Goal: Transaction & Acquisition: Obtain resource

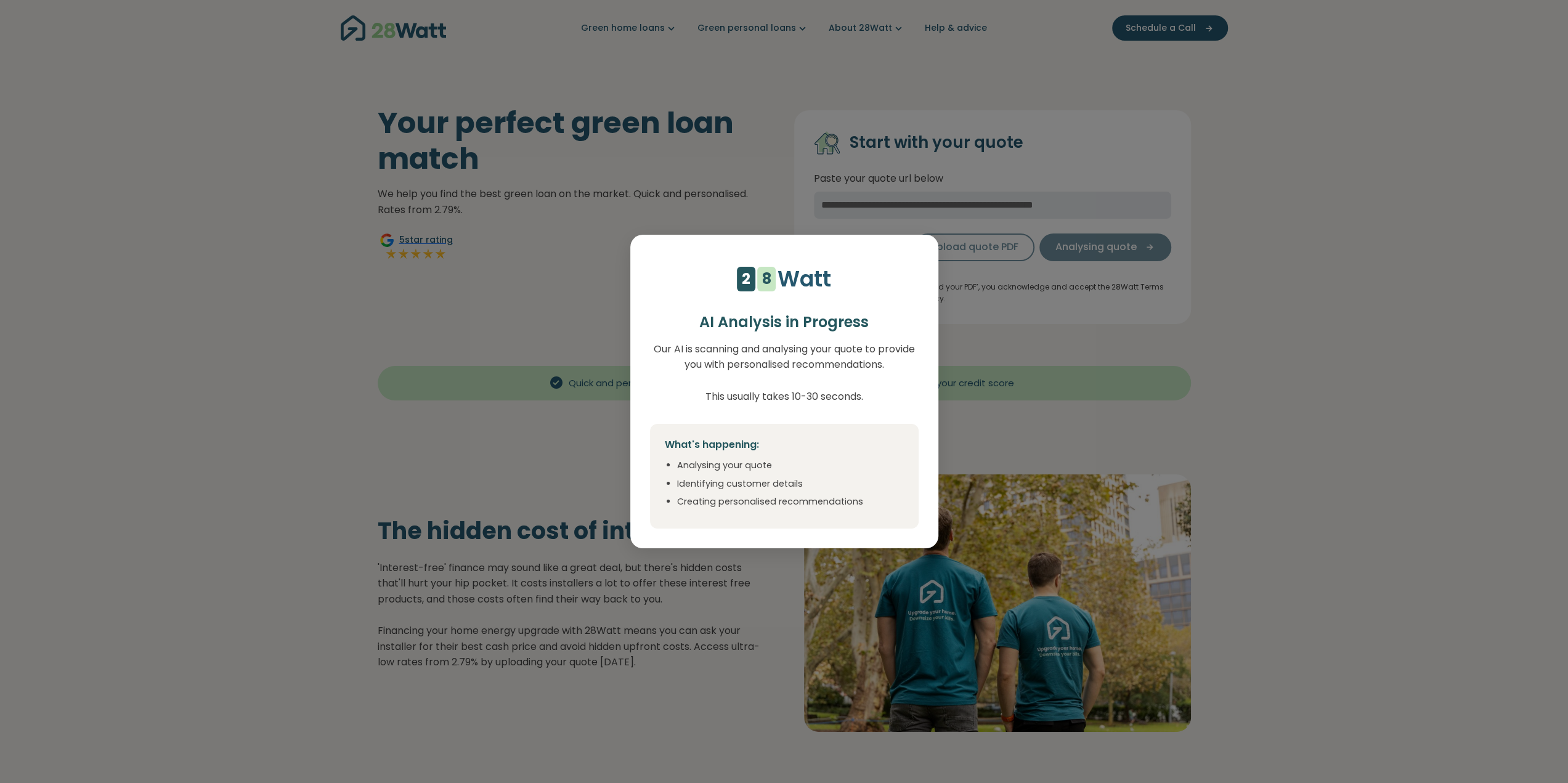
select select "***"
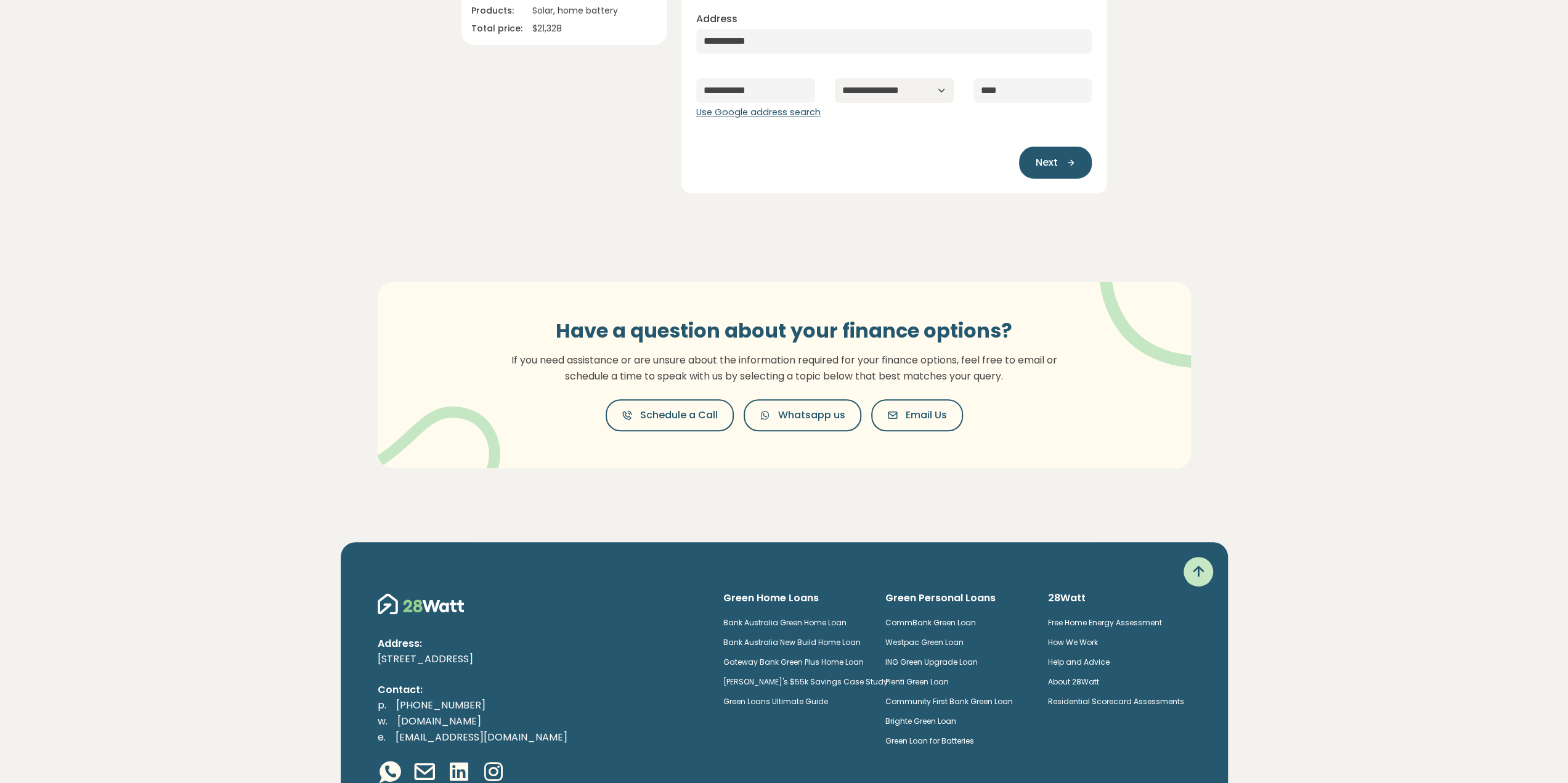
scroll to position [307, 0]
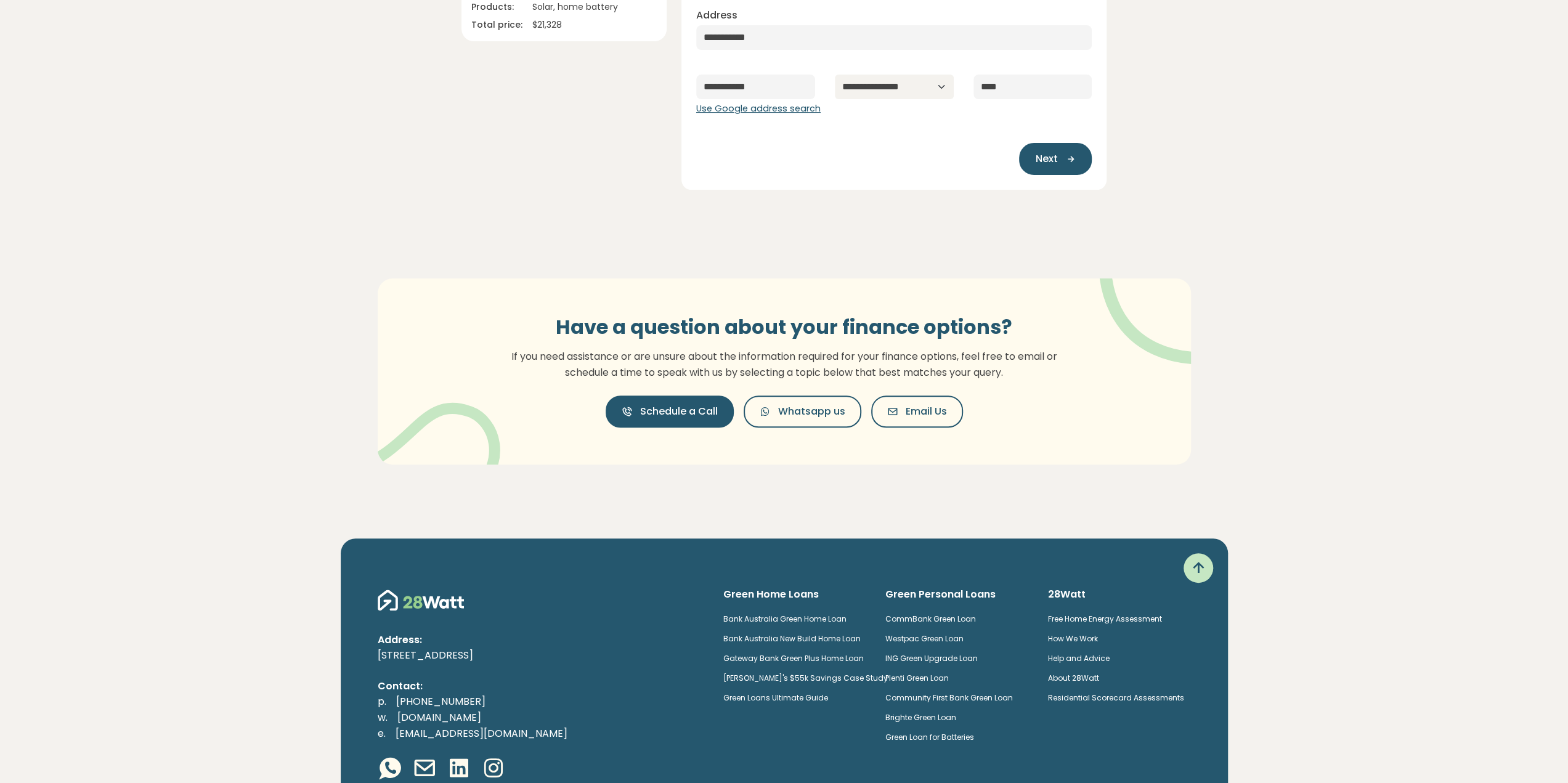
click at [660, 411] on span "Schedule a Call" at bounding box center [679, 411] width 78 height 15
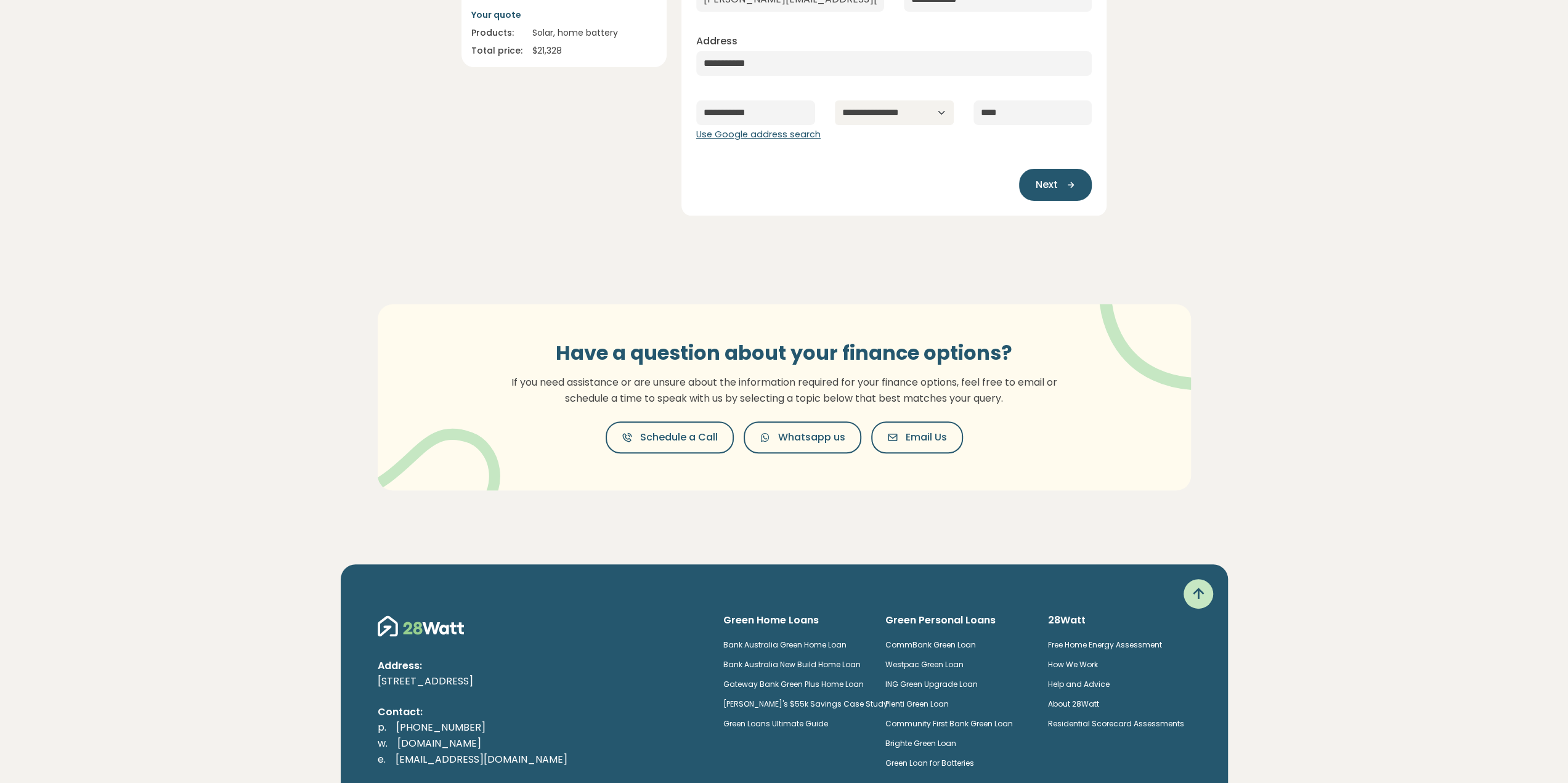
scroll to position [184, 0]
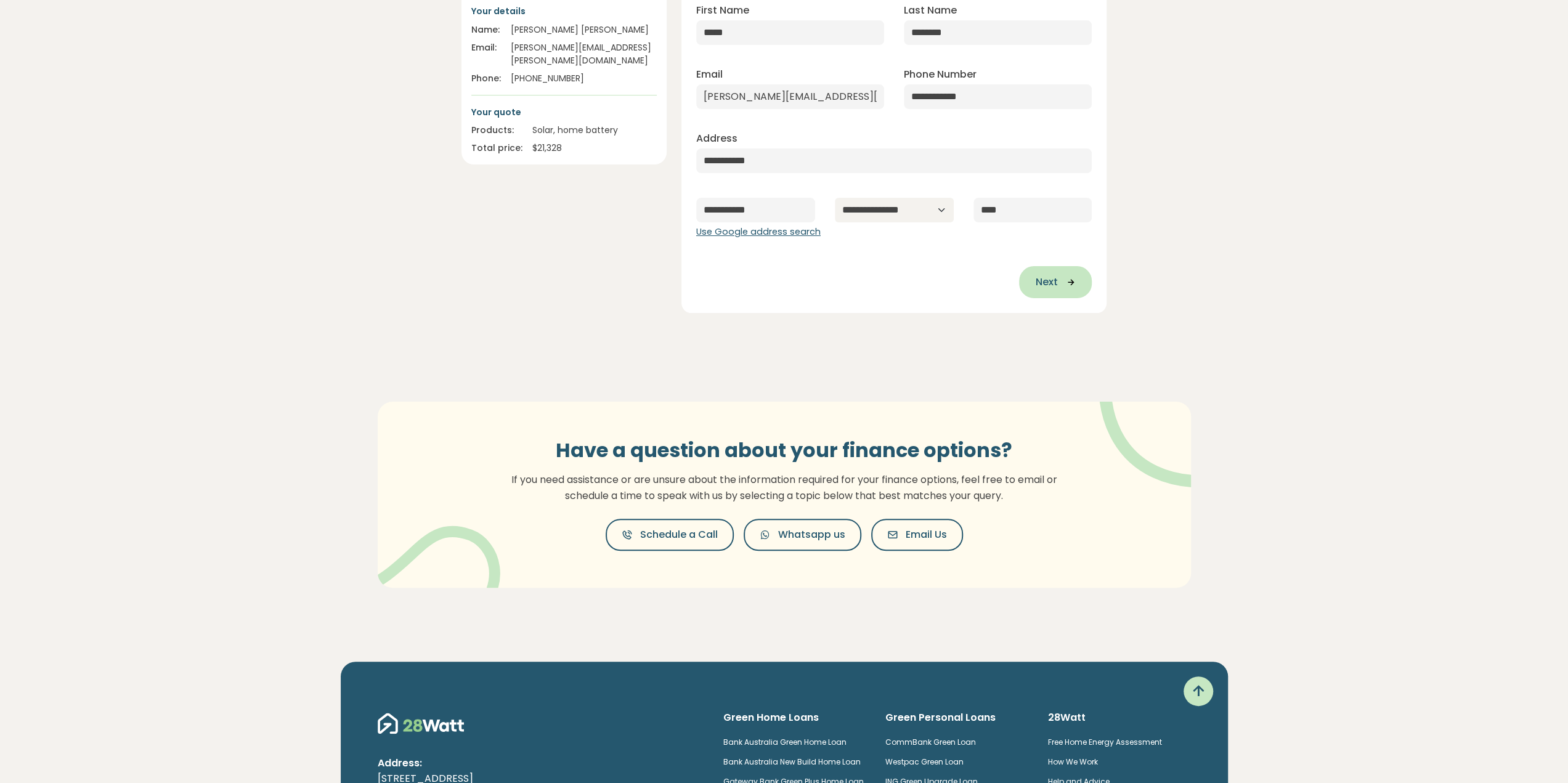
click at [1055, 286] on span "Next" at bounding box center [1046, 282] width 22 height 15
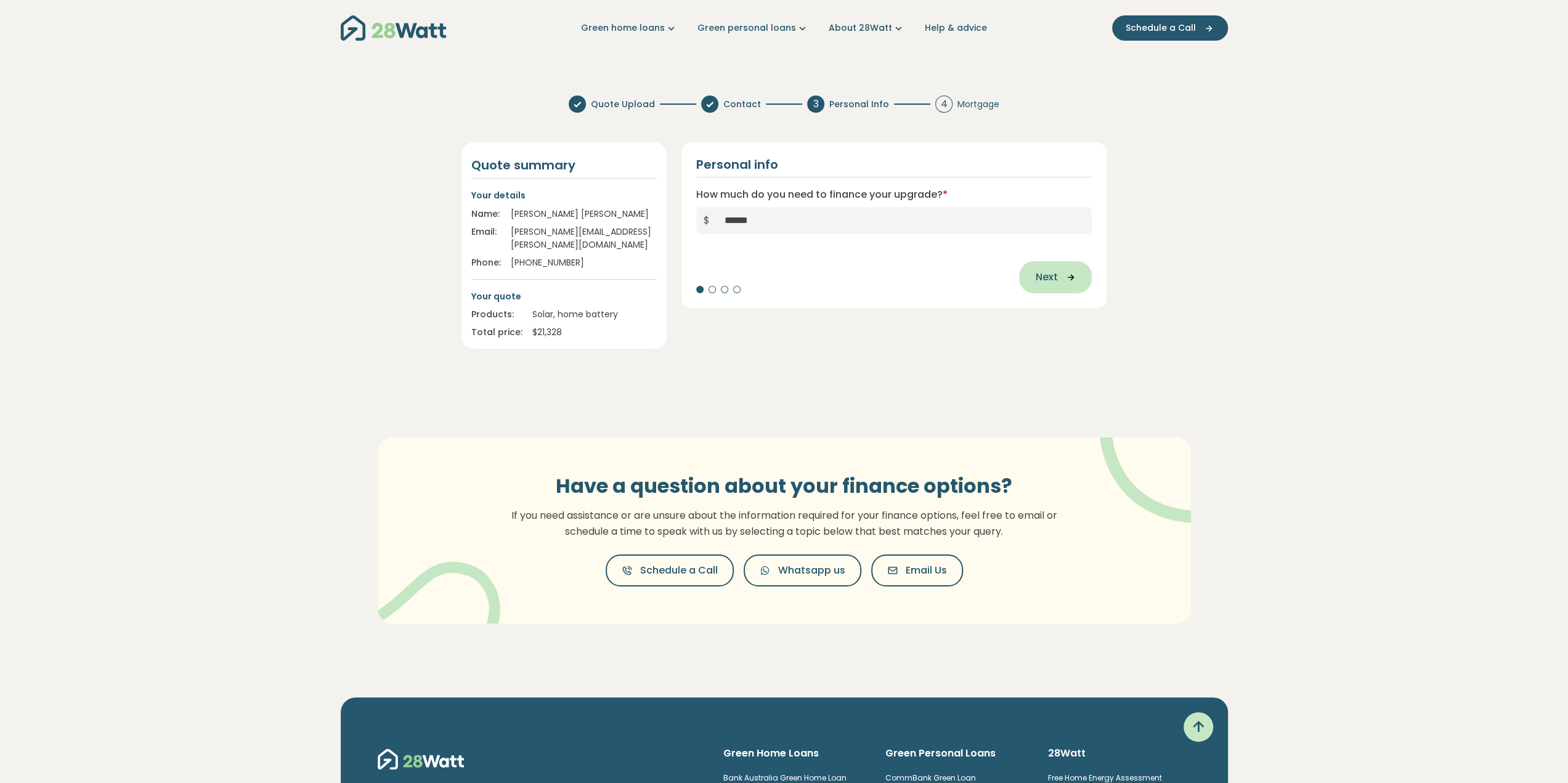
click at [1059, 273] on icon "button" at bounding box center [1066, 277] width 18 height 11
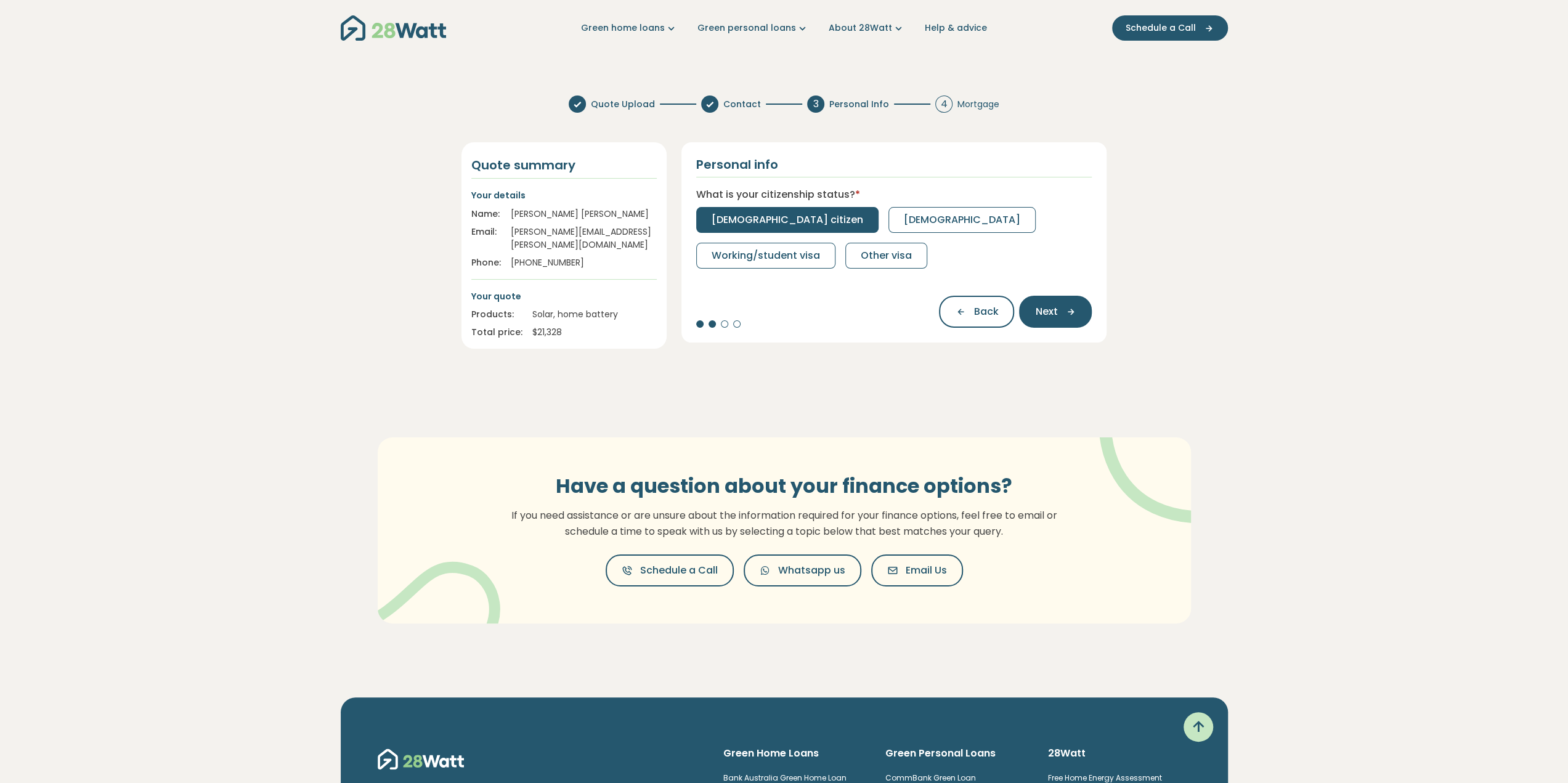
click at [763, 220] on span "[DEMOGRAPHIC_DATA] citizen" at bounding box center [787, 220] width 152 height 15
click at [738, 220] on span "Full-time" at bounding box center [734, 220] width 45 height 15
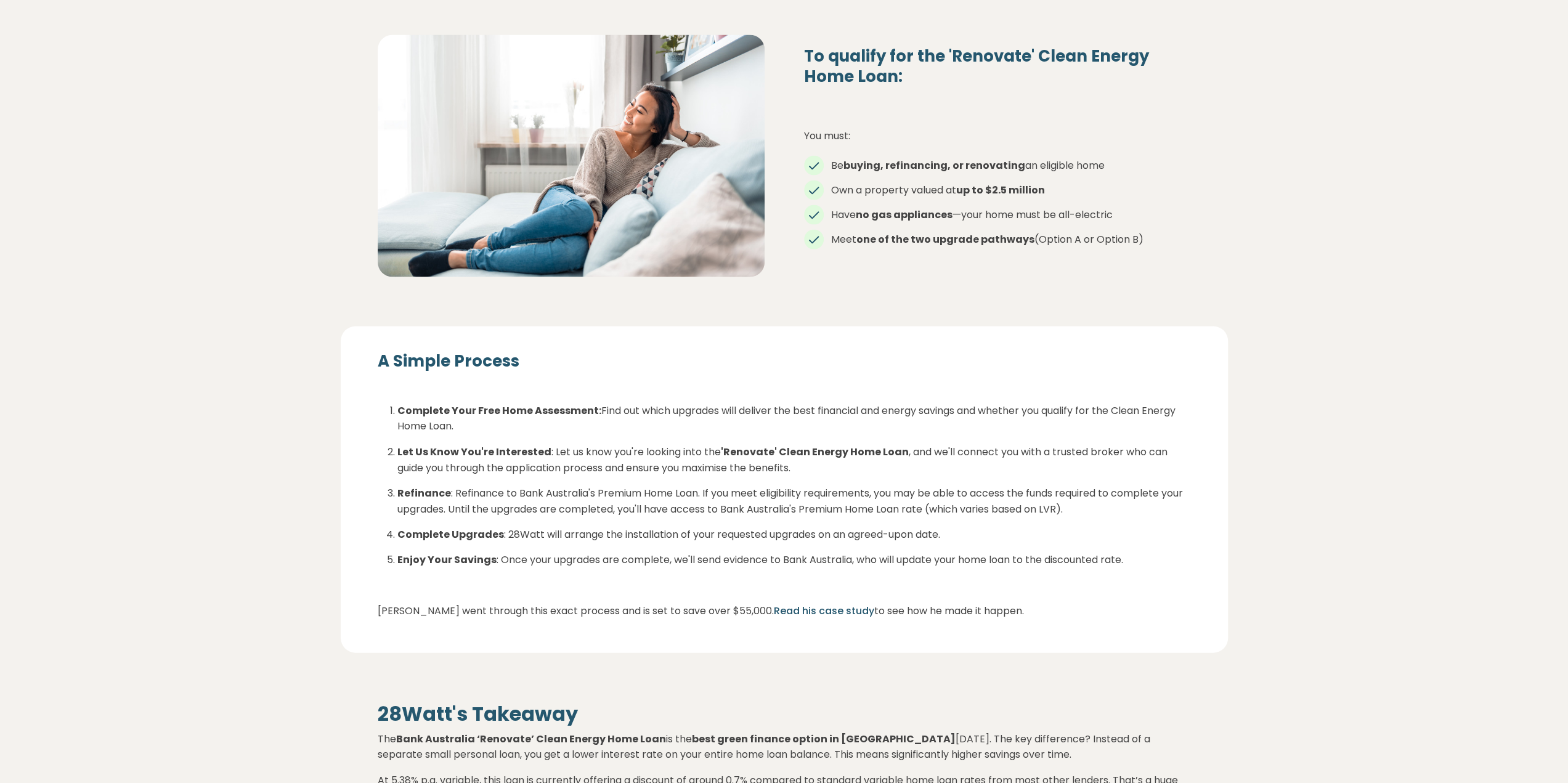
scroll to position [1848, 0]
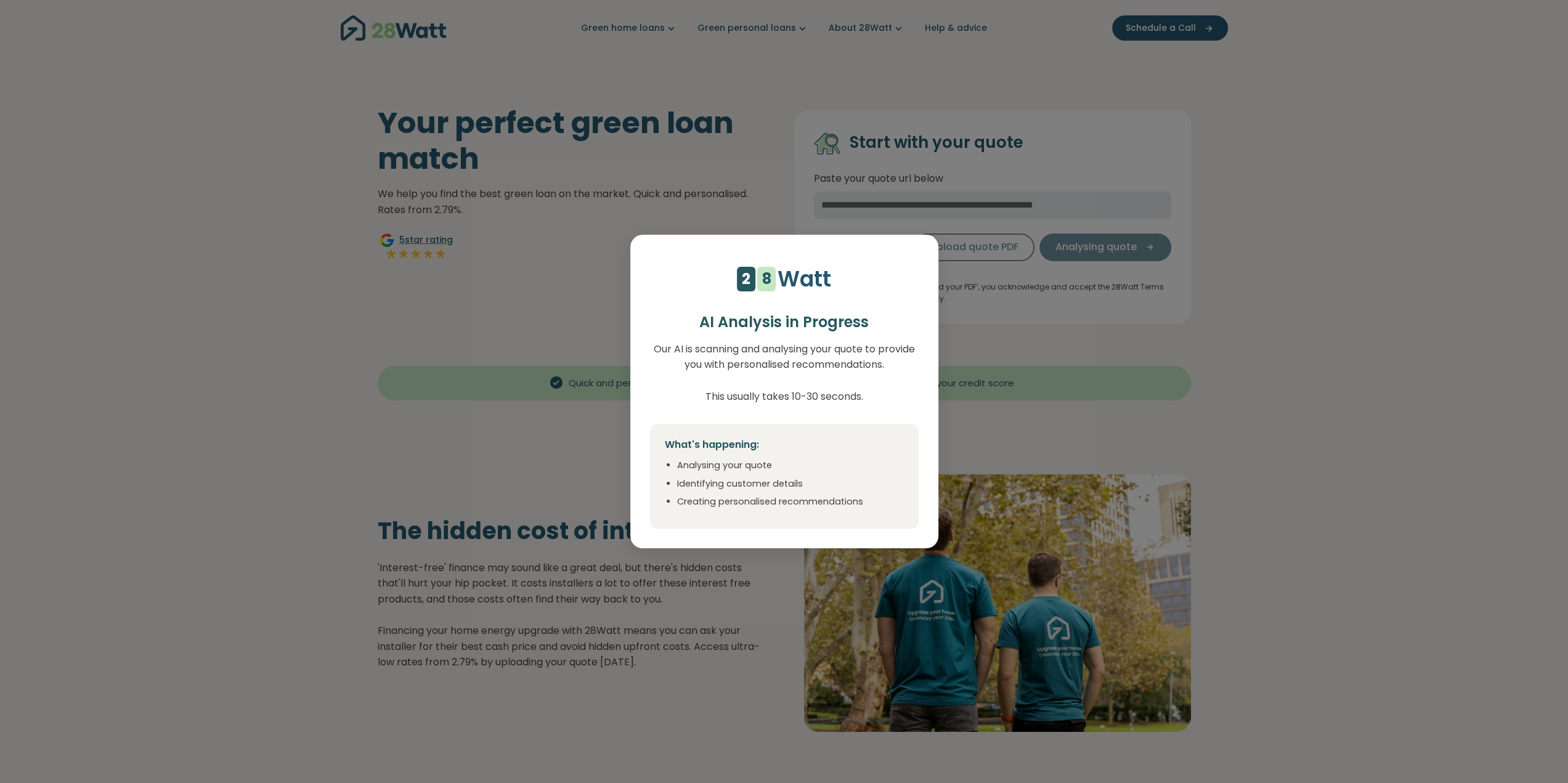
select select "***"
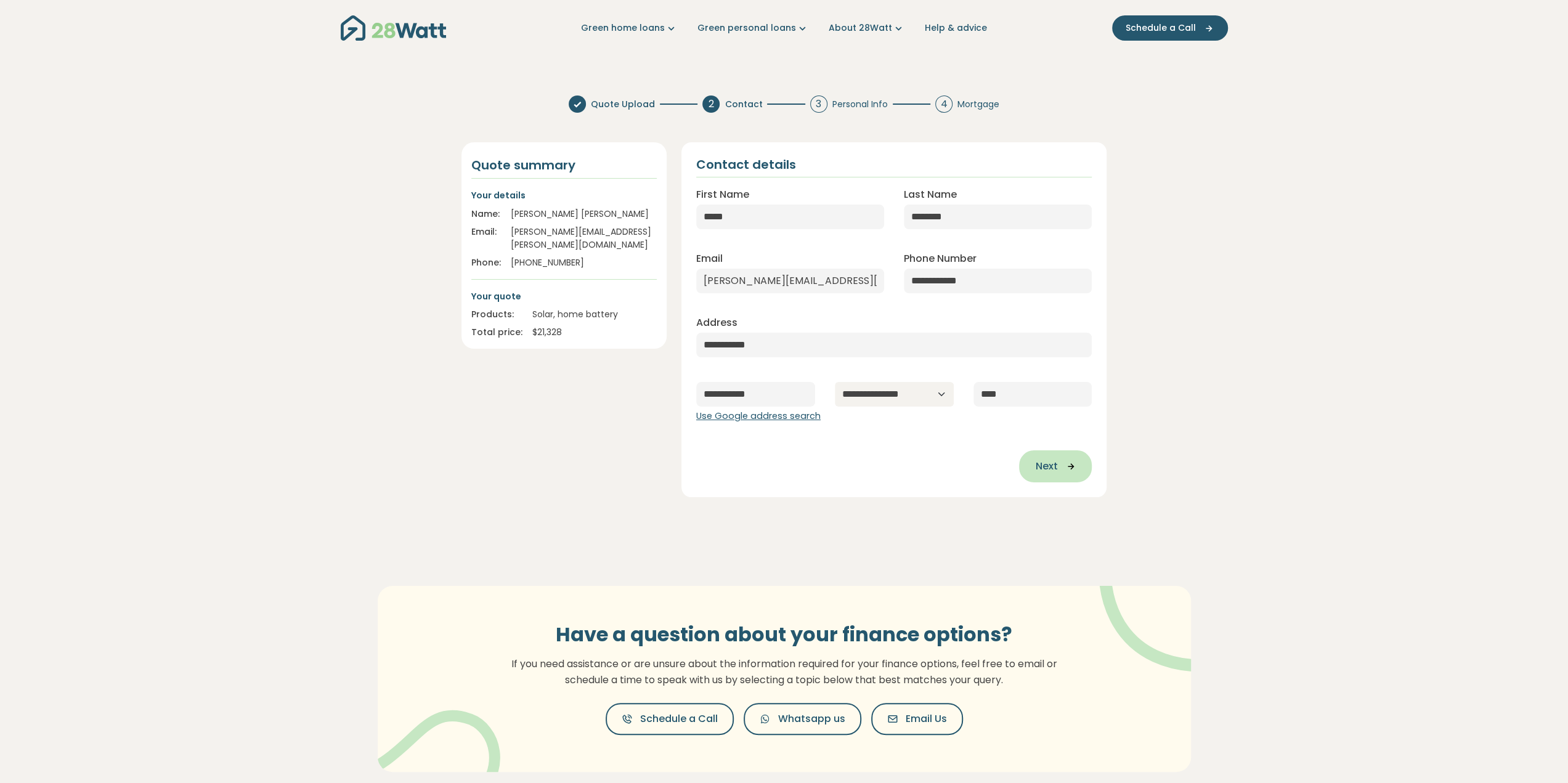
click at [1048, 464] on span "Next" at bounding box center [1046, 466] width 22 height 15
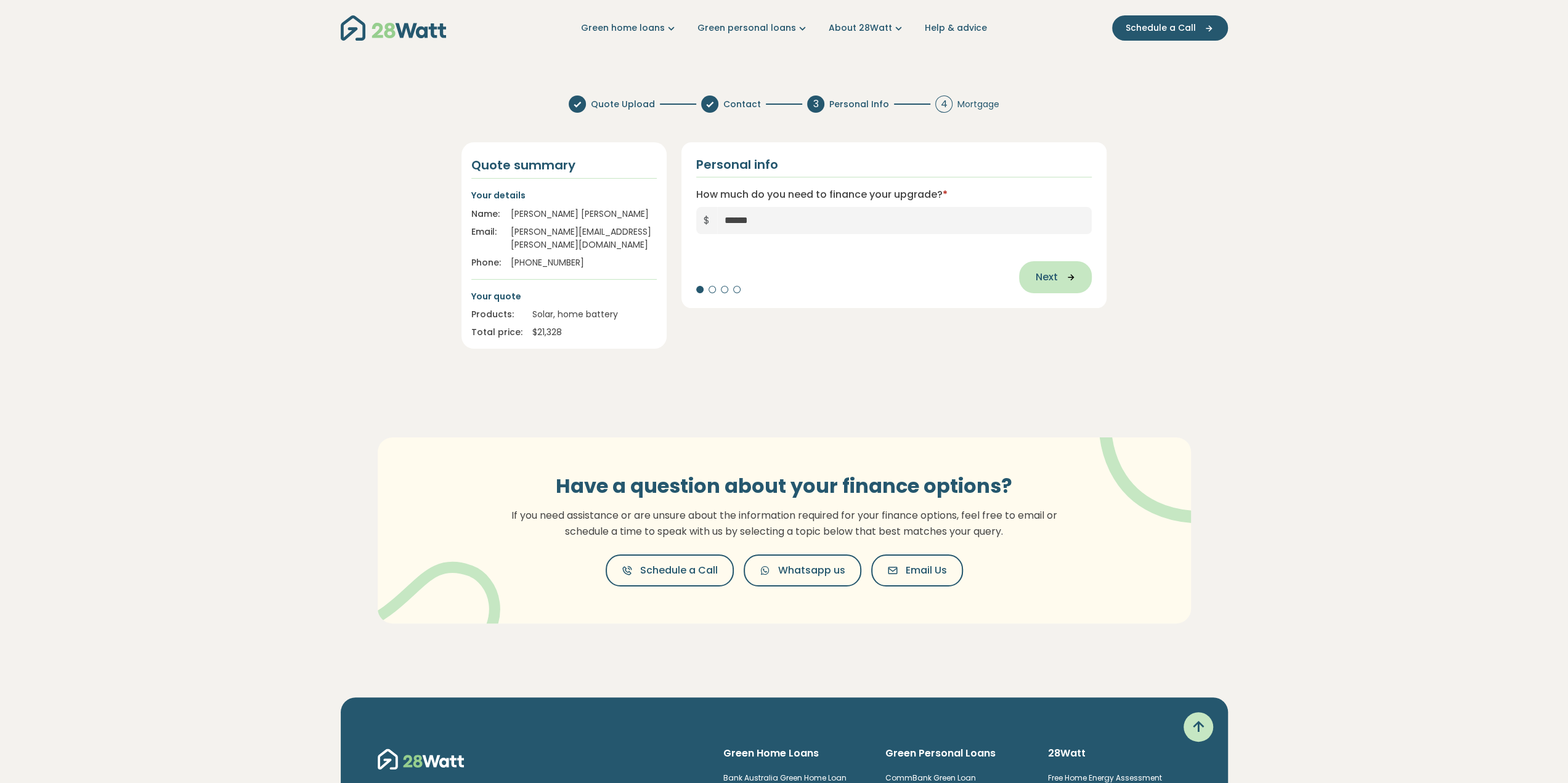
click at [1035, 270] on span "Next" at bounding box center [1046, 277] width 22 height 15
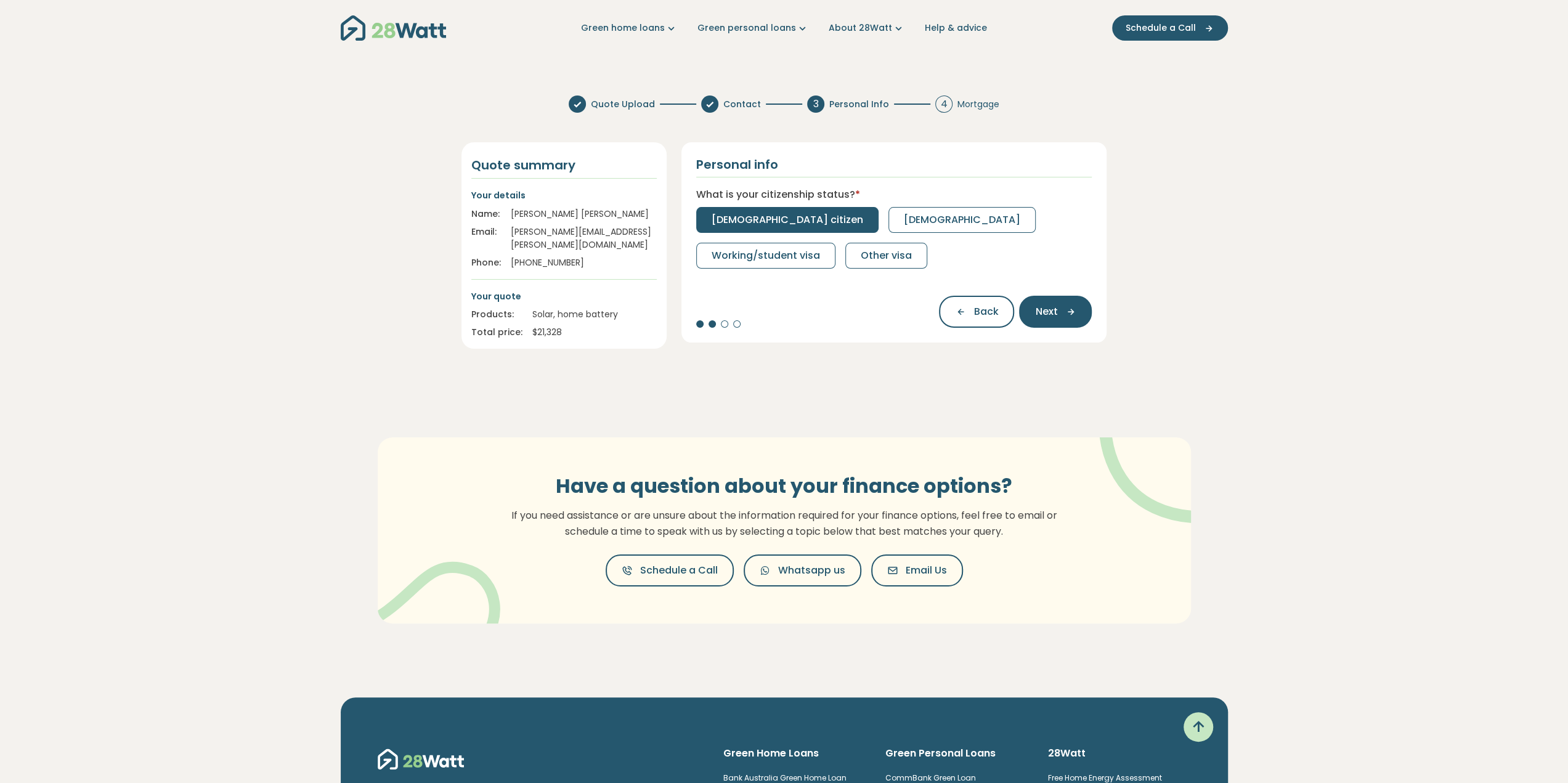
click at [719, 211] on button "[DEMOGRAPHIC_DATA] citizen" at bounding box center [787, 220] width 182 height 26
click at [719, 217] on span "Full-time" at bounding box center [734, 220] width 45 height 15
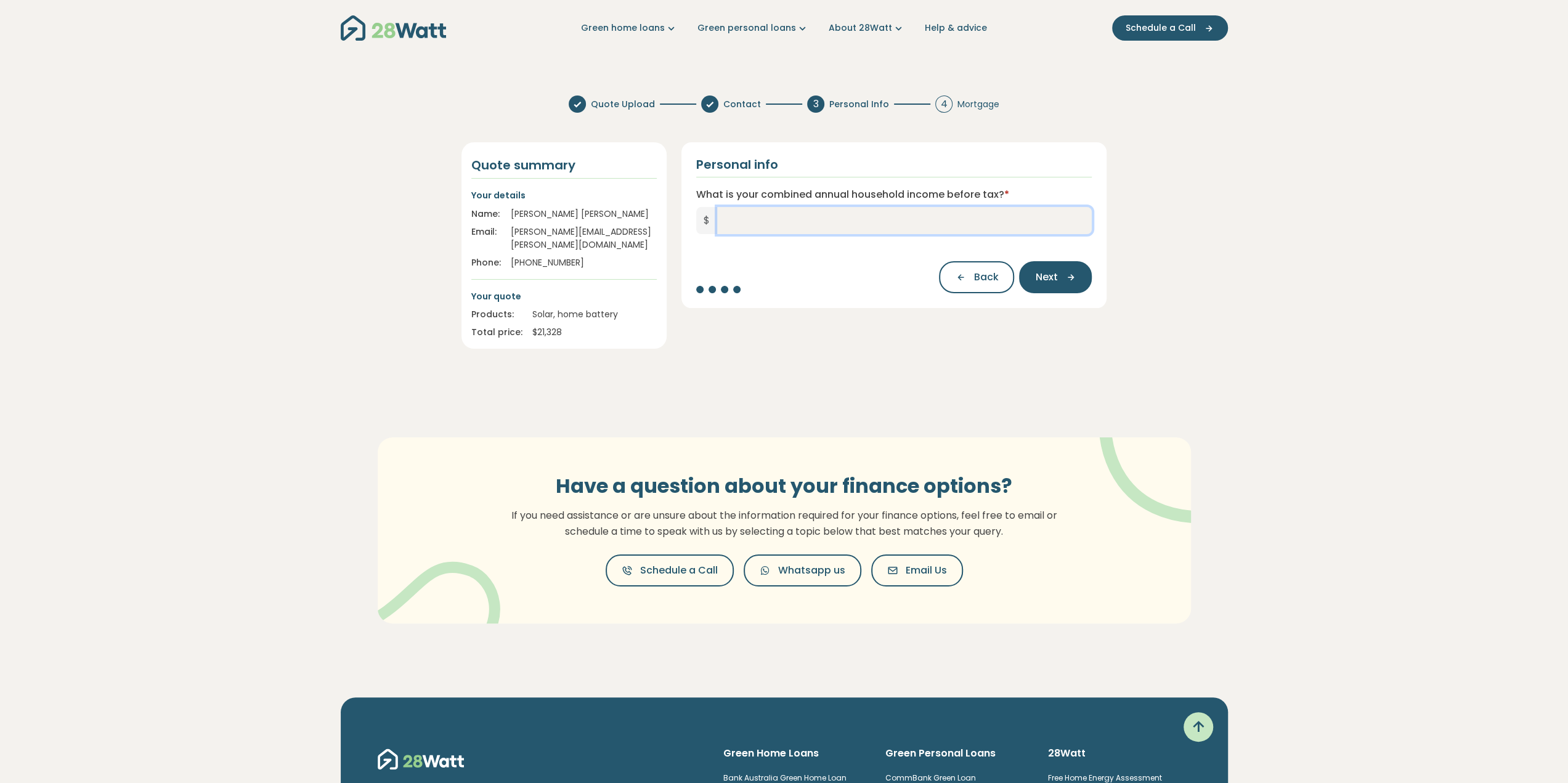
click at [759, 219] on input "What is your combined annual household income before tax? *" at bounding box center [905, 221] width 375 height 27
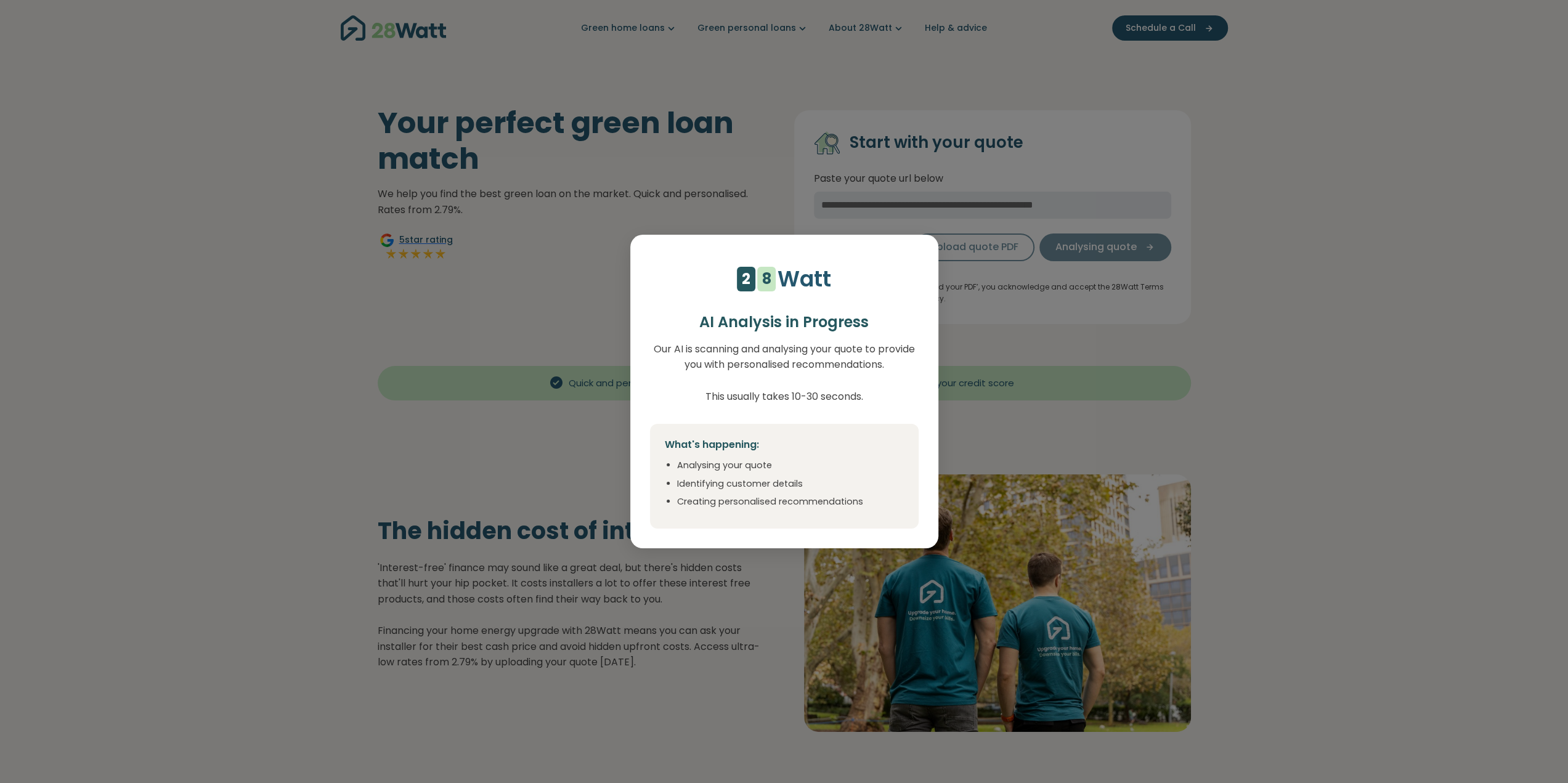
select select "***"
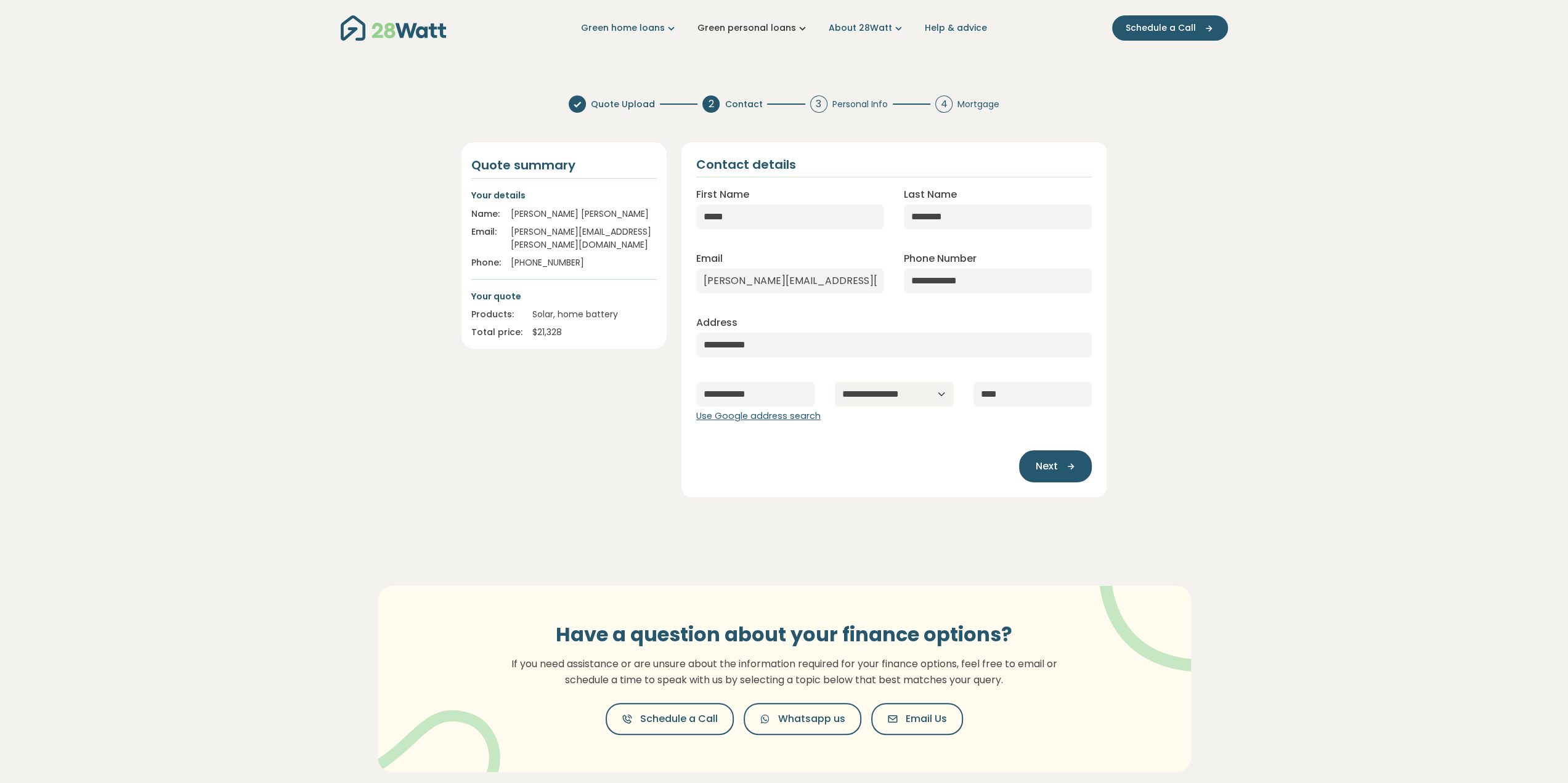
click at [772, 29] on link "Green personal loans" at bounding box center [753, 28] width 112 height 13
click at [733, 108] on button "For mortgage holders" at bounding box center [765, 116] width 145 height 23
click at [1271, 277] on section "**********" at bounding box center [784, 453] width 1568 height 735
click at [1069, 466] on icon "button" at bounding box center [1066, 466] width 18 height 11
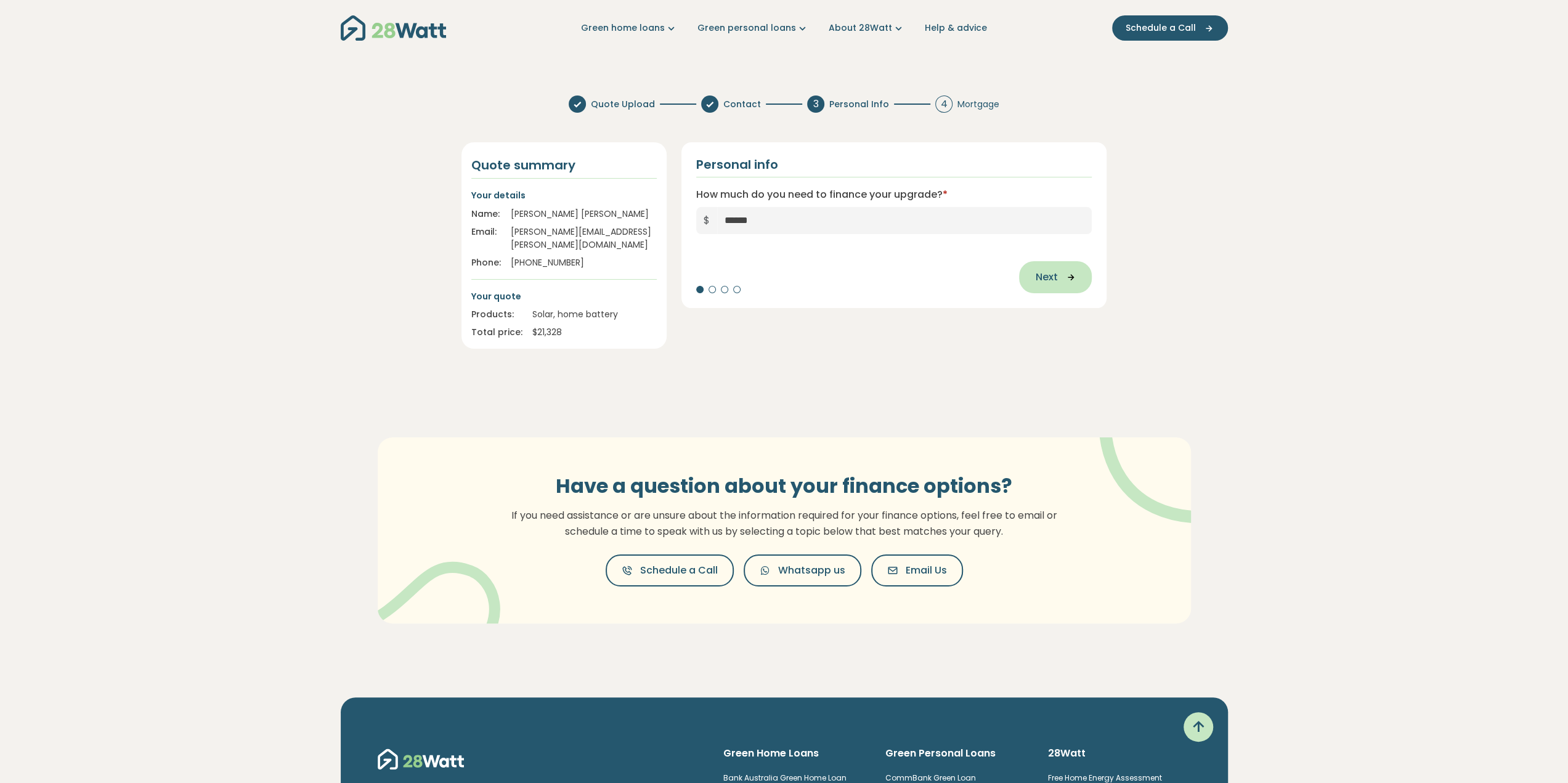
click at [1052, 278] on span "Next" at bounding box center [1046, 277] width 22 height 15
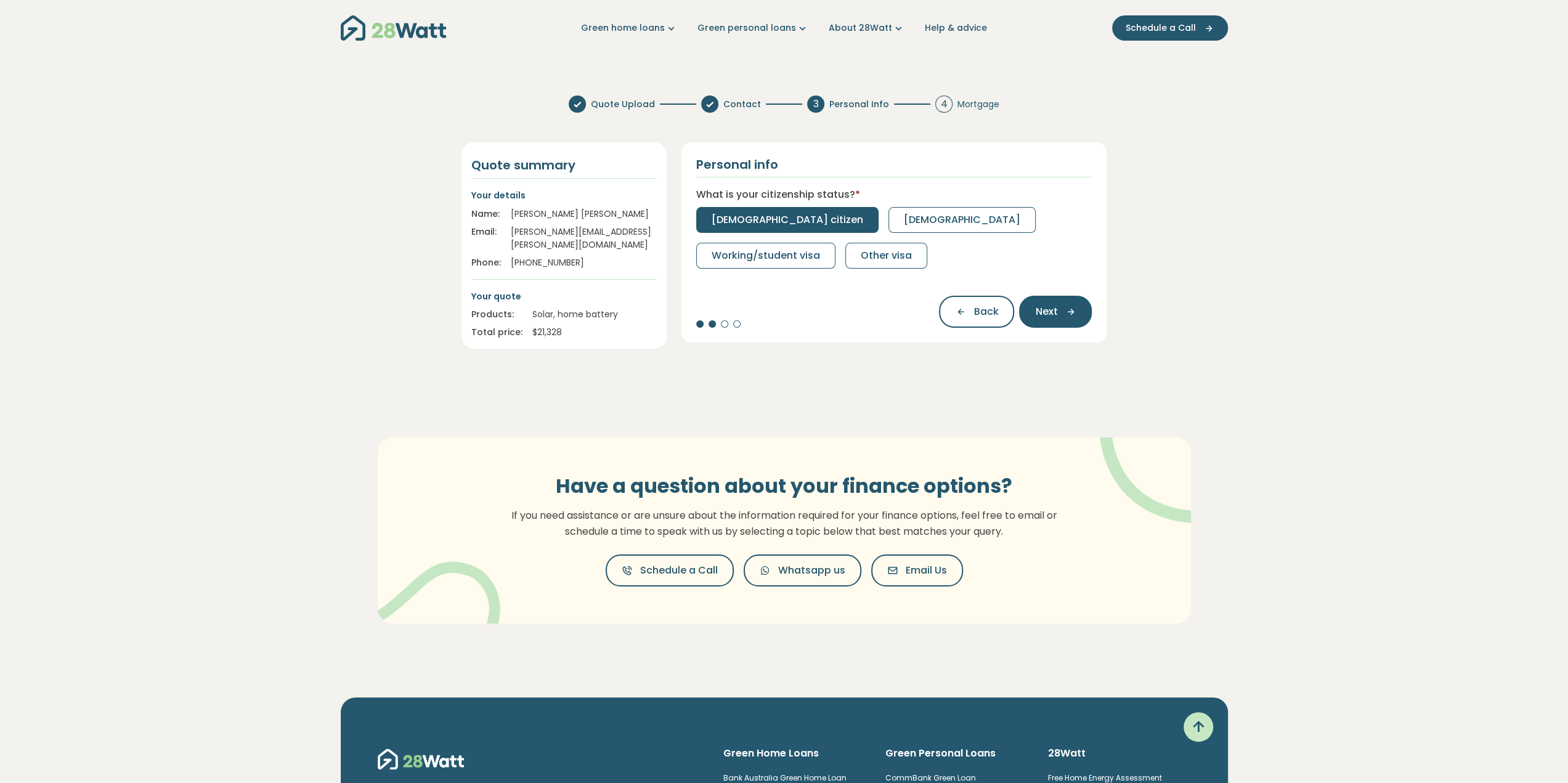
click at [755, 228] on button "Australian citizen" at bounding box center [787, 220] width 182 height 26
click at [723, 217] on span "Full-time" at bounding box center [734, 220] width 45 height 15
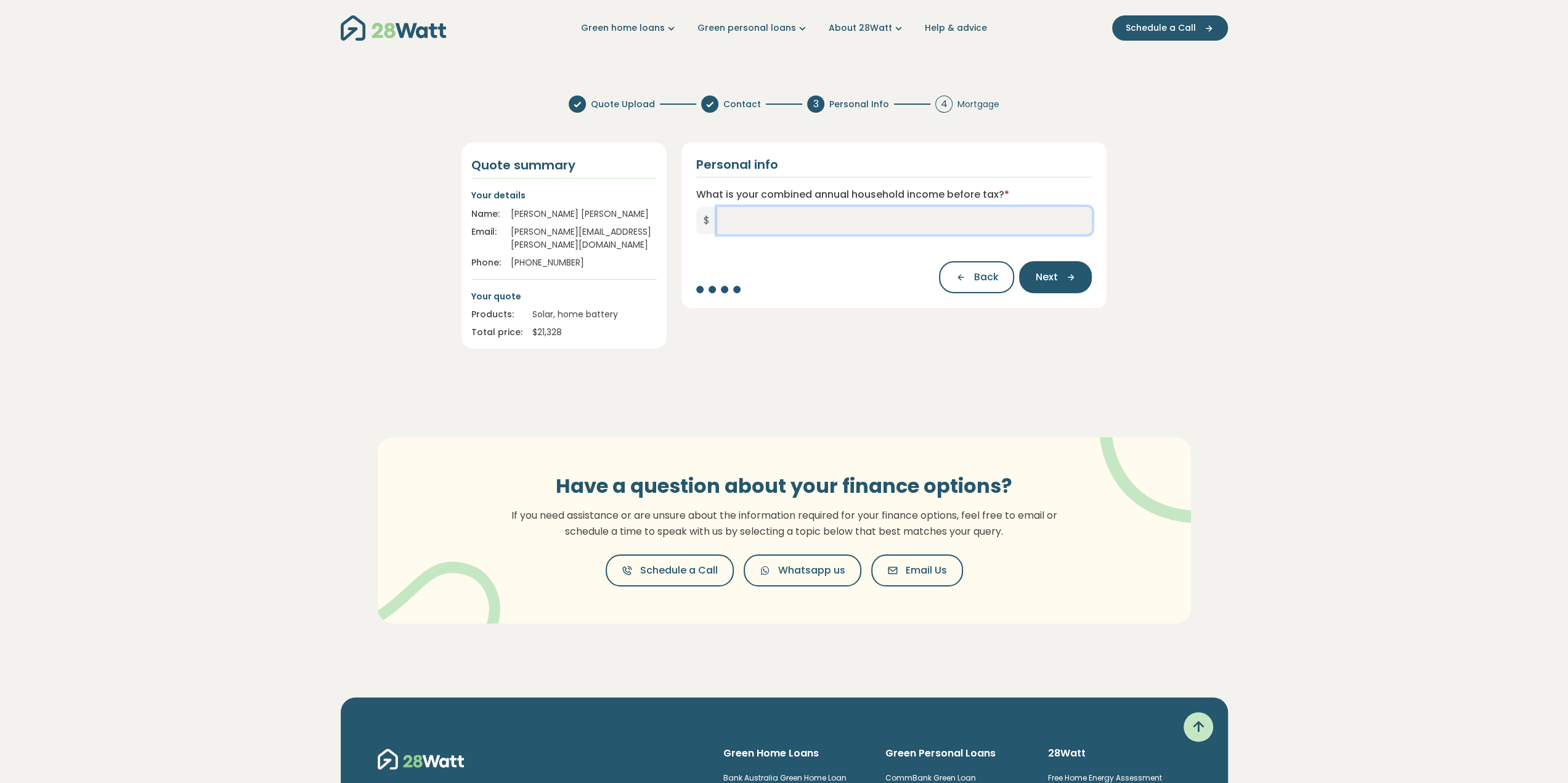
click at [782, 225] on input "What is your combined annual household income before tax? *" at bounding box center [905, 221] width 375 height 27
click at [746, 215] on input "What is your combined annual household income before tax? *" at bounding box center [905, 221] width 375 height 27
type input "**********"
click at [1056, 286] on button "Next" at bounding box center [1055, 277] width 72 height 32
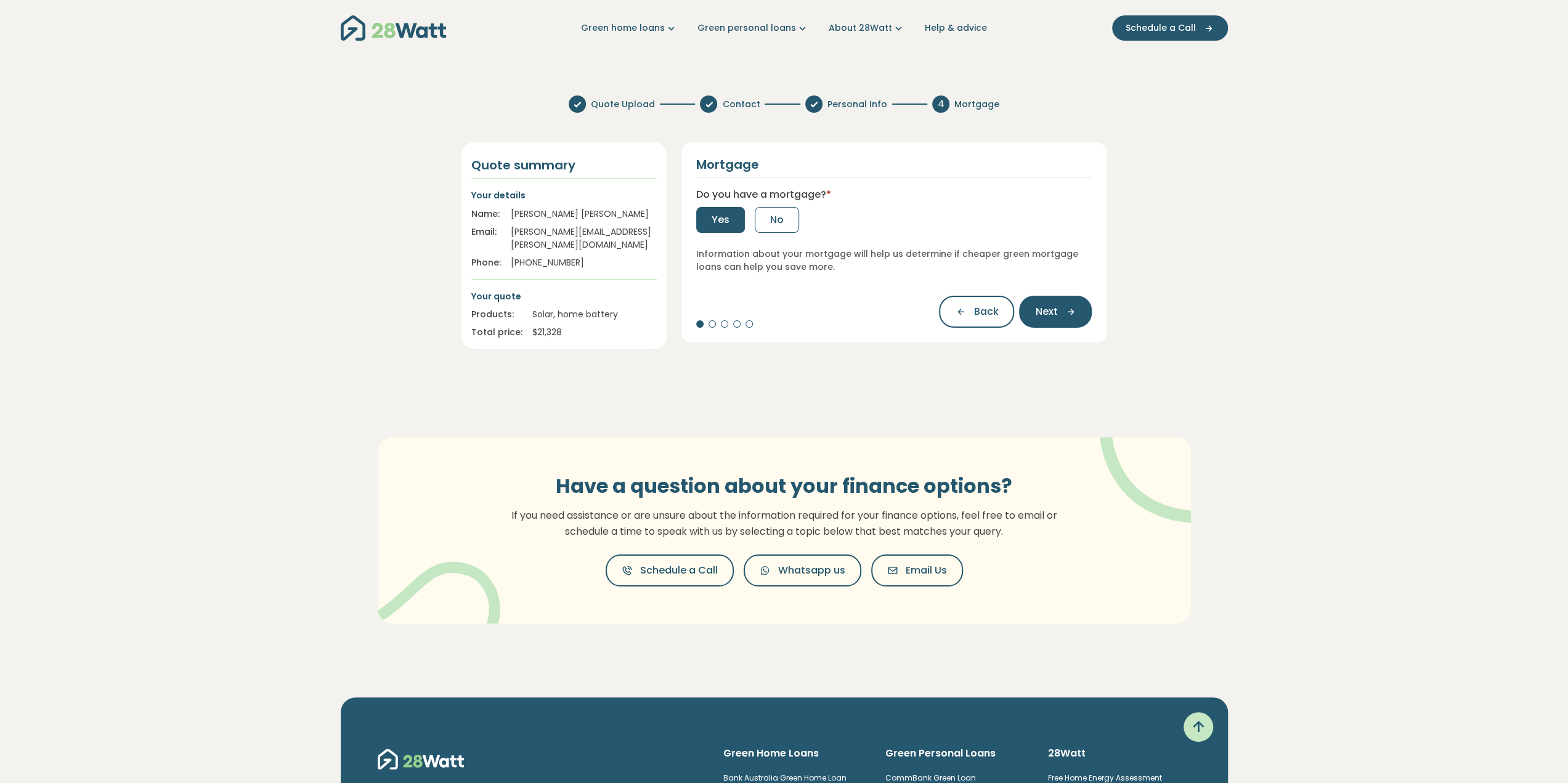
click at [736, 214] on button "Yes" at bounding box center [721, 220] width 49 height 26
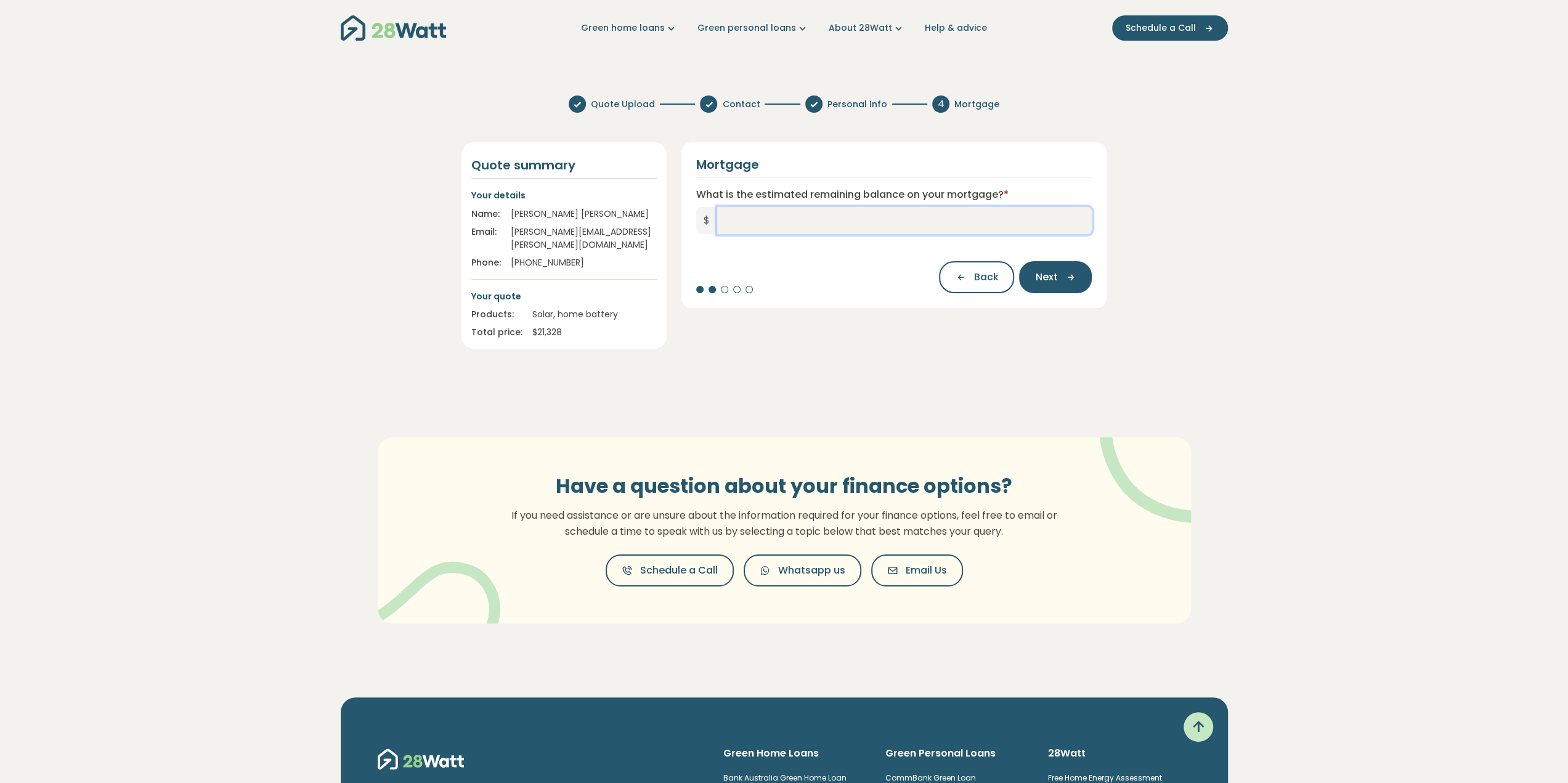
click at [778, 223] on input "What is the estimated remaining balance on your mortgage? *" at bounding box center [905, 221] width 375 height 27
type input "**********"
click at [1048, 278] on span "Next" at bounding box center [1046, 277] width 22 height 15
click at [780, 223] on input "What is your current interest rate? *" at bounding box center [894, 221] width 396 height 27
type input "****"
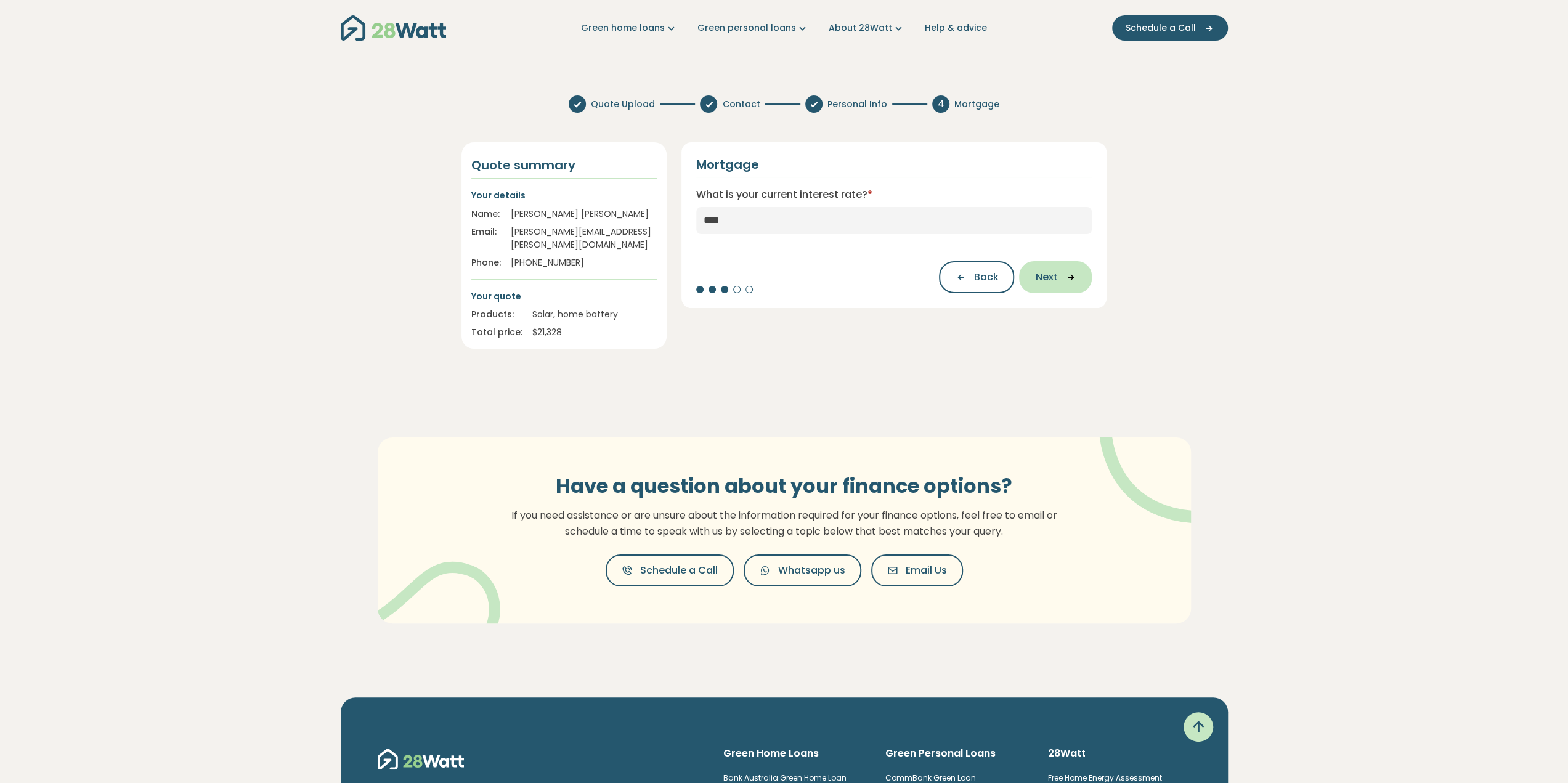
click at [1061, 277] on icon "button" at bounding box center [1066, 277] width 18 height 11
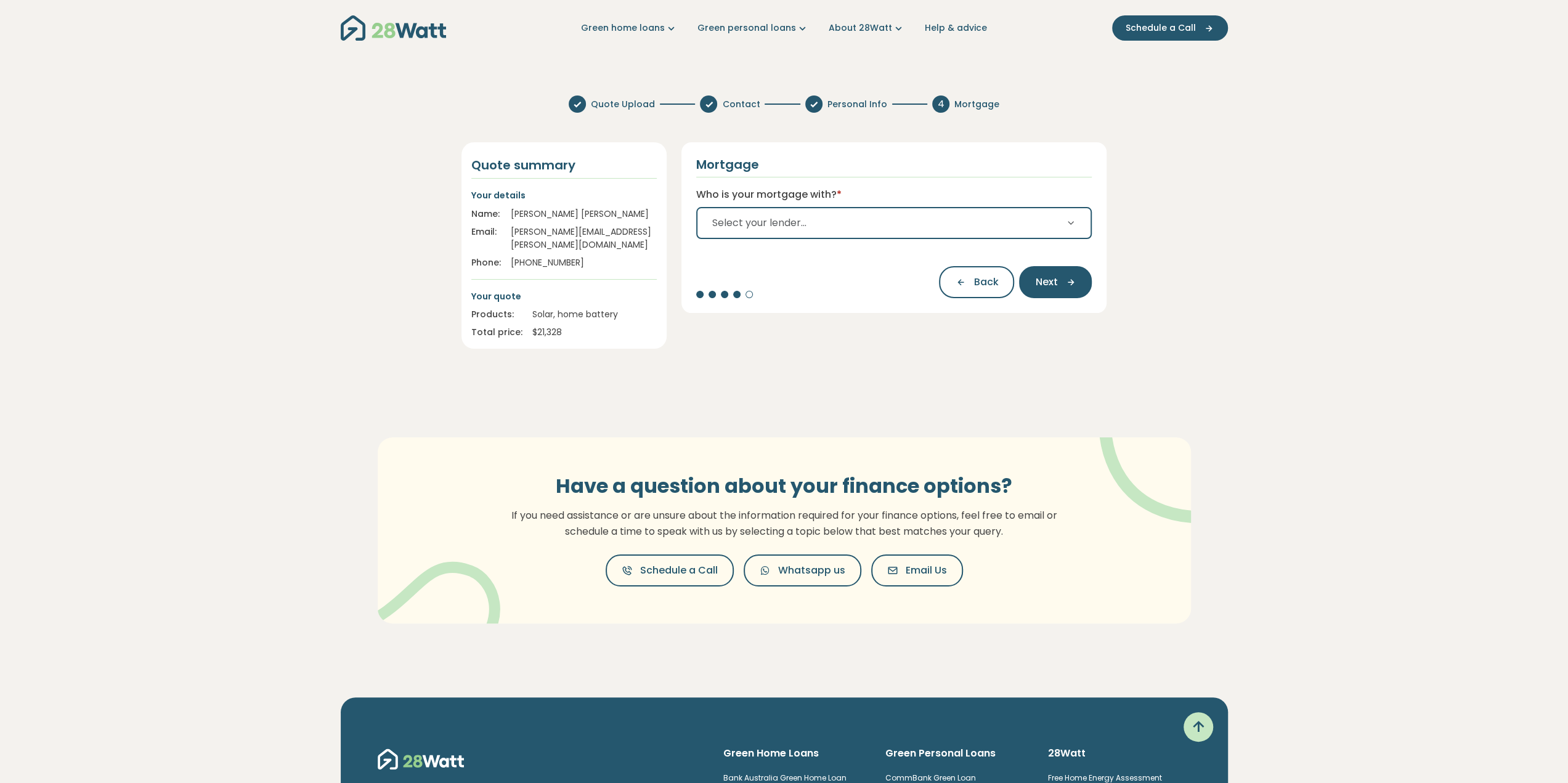
click at [1038, 212] on button "Select your lender..." at bounding box center [894, 223] width 396 height 32
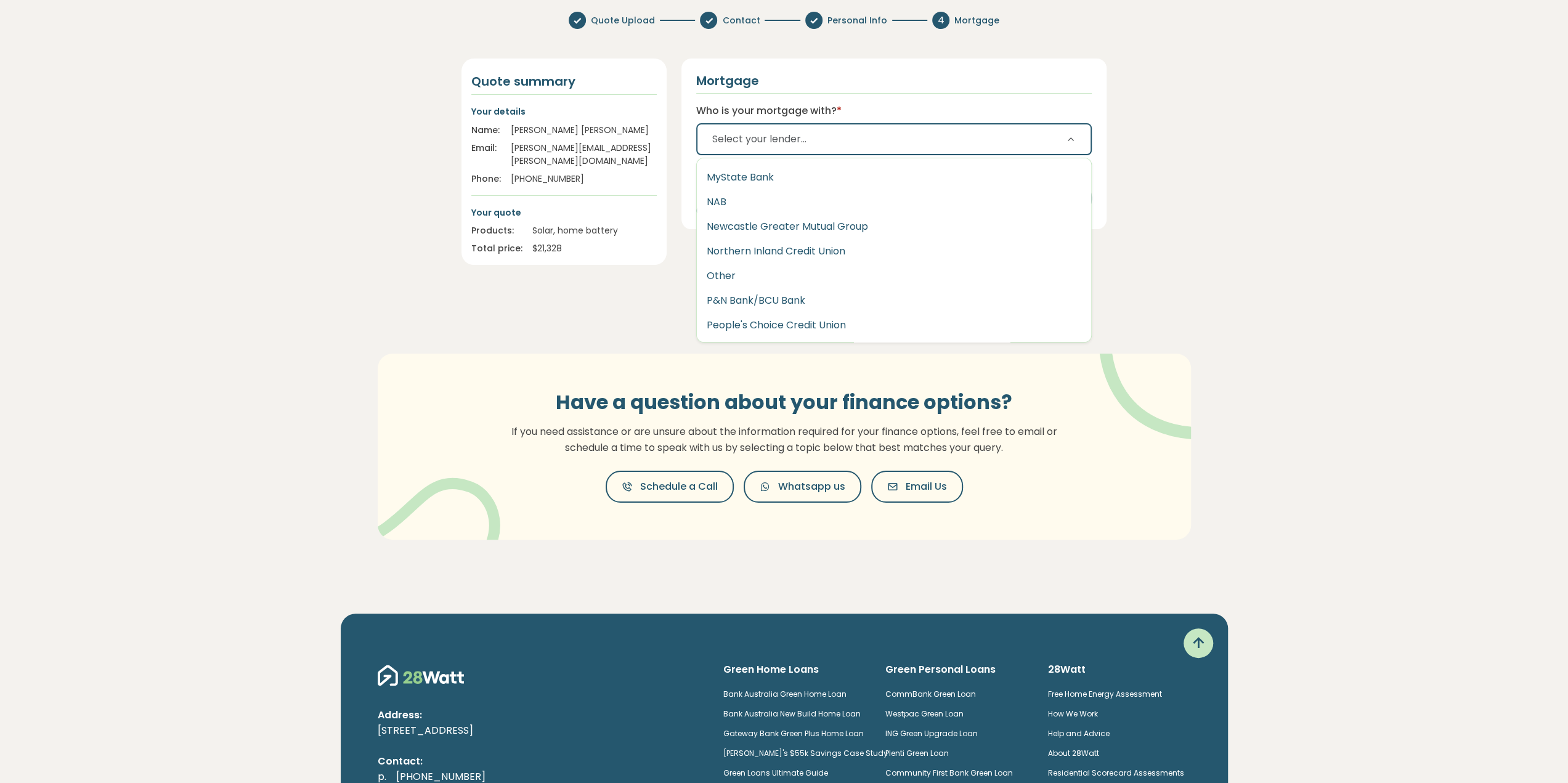
scroll to position [1401, 0]
click at [801, 292] on button "Newcastle Greater Mutual Group" at bounding box center [895, 288] width 395 height 24
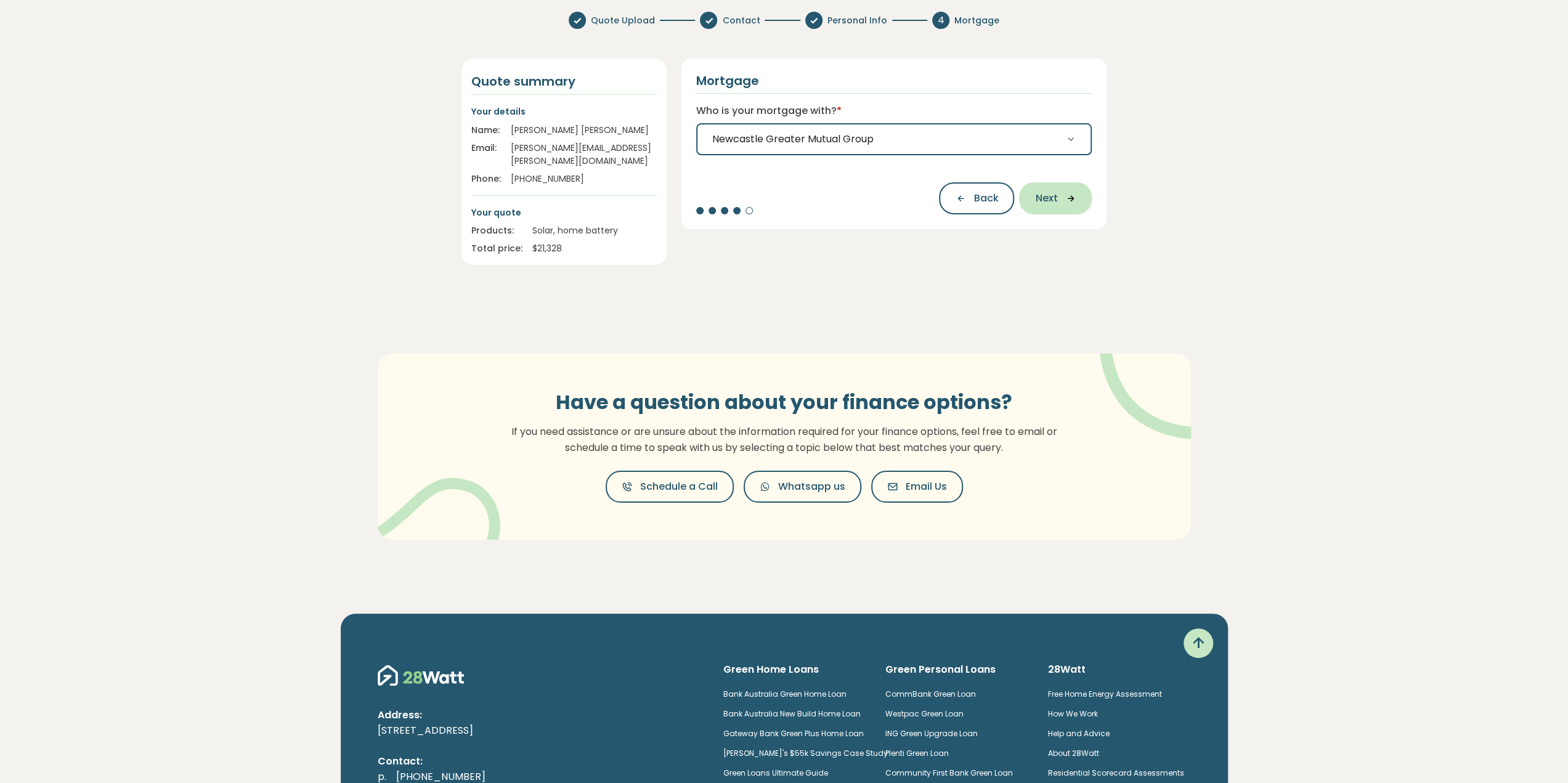
click at [1060, 201] on icon "button" at bounding box center [1066, 198] width 18 height 11
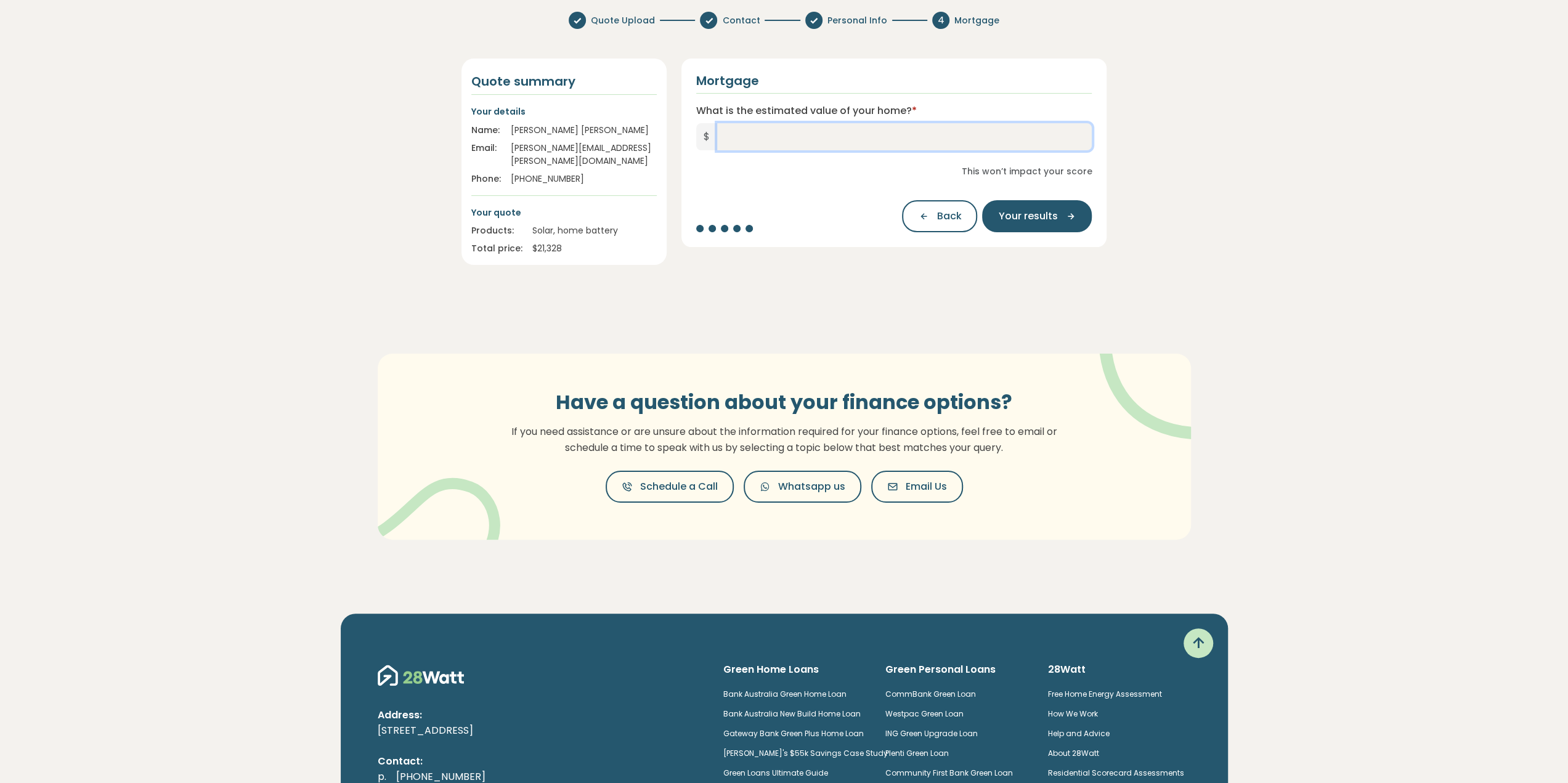
click at [786, 127] on input "What is the estimated value of your home? *" at bounding box center [905, 137] width 375 height 27
type input "*********"
click at [1030, 212] on span "Your results" at bounding box center [1027, 217] width 59 height 15
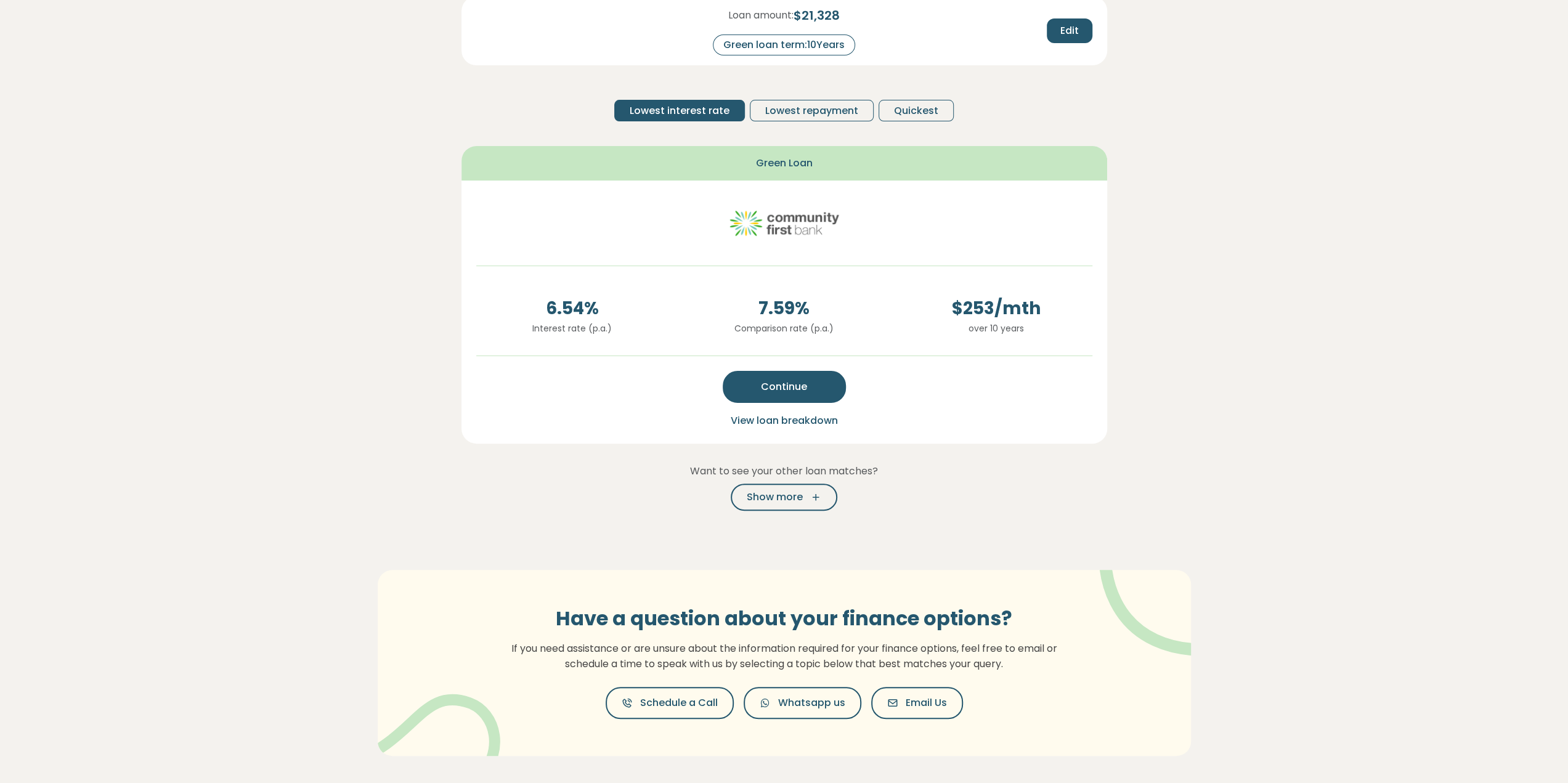
scroll to position [177, 0]
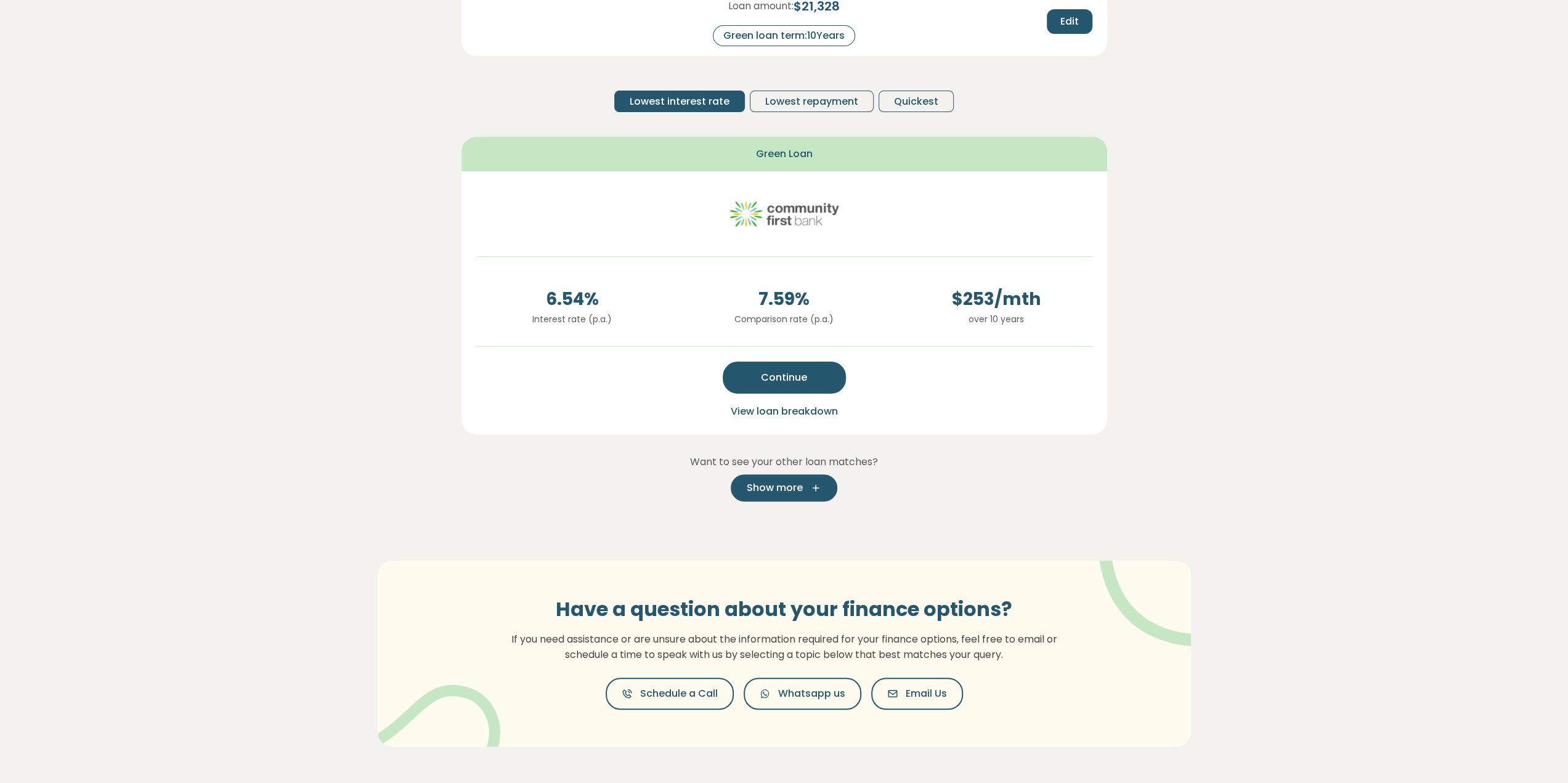
click at [763, 480] on span "Show more" at bounding box center [774, 488] width 56 height 15
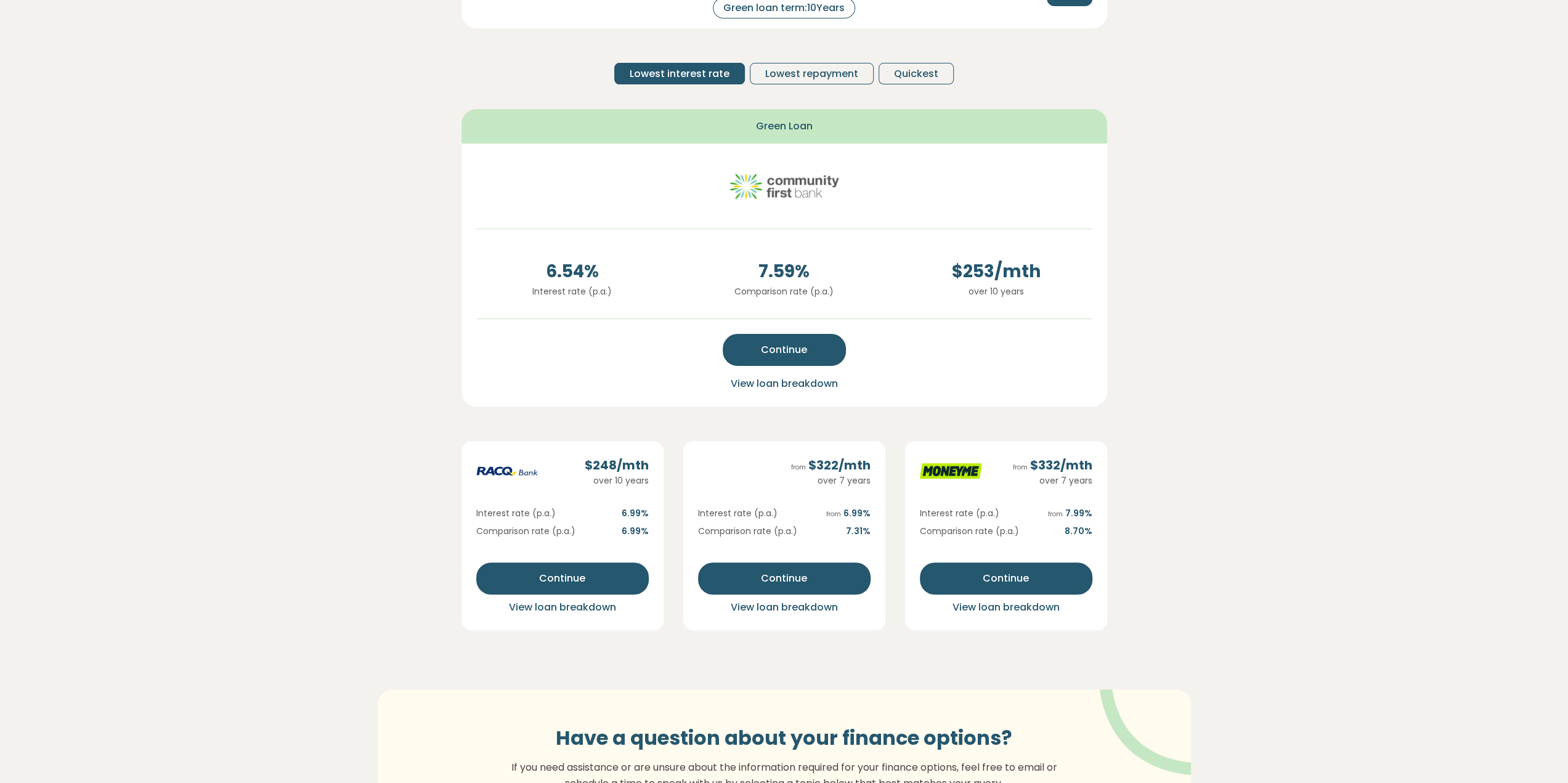
scroll to position [0, 0]
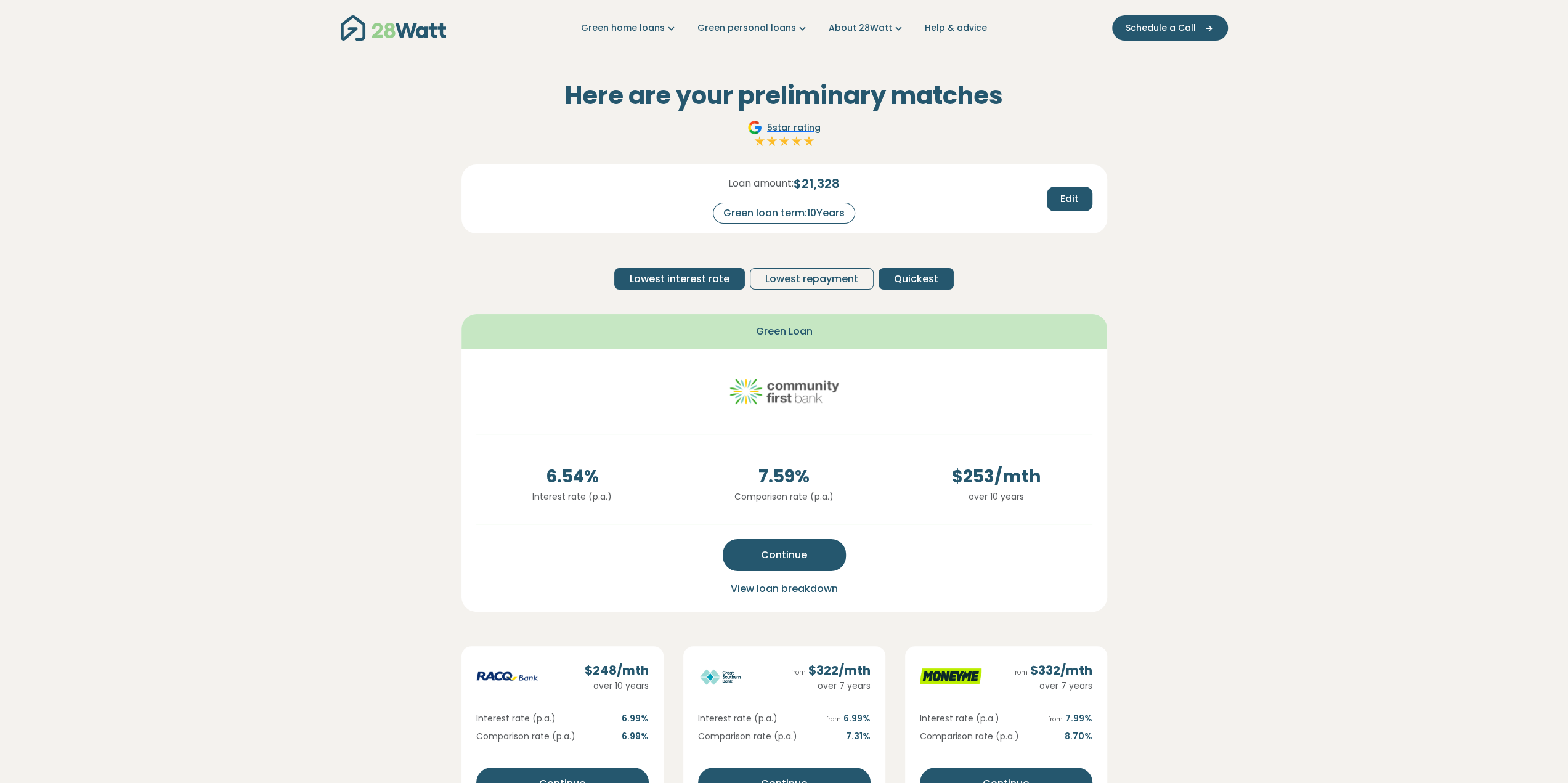
click at [907, 281] on span "Quickest" at bounding box center [916, 279] width 45 height 15
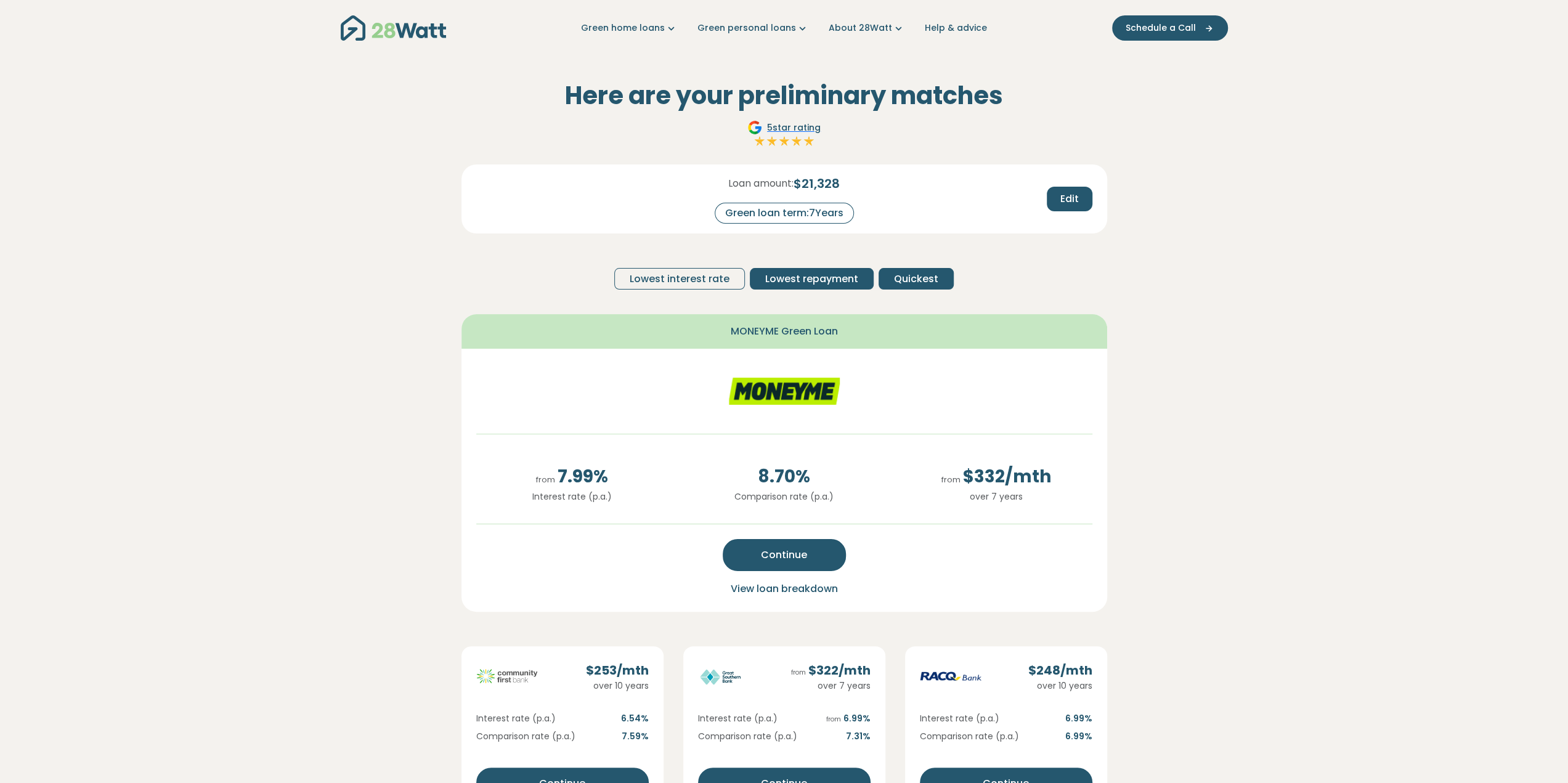
click at [830, 280] on span "Lowest repayment" at bounding box center [811, 279] width 93 height 15
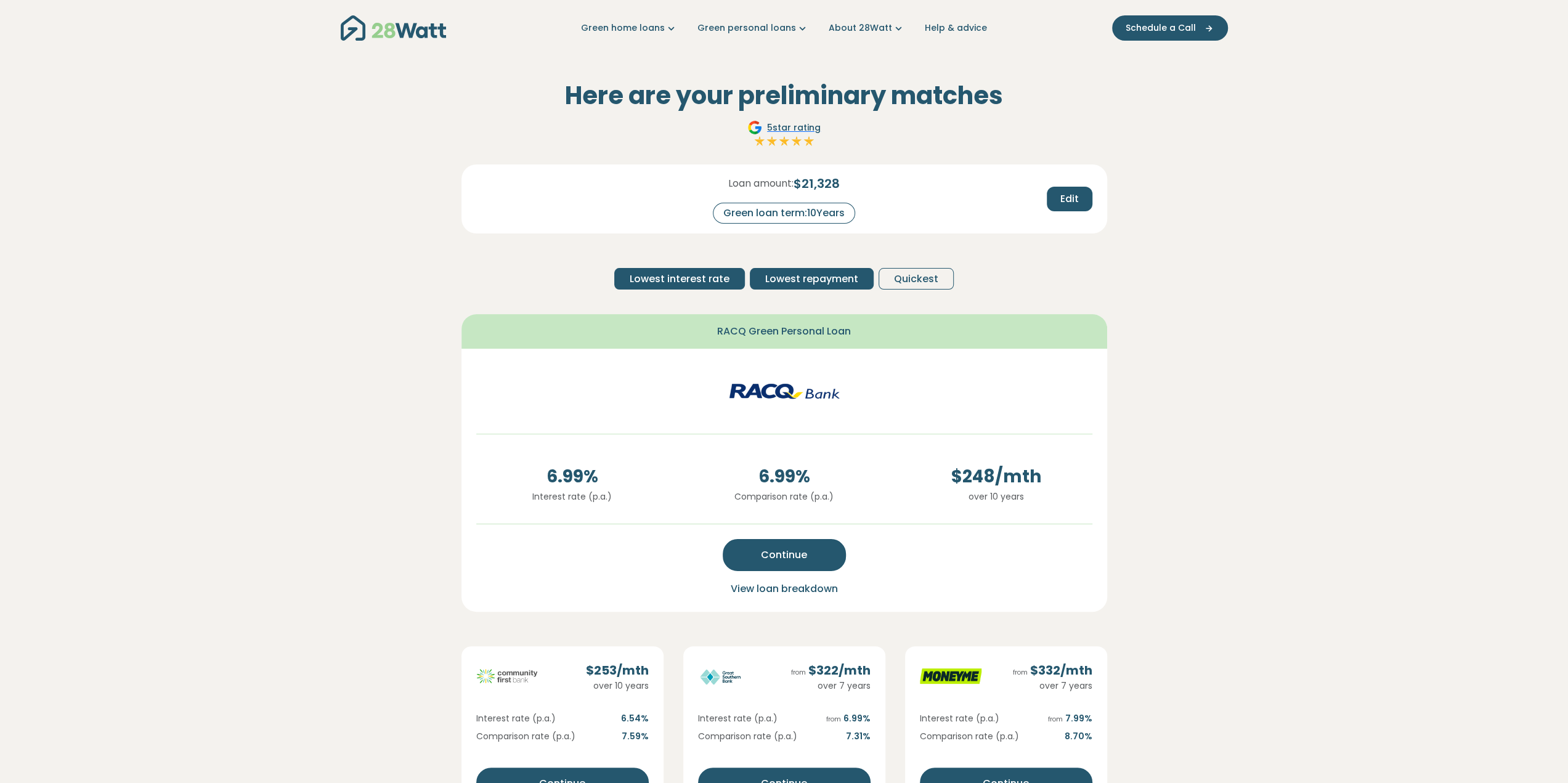
click at [698, 279] on span "Lowest interest rate" at bounding box center [679, 279] width 99 height 15
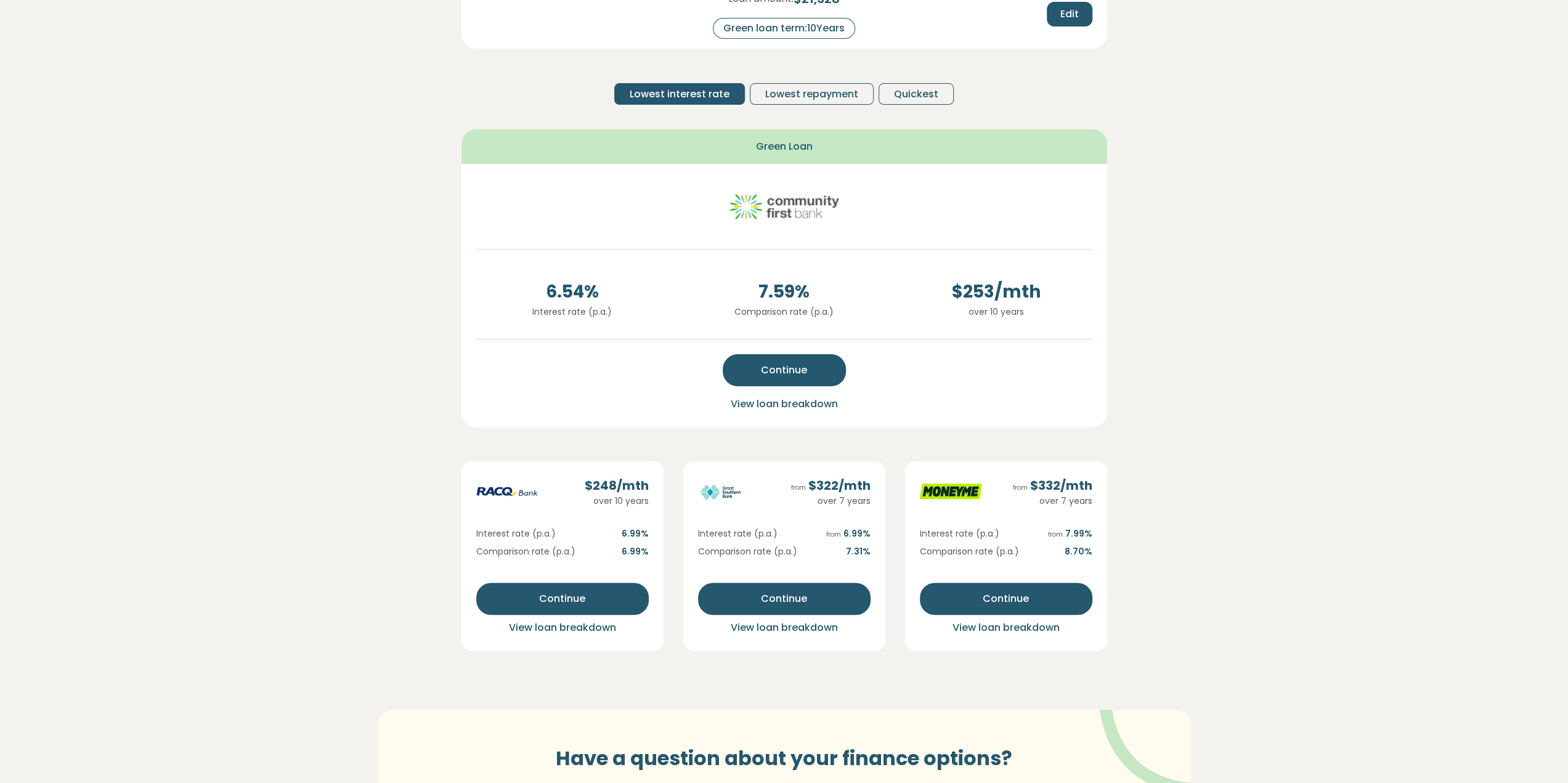
scroll to position [62, 0]
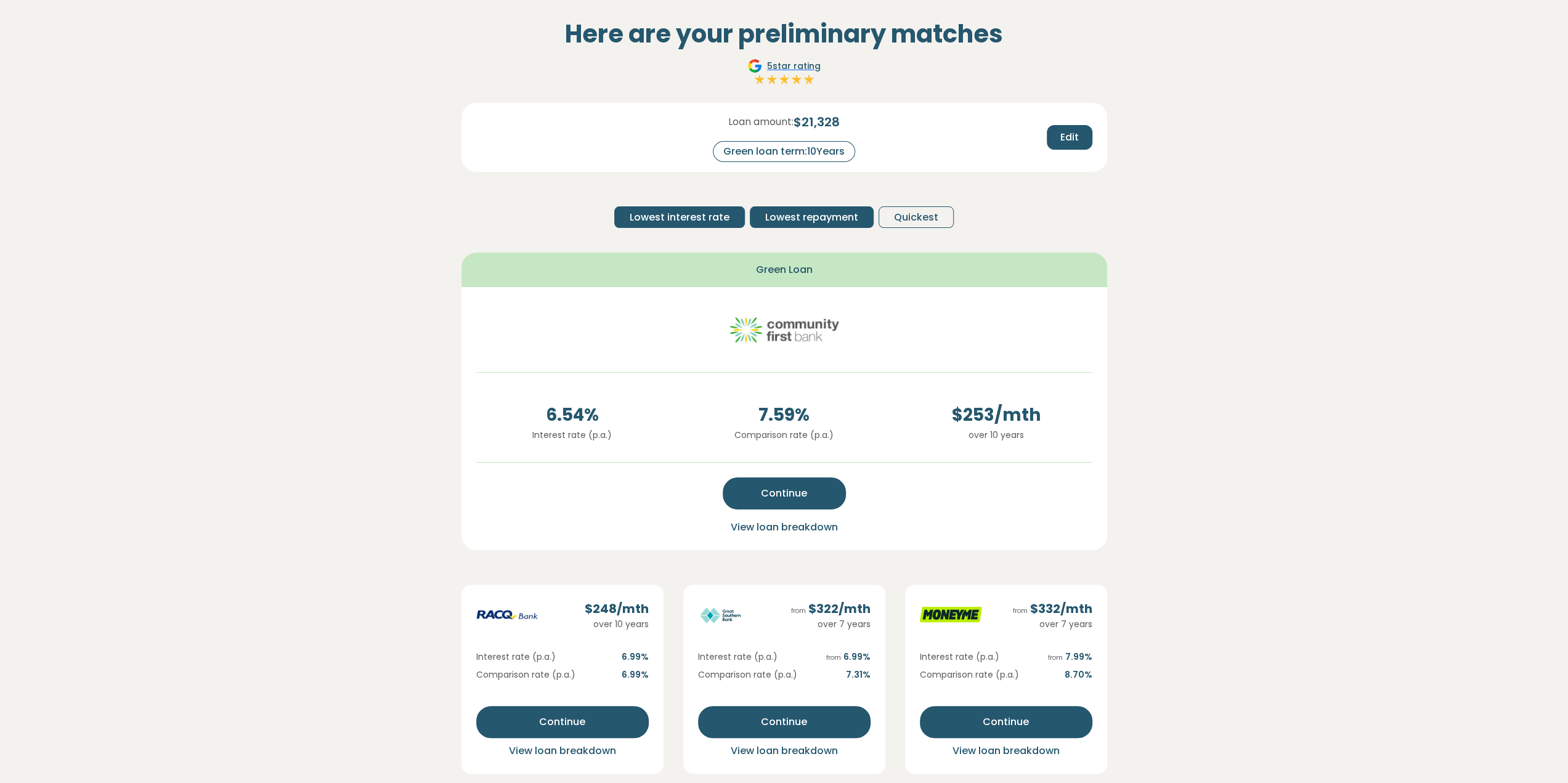
click at [796, 219] on span "Lowest repayment" at bounding box center [811, 217] width 93 height 15
click at [677, 219] on span "Lowest interest rate" at bounding box center [679, 217] width 99 height 15
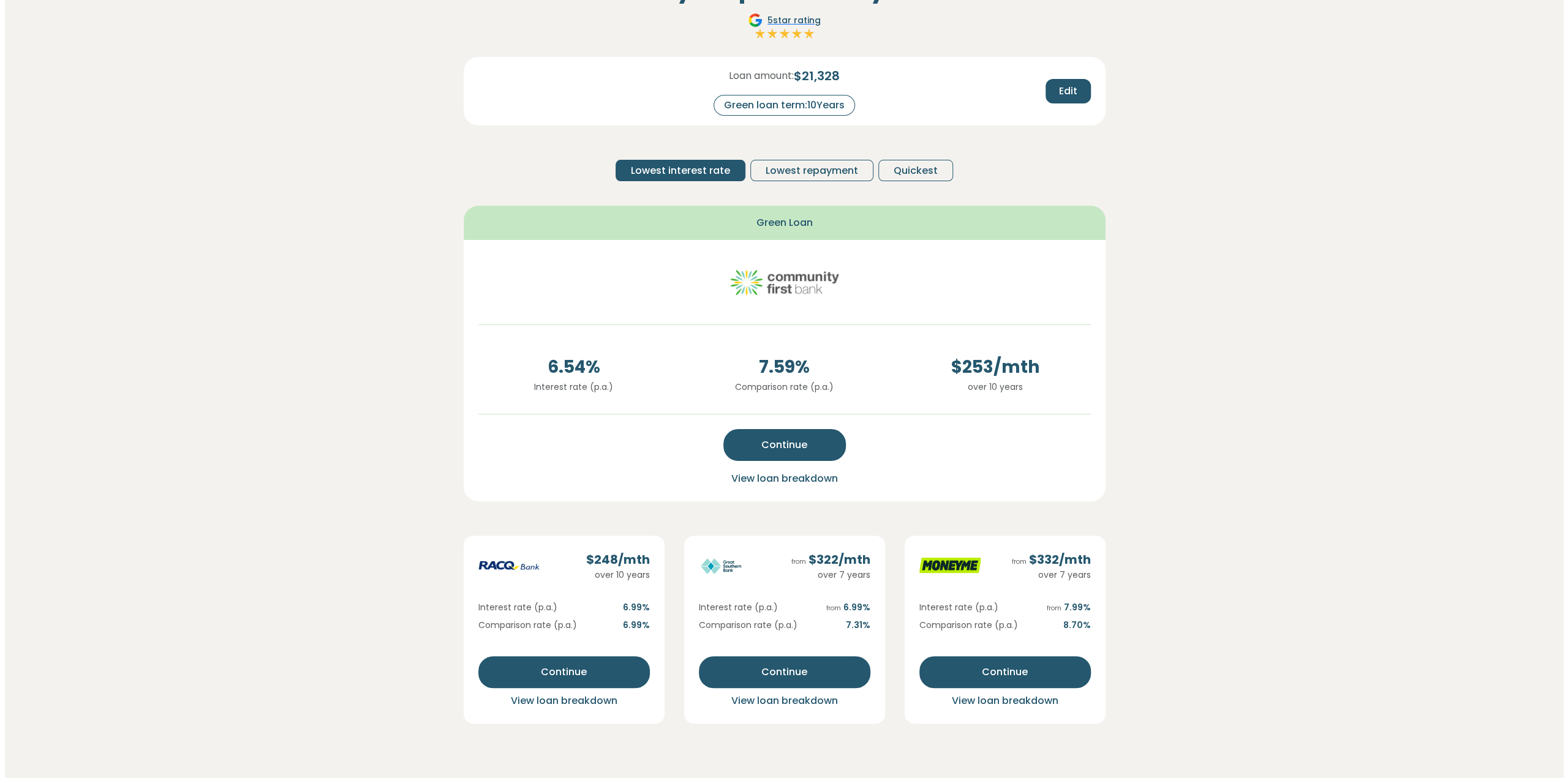
scroll to position [122, 0]
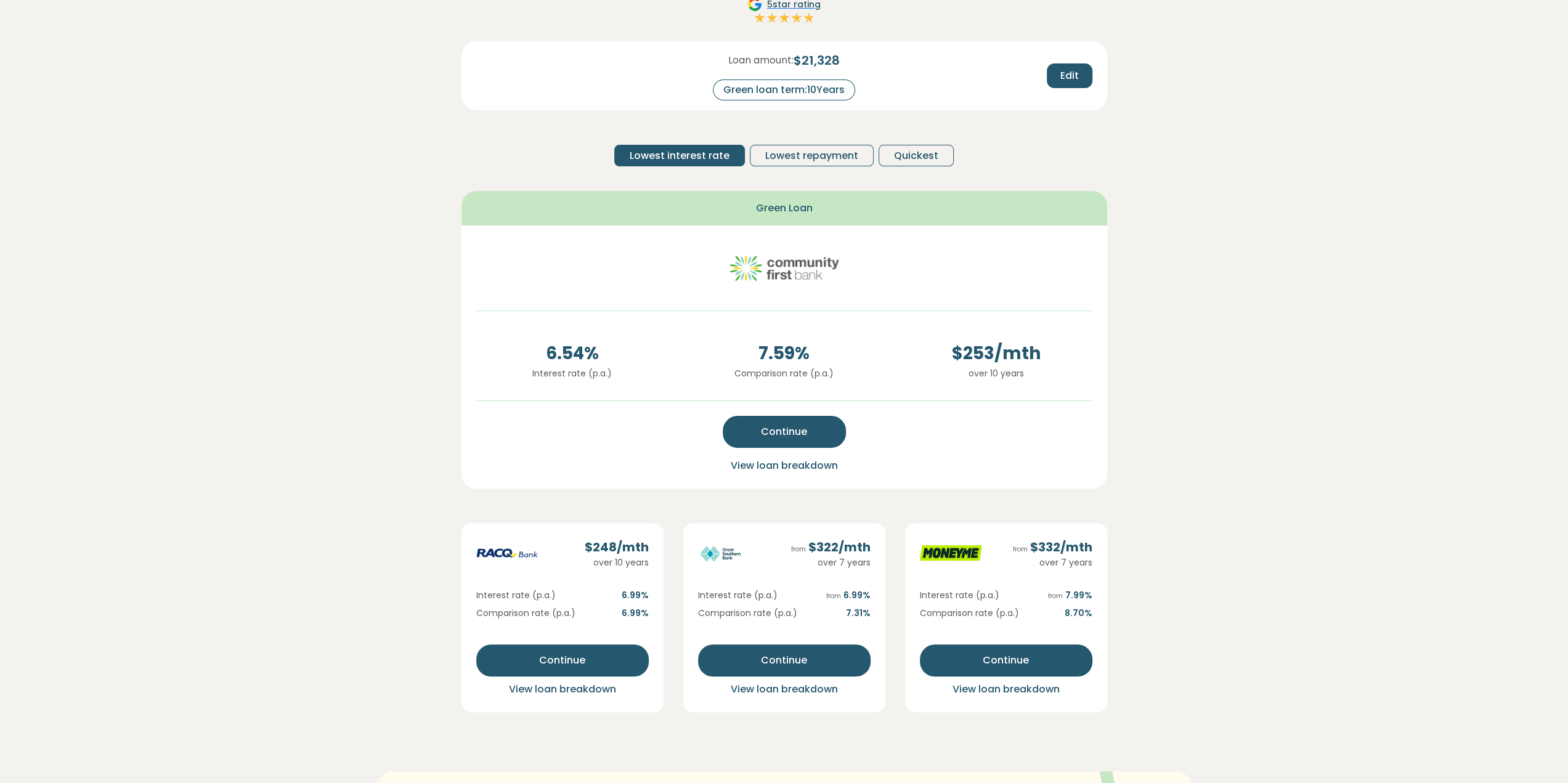
click at [541, 684] on span "View loan breakdown" at bounding box center [562, 689] width 107 height 14
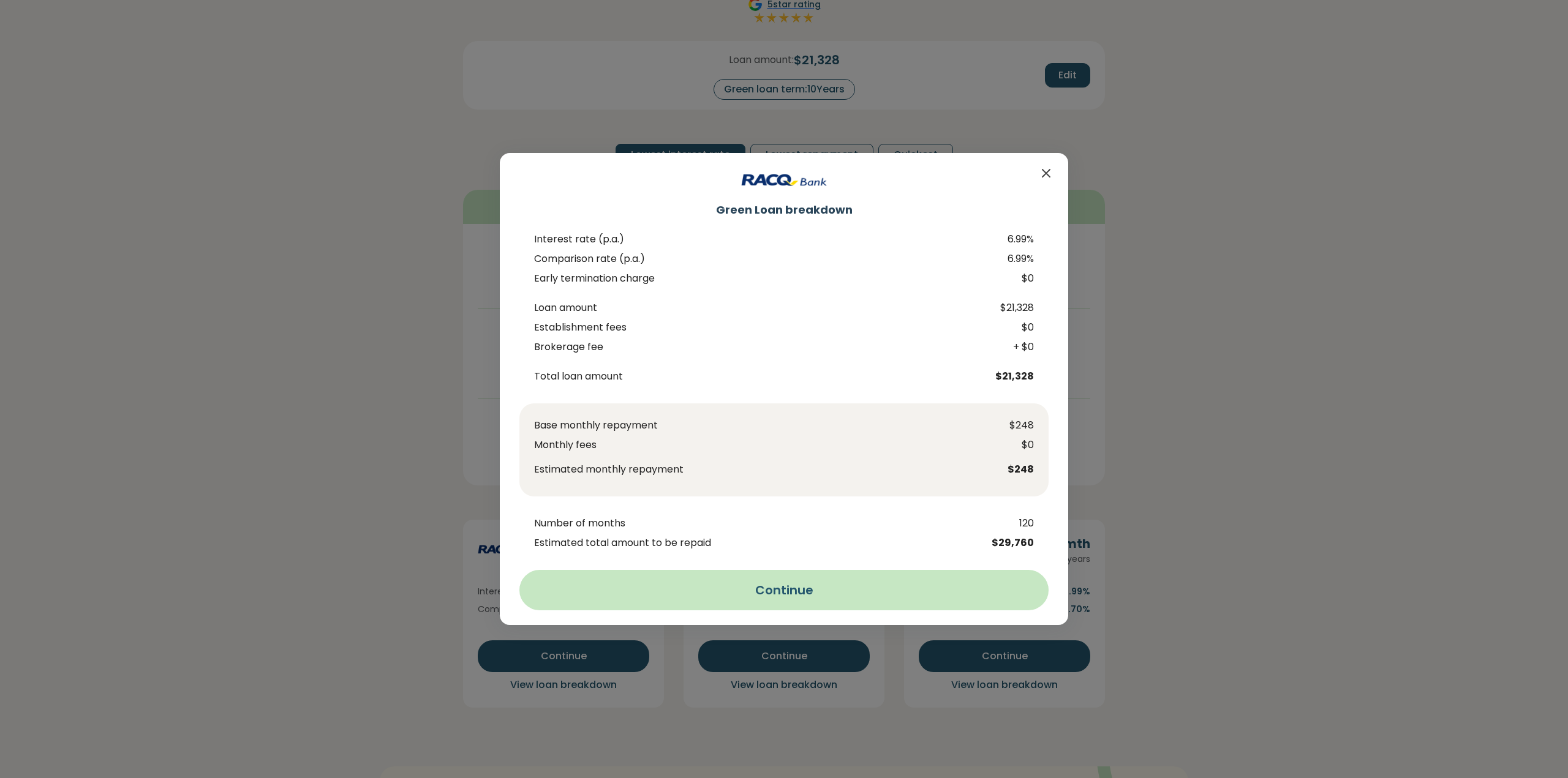
click at [744, 597] on button "Continue" at bounding box center [784, 590] width 529 height 40
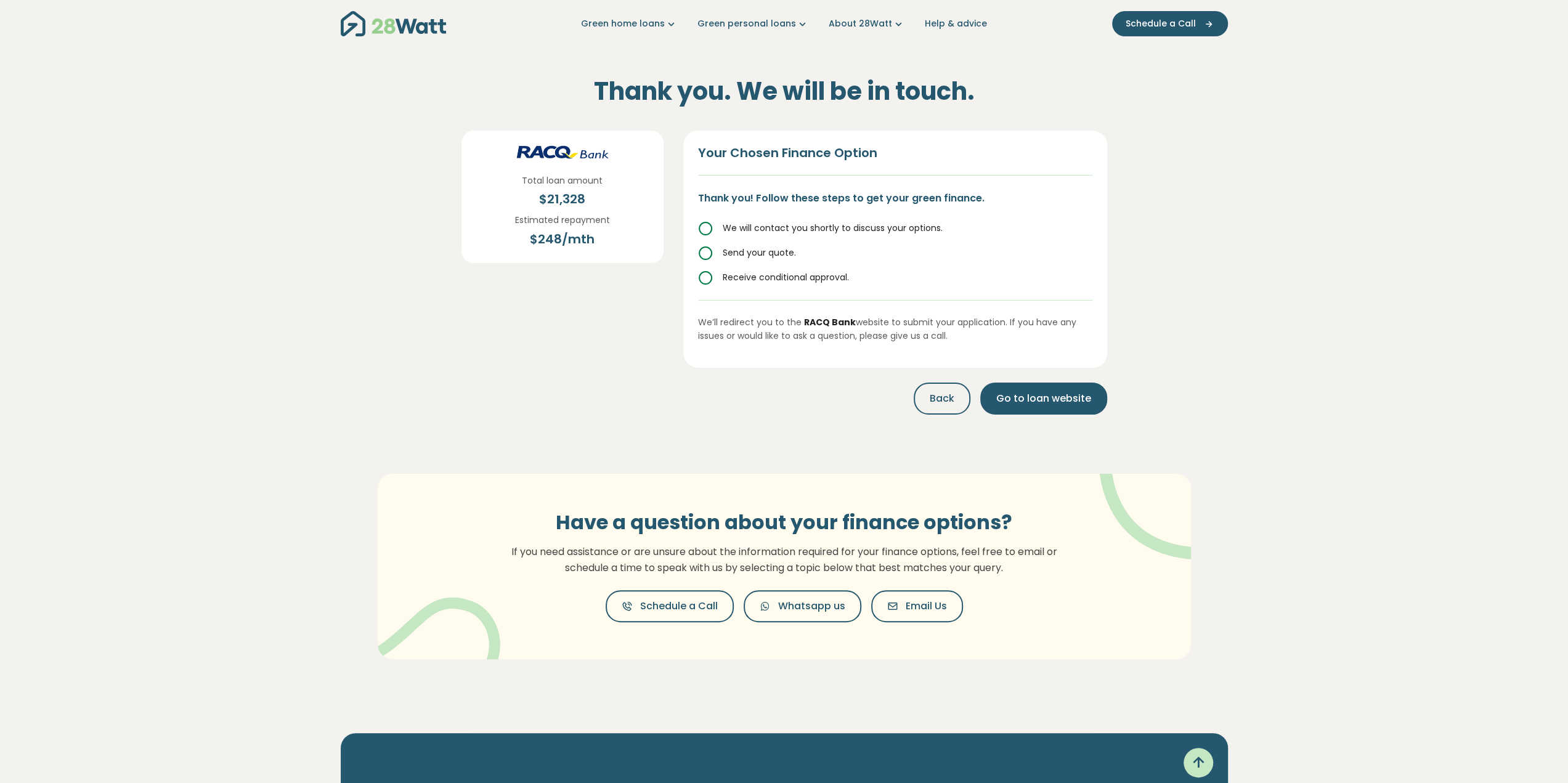
scroll to position [0, 0]
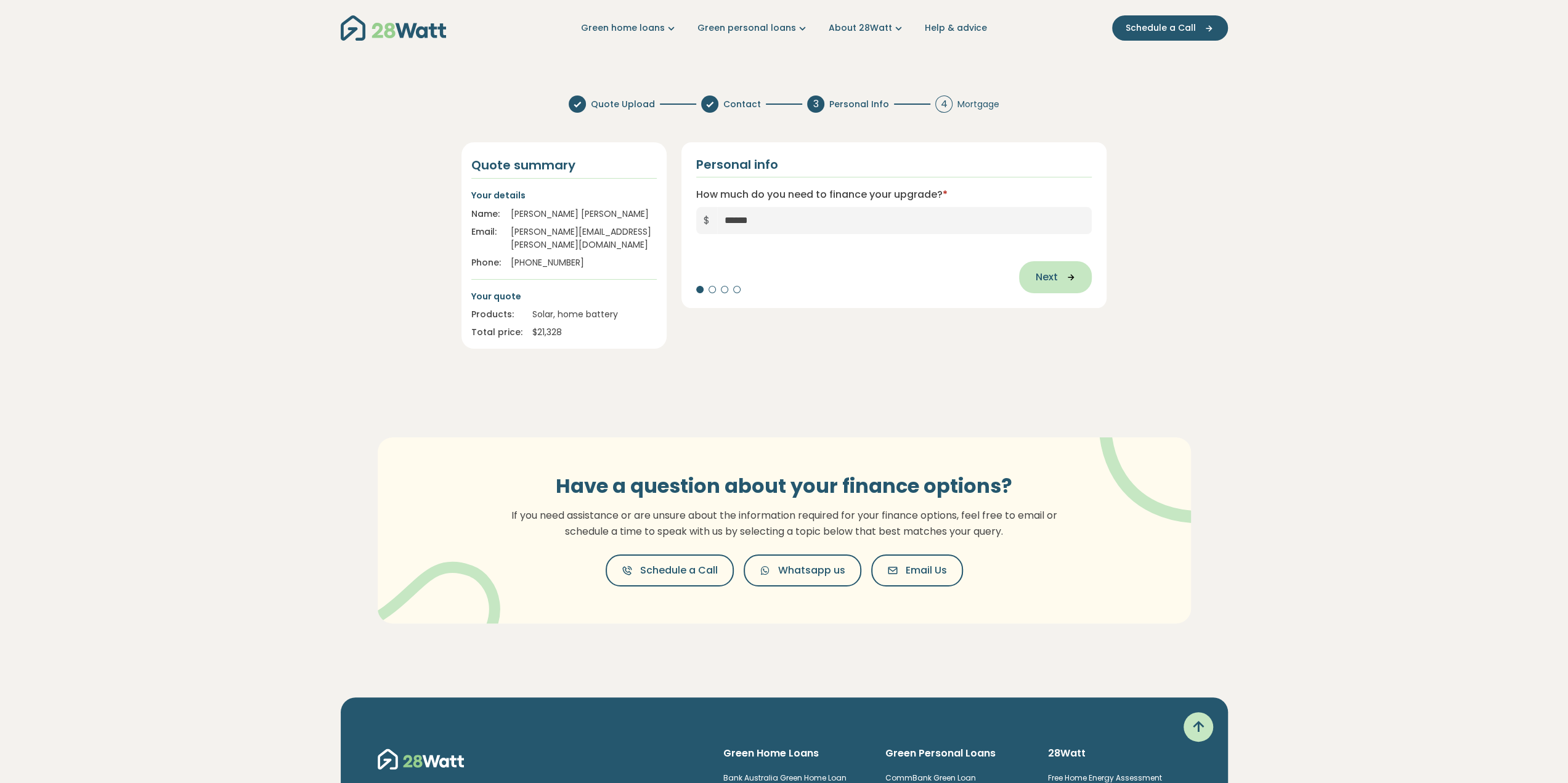
click at [1052, 282] on span "Next" at bounding box center [1046, 277] width 22 height 15
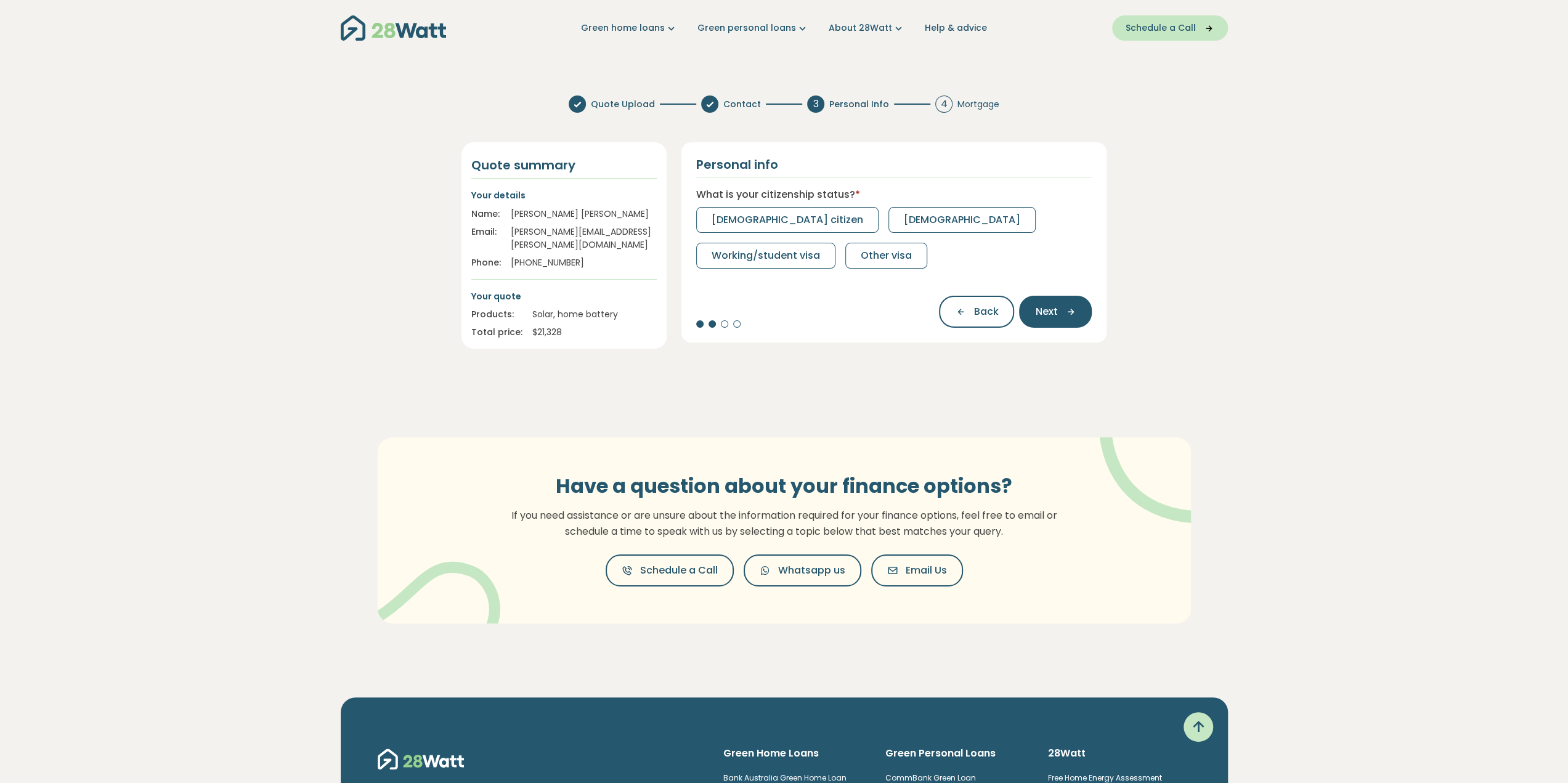
click at [1213, 29] on button "Schedule a Call" at bounding box center [1169, 28] width 116 height 25
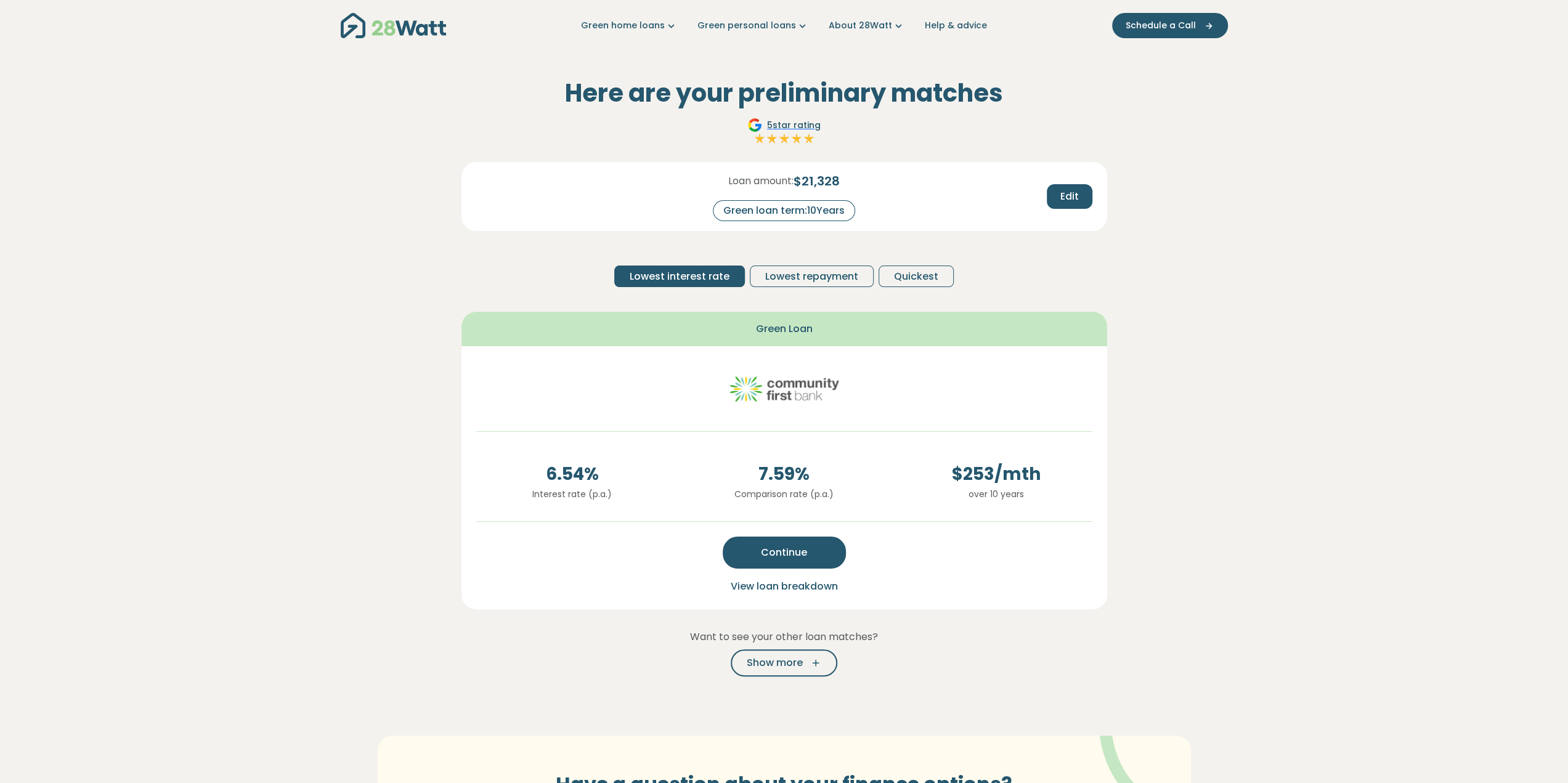
scroll to position [62, 0]
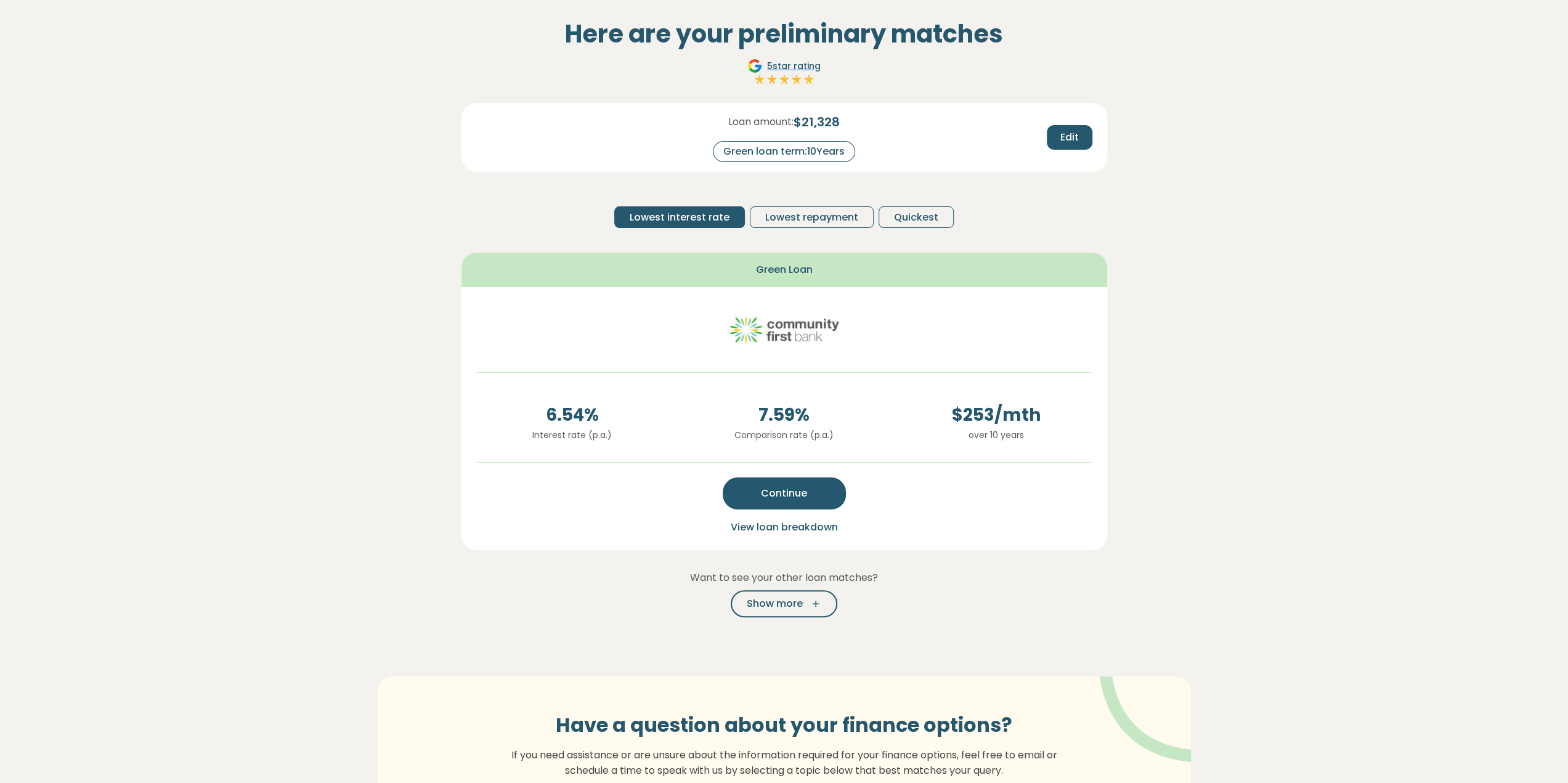
click at [795, 155] on div "Green loan term: 10 Years" at bounding box center [784, 151] width 142 height 21
click at [1062, 138] on span "Edit" at bounding box center [1069, 137] width 18 height 15
drag, startPoint x: 847, startPoint y: 151, endPoint x: 794, endPoint y: 154, distance: 53.1
click at [794, 154] on div "Green loan term: **" at bounding box center [784, 152] width 153 height 22
type input "*"
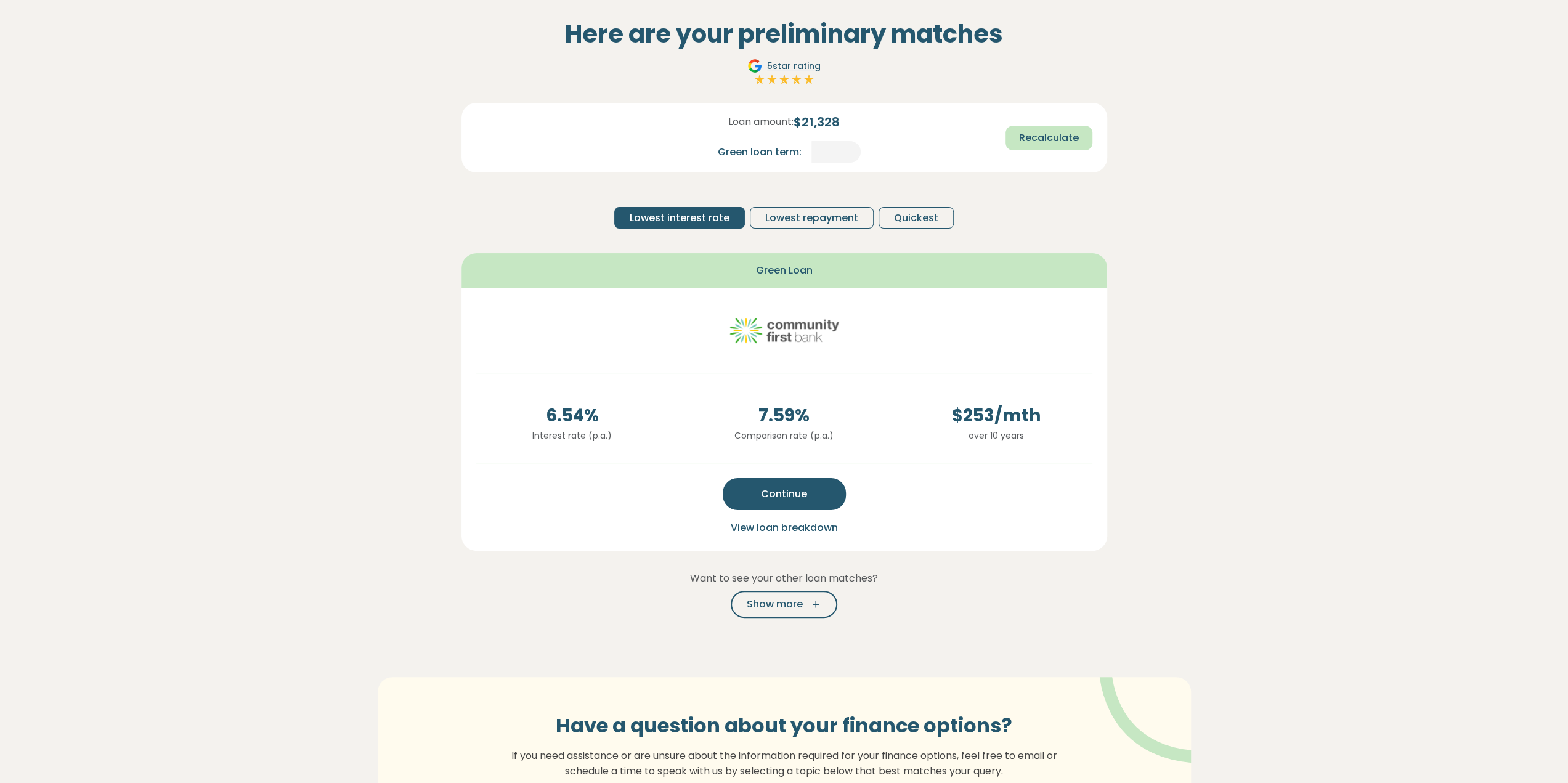
click at [1062, 129] on button "Recalculate" at bounding box center [1049, 138] width 87 height 24
click at [782, 607] on span "Show more" at bounding box center [774, 604] width 56 height 15
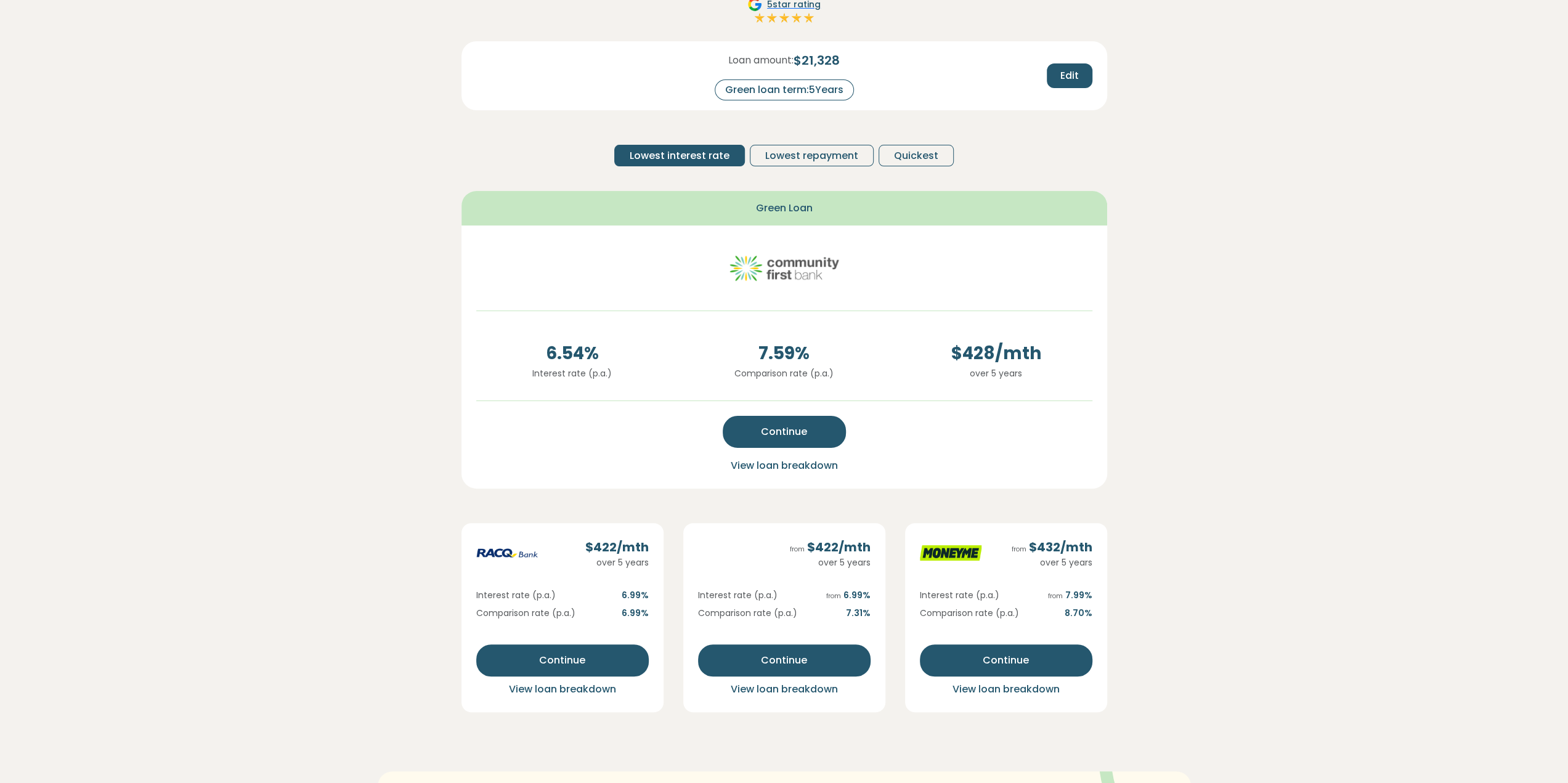
scroll to position [123, 0]
click at [536, 687] on span "View loan breakdown" at bounding box center [562, 689] width 107 height 14
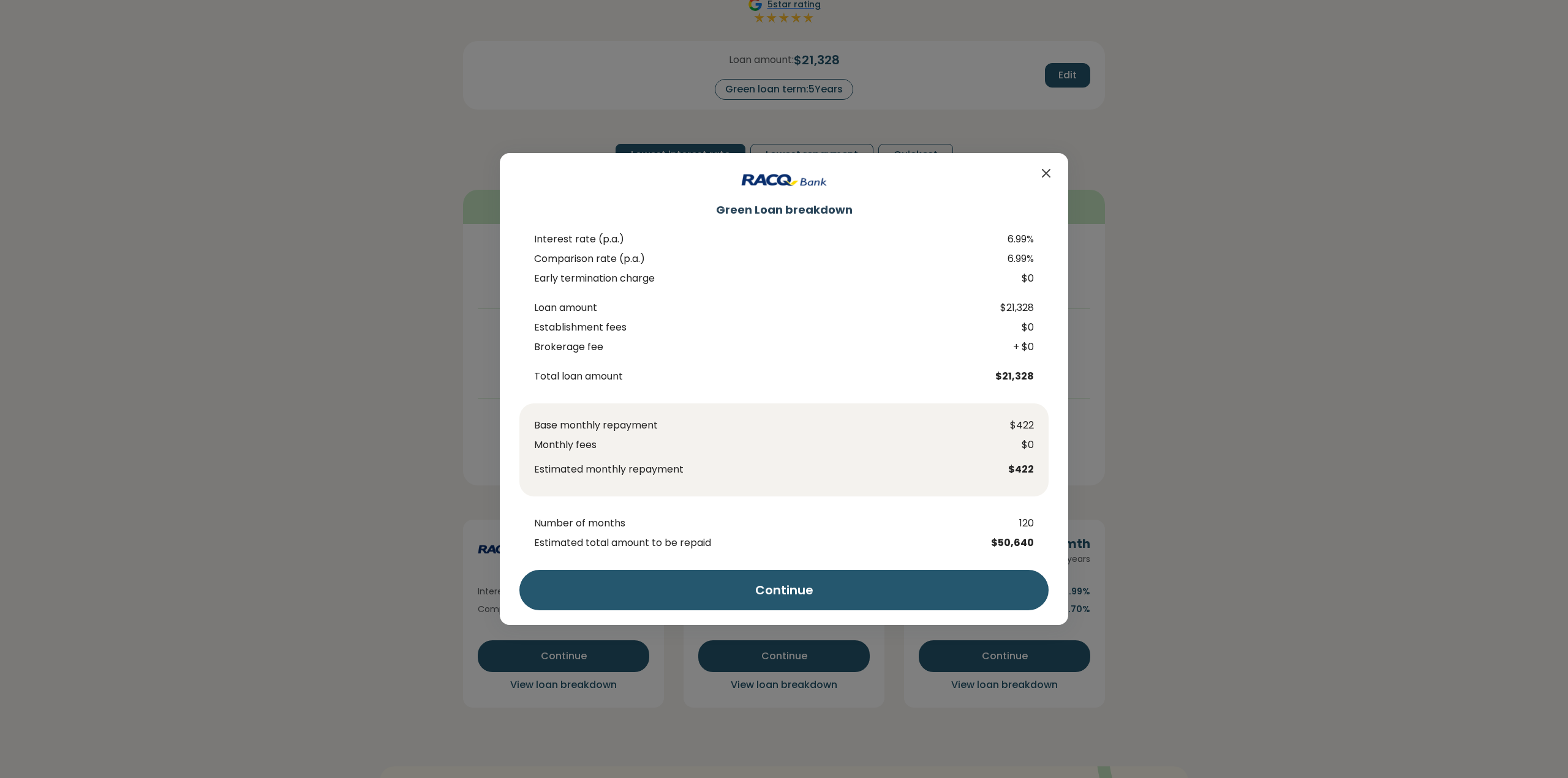
click at [1031, 178] on div "Green Loan breakdown" at bounding box center [784, 192] width 529 height 50
click at [1043, 176] on icon "Close" at bounding box center [1045, 173] width 7 height 7
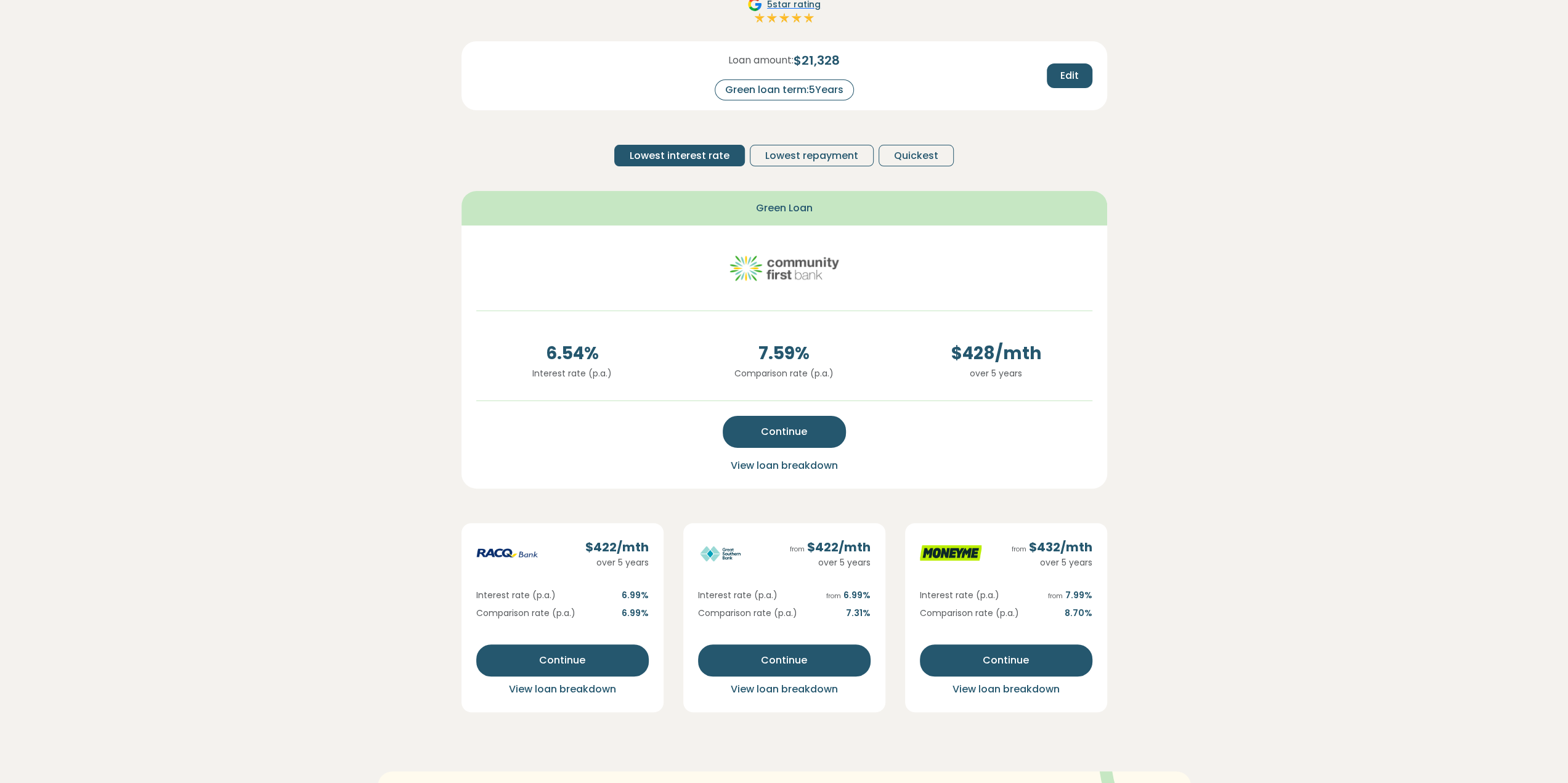
click at [764, 468] on span "View loan breakdown" at bounding box center [784, 465] width 107 height 14
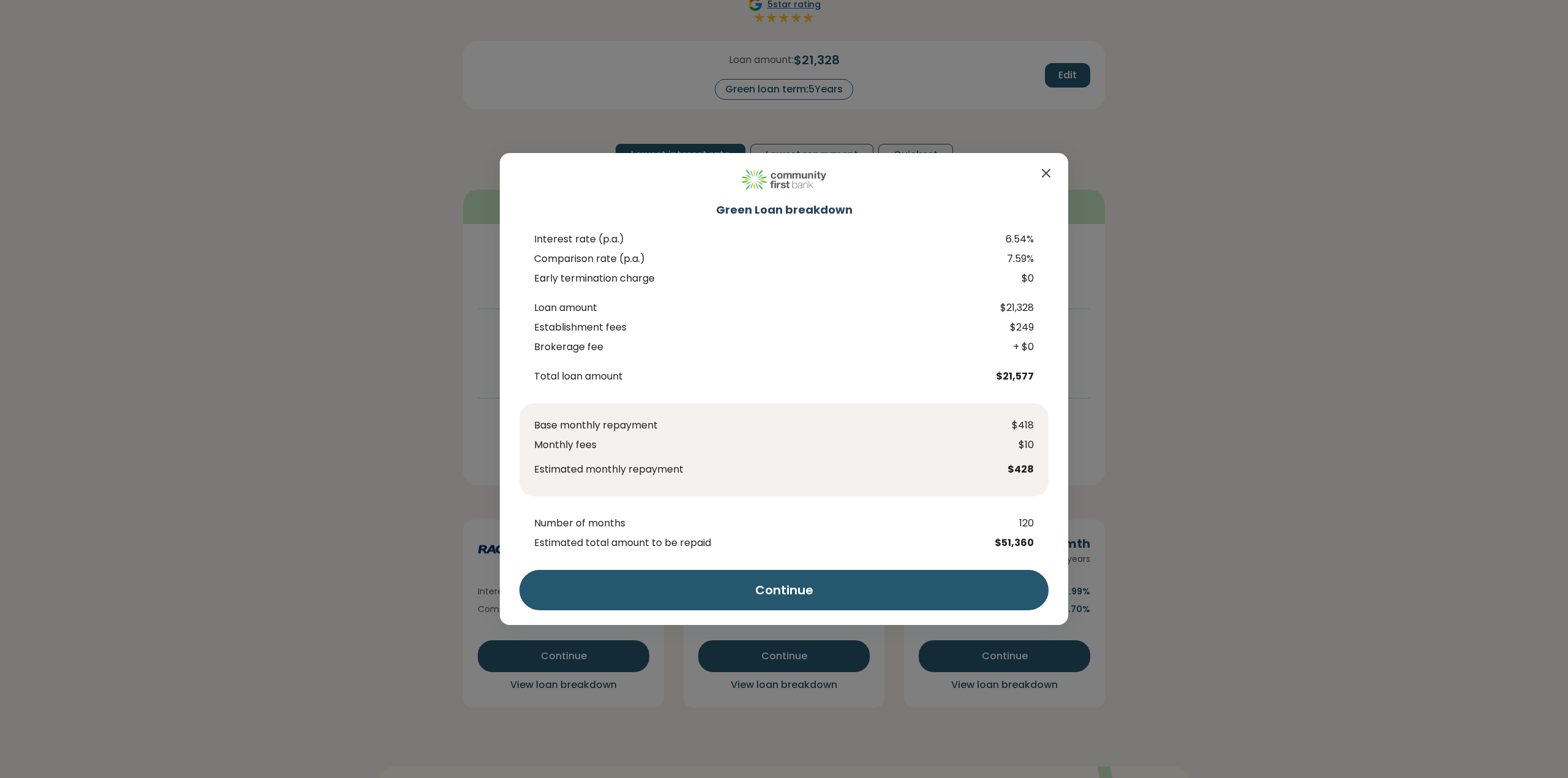
click at [1047, 168] on icon "Close" at bounding box center [1046, 173] width 15 height 15
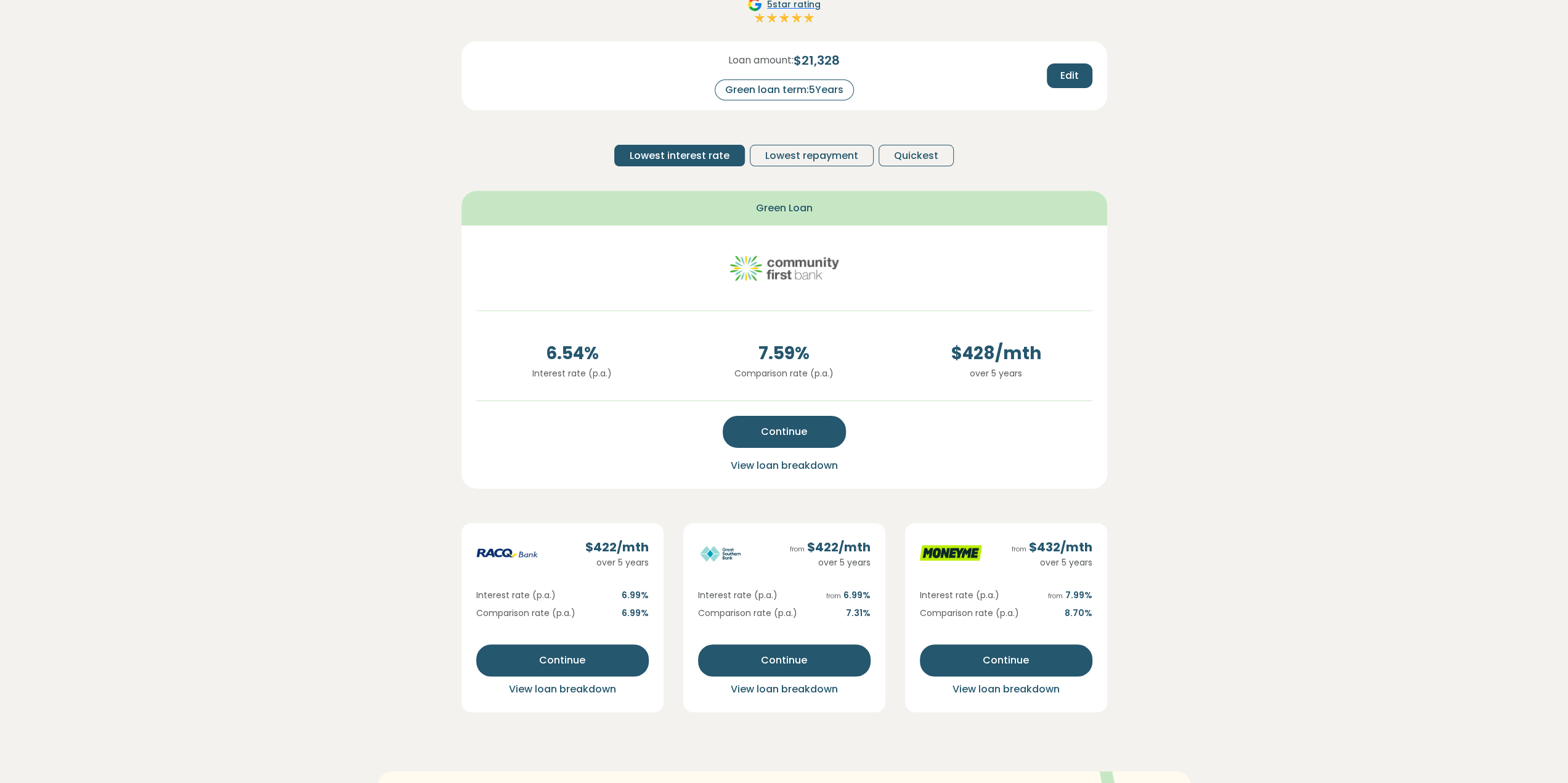
click at [512, 694] on span "View loan breakdown" at bounding box center [562, 689] width 107 height 14
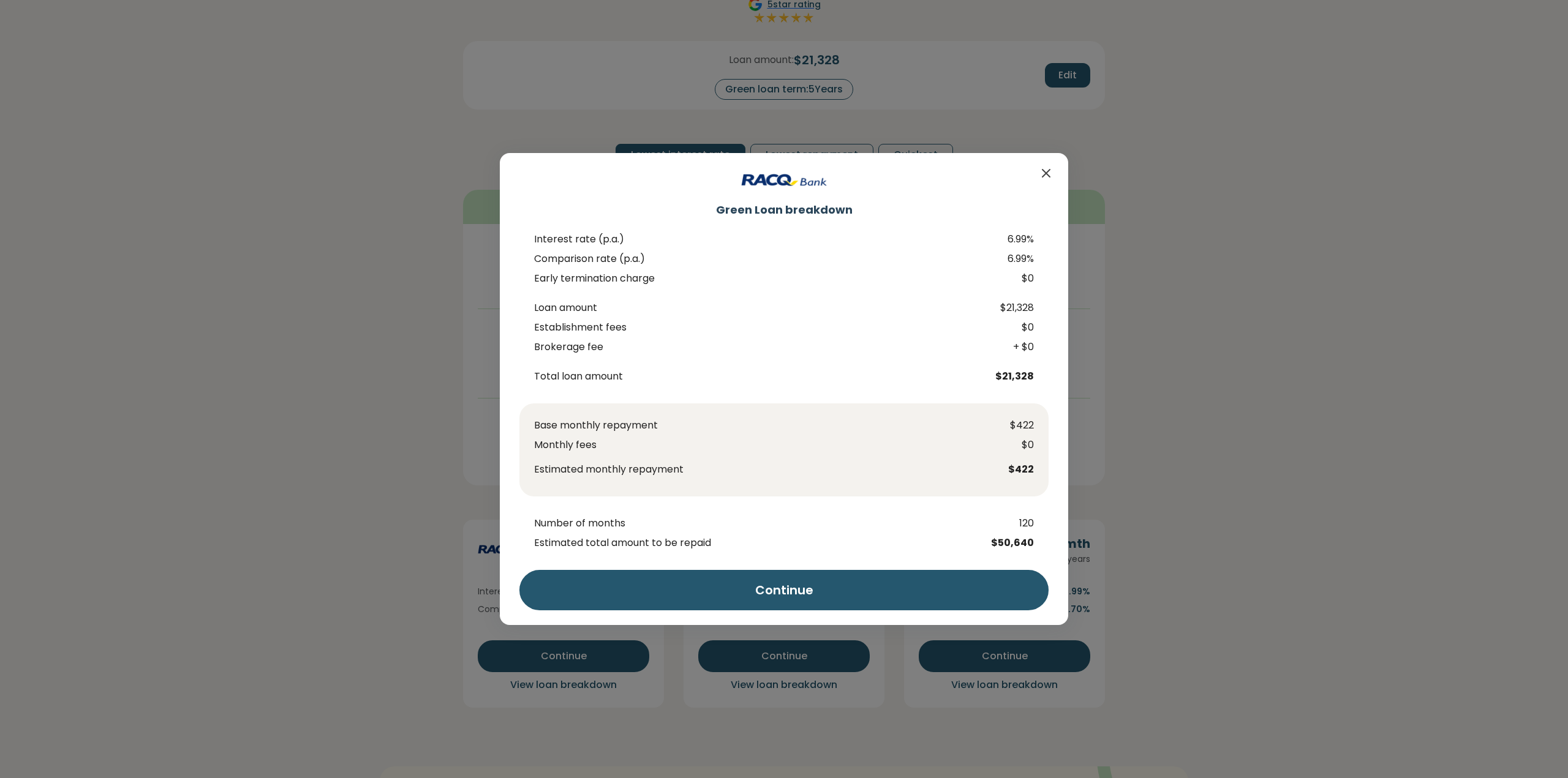
click at [1049, 159] on div "Green Loan breakdown Interest rate (p.a.) 6.99% Comparison rate (p.a.) 6.99% Ea…" at bounding box center [784, 389] width 568 height 472
click at [1049, 167] on icon "Close" at bounding box center [1046, 173] width 15 height 15
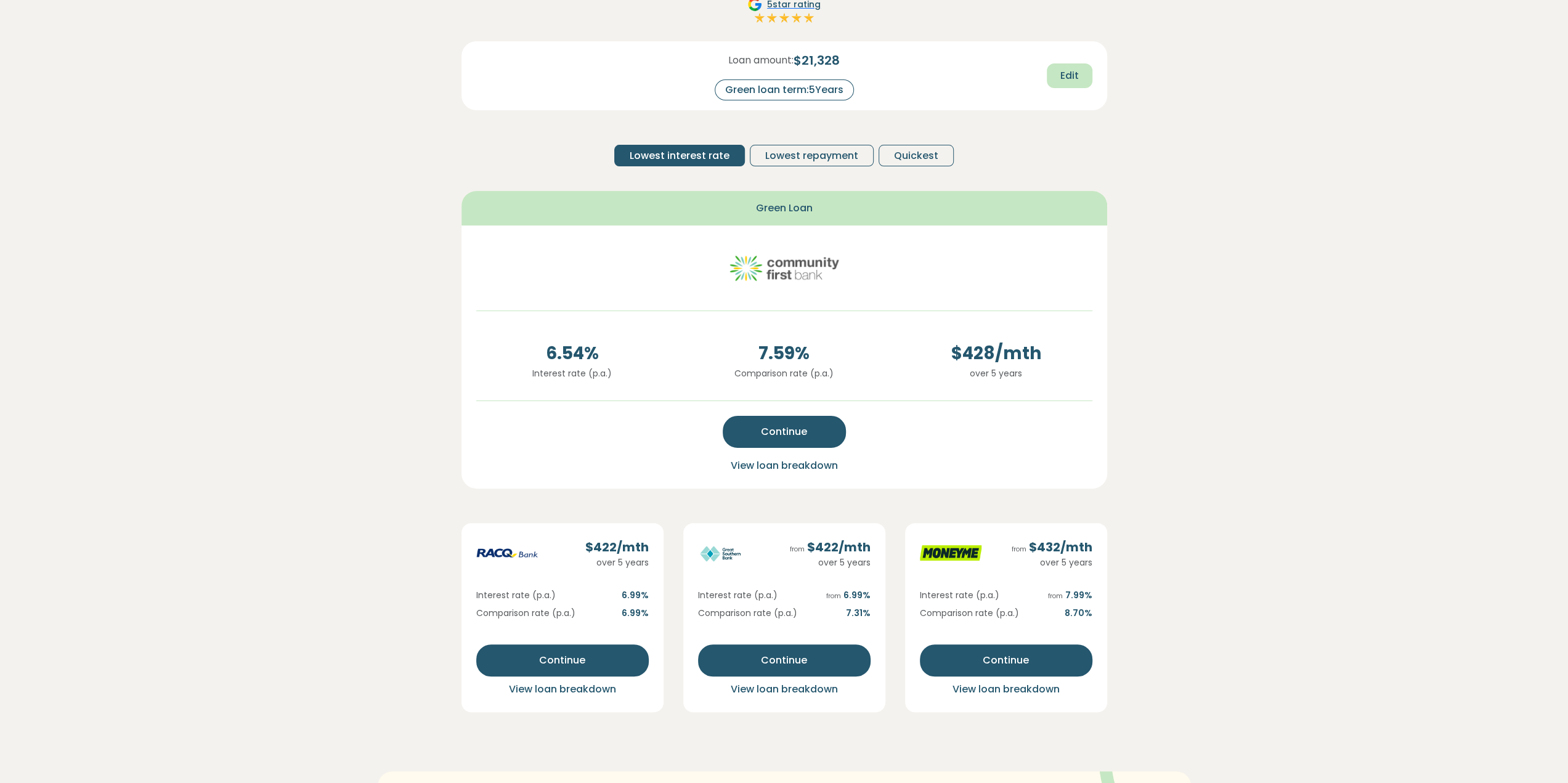
click at [1084, 80] on button "Edit" at bounding box center [1069, 76] width 45 height 24
drag, startPoint x: 847, startPoint y: 89, endPoint x: 820, endPoint y: 93, distance: 27.3
click at [820, 93] on input "*" at bounding box center [836, 90] width 49 height 22
type input "*"
click at [1021, 83] on span "Recalculate" at bounding box center [1049, 76] width 60 height 15
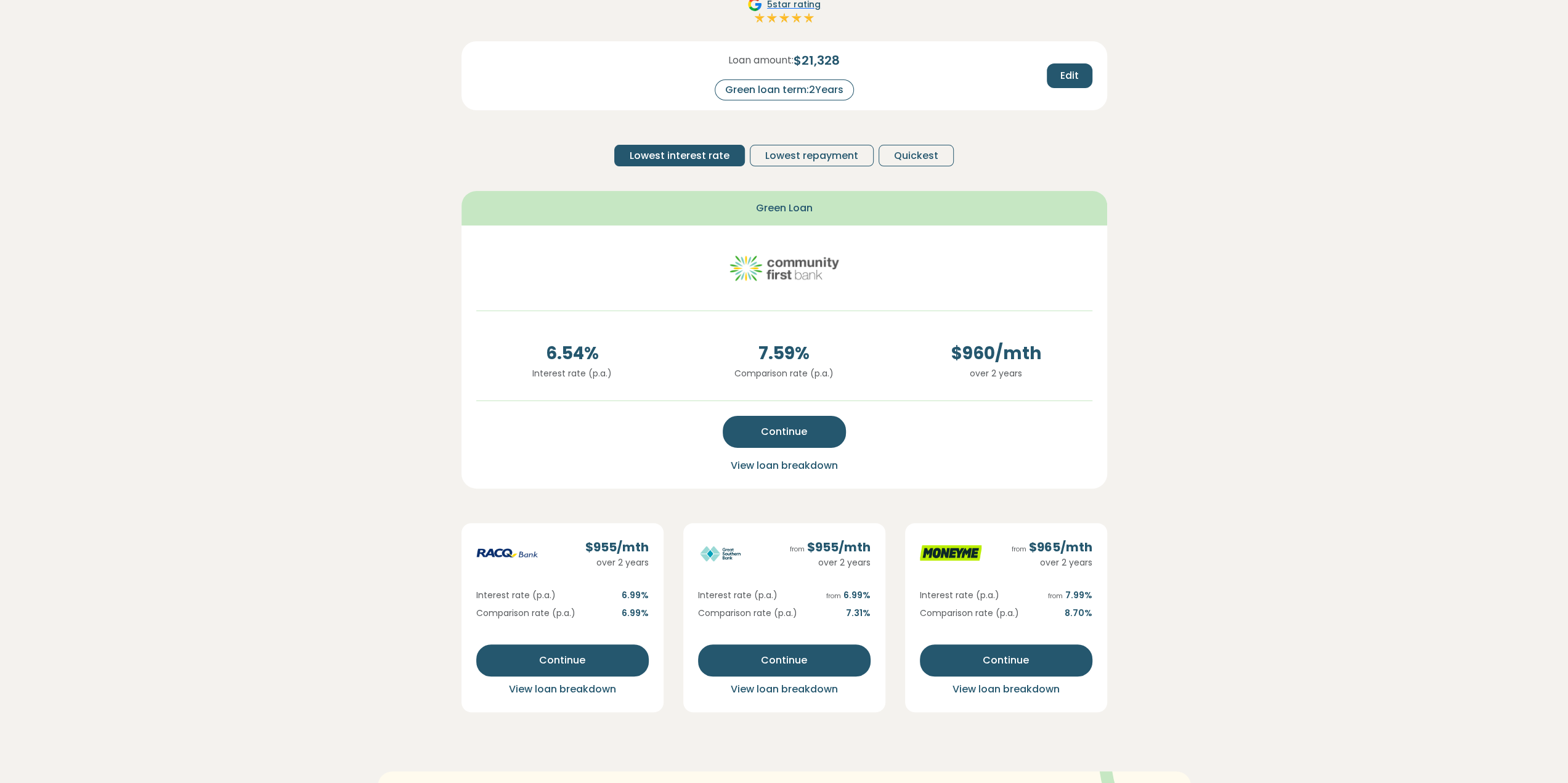
click at [780, 453] on div "Continue View loan breakdown" at bounding box center [784, 442] width 616 height 63
click at [783, 466] on span "View loan breakdown" at bounding box center [784, 465] width 107 height 14
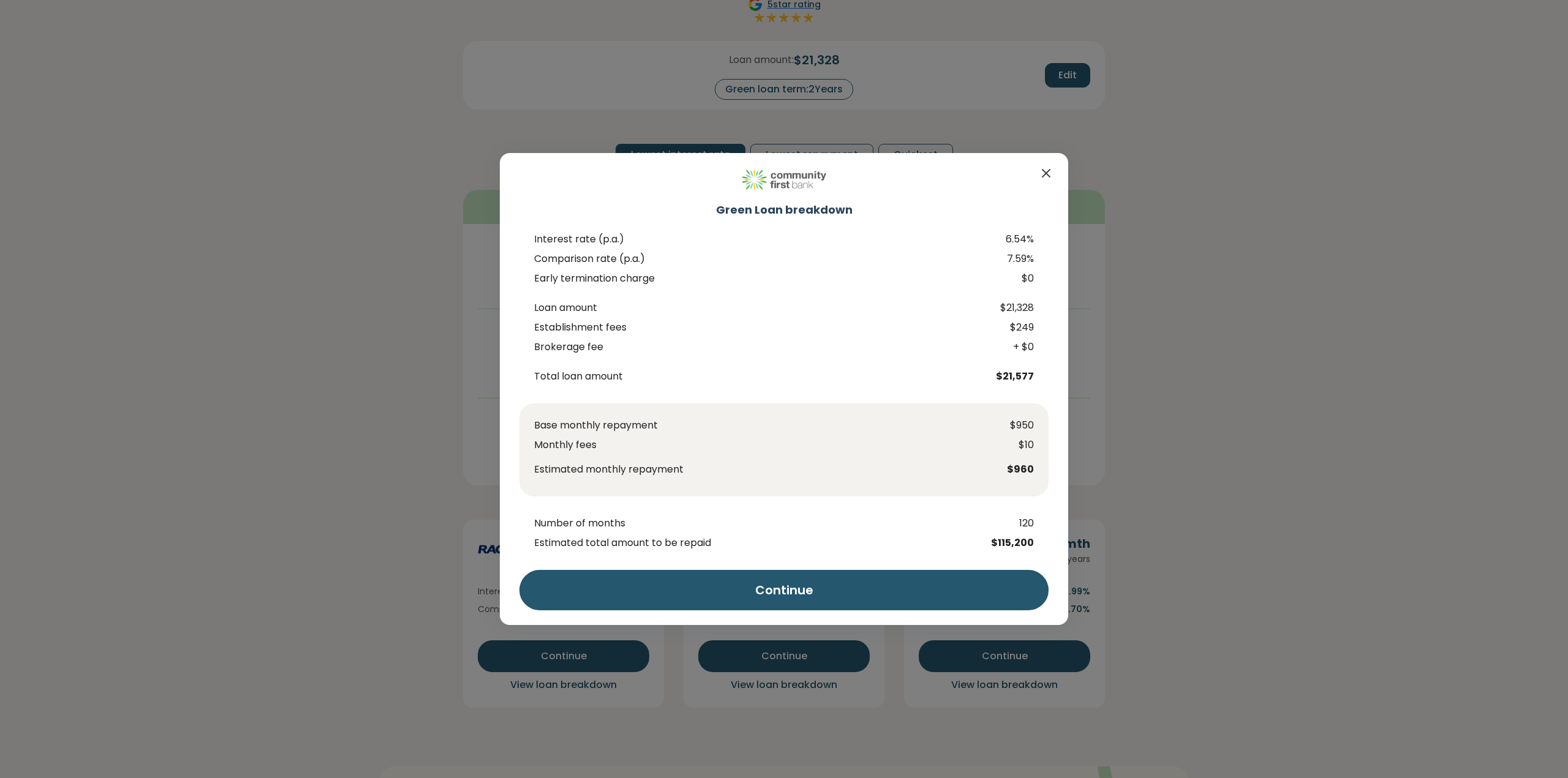
drag, startPoint x: 1006, startPoint y: 180, endPoint x: 969, endPoint y: 227, distance: 59.8
drag, startPoint x: 969, startPoint y: 227, endPoint x: 963, endPoint y: 235, distance: 10.0
click at [1349, 400] on div "Green Loan breakdown Interest rate (p.a.) 6.54% Comparison rate (p.a.) 7.59% Ea…" at bounding box center [784, 389] width 1568 height 778
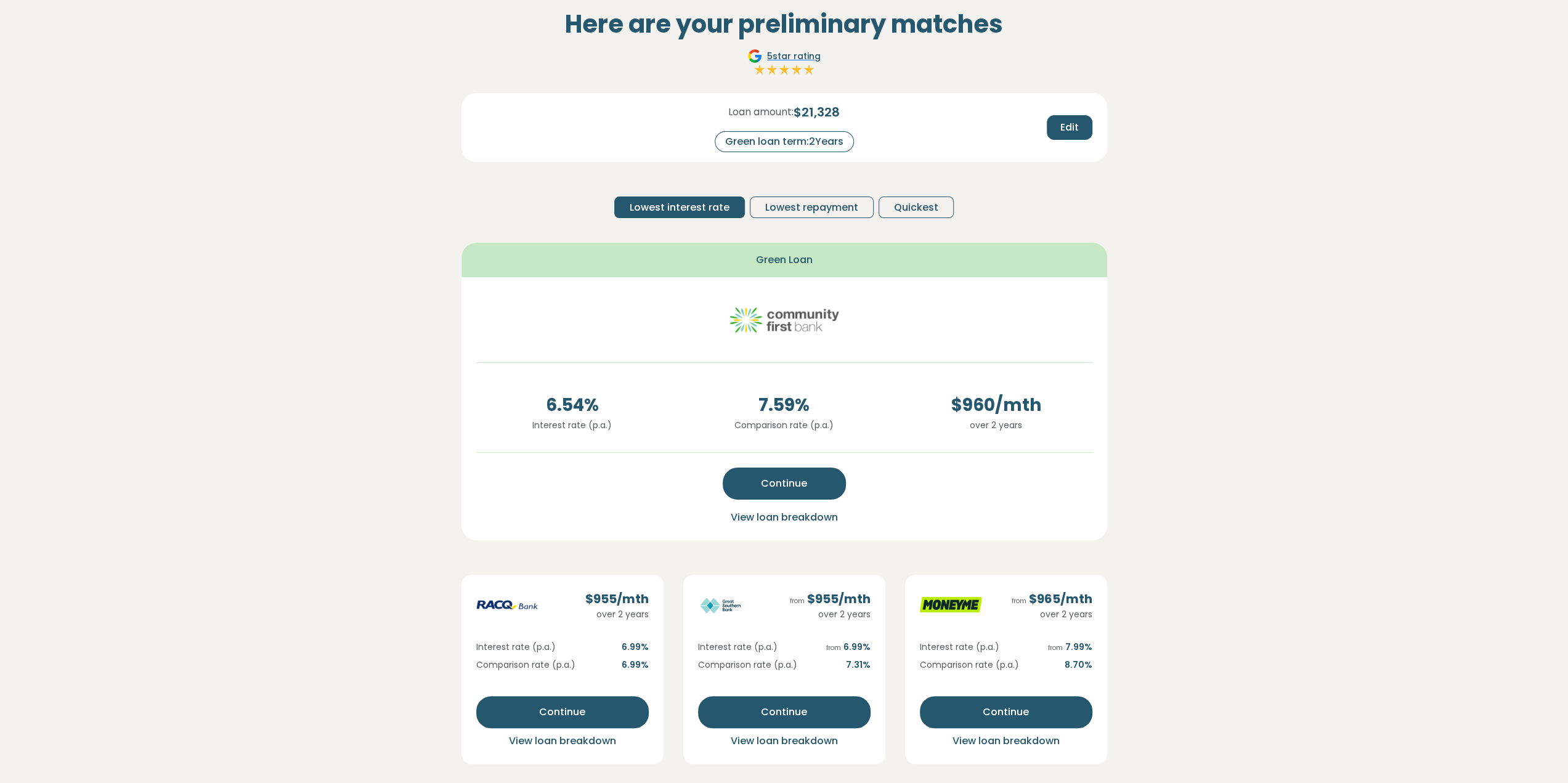
scroll to position [0, 0]
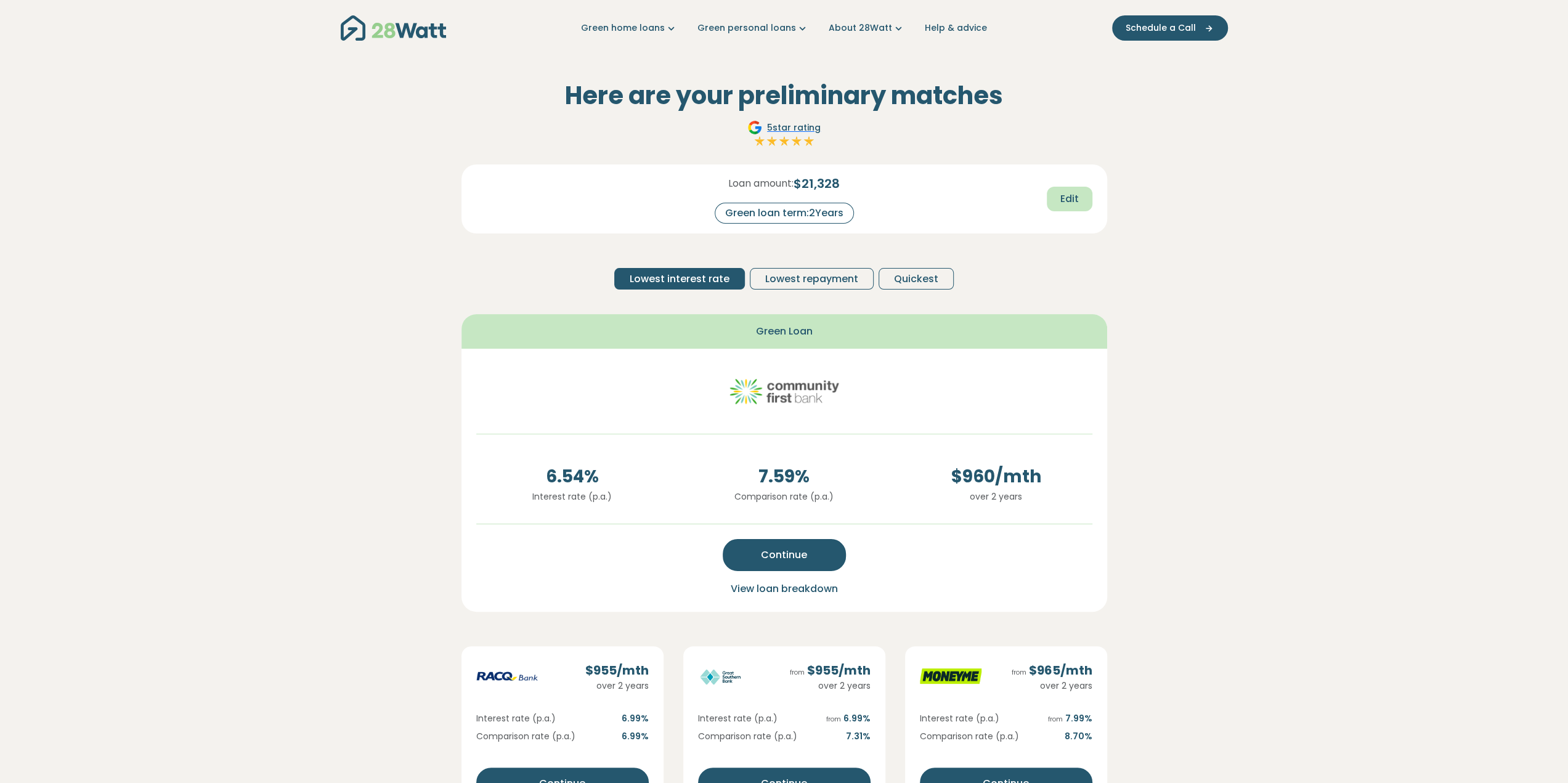
click at [1066, 202] on span "Edit" at bounding box center [1069, 199] width 18 height 15
drag, startPoint x: 823, startPoint y: 215, endPoint x: 866, endPoint y: 210, distance: 43.3
click at [866, 210] on div "Loan amount: $ 21,328 Green loan term: *" at bounding box center [784, 200] width 212 height 50
type input "**"
click at [1069, 202] on span "Recalculate" at bounding box center [1049, 200] width 60 height 15
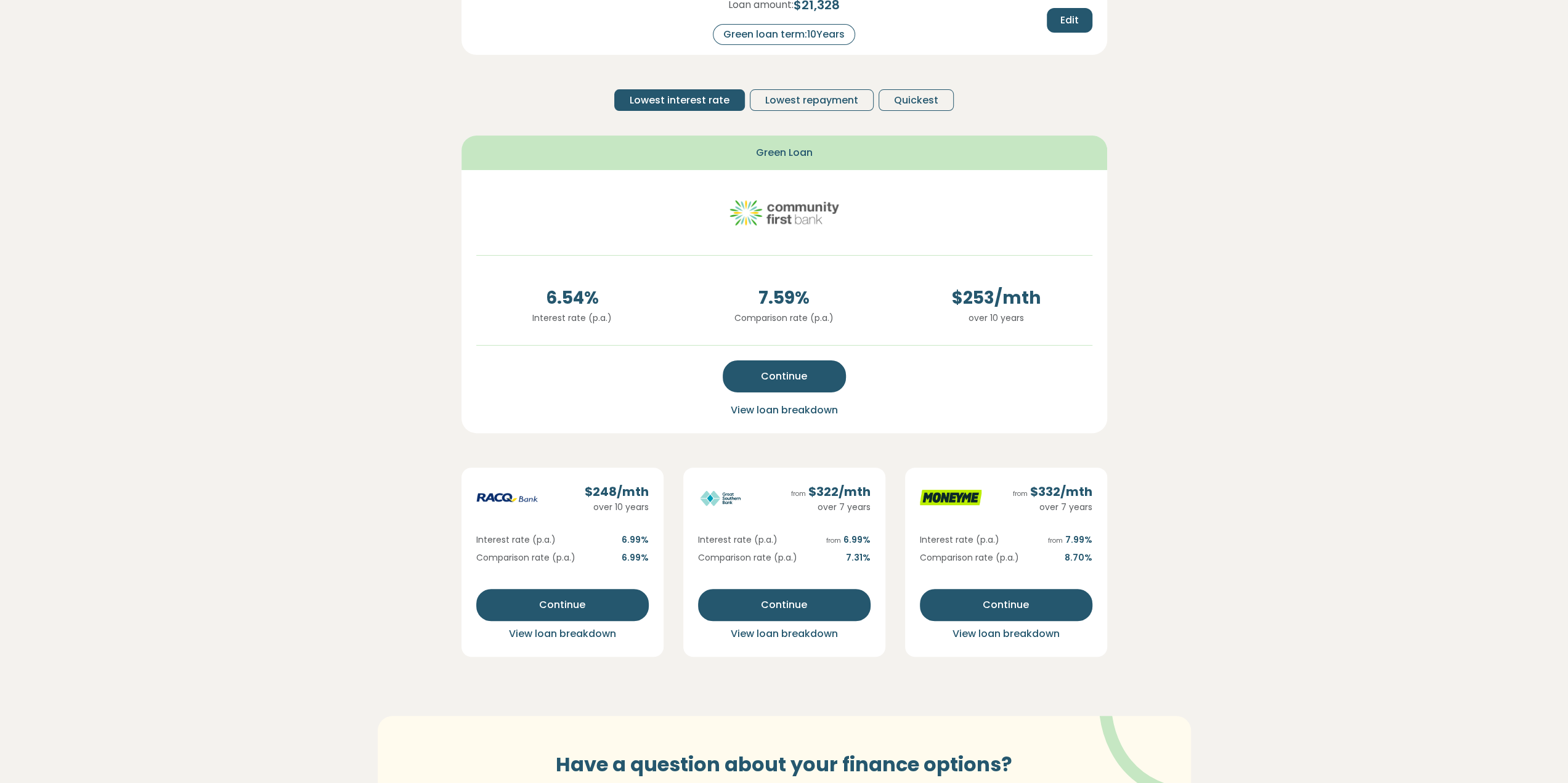
scroll to position [185, 0]
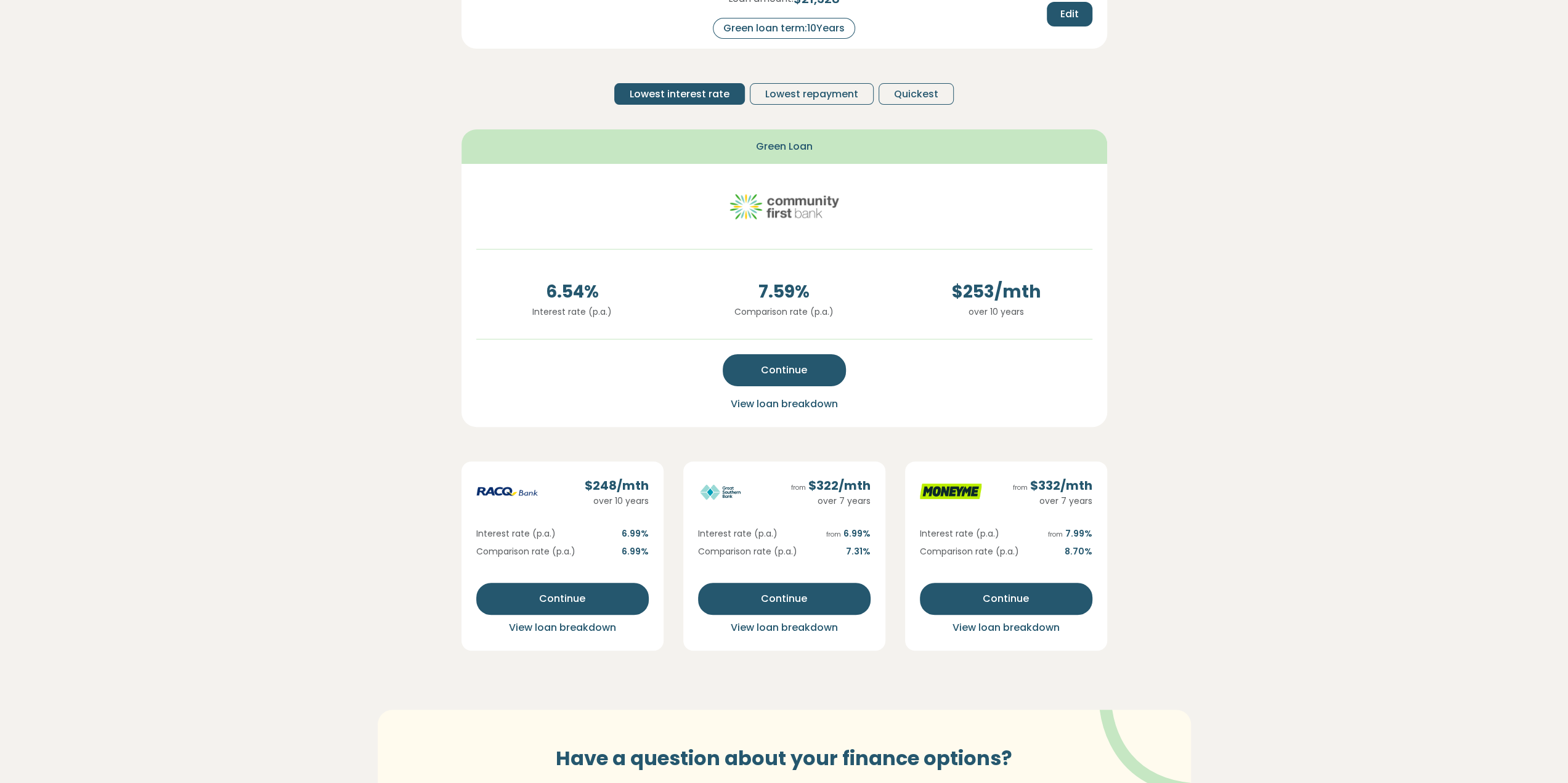
click at [790, 400] on span "View loan breakdown" at bounding box center [784, 403] width 107 height 14
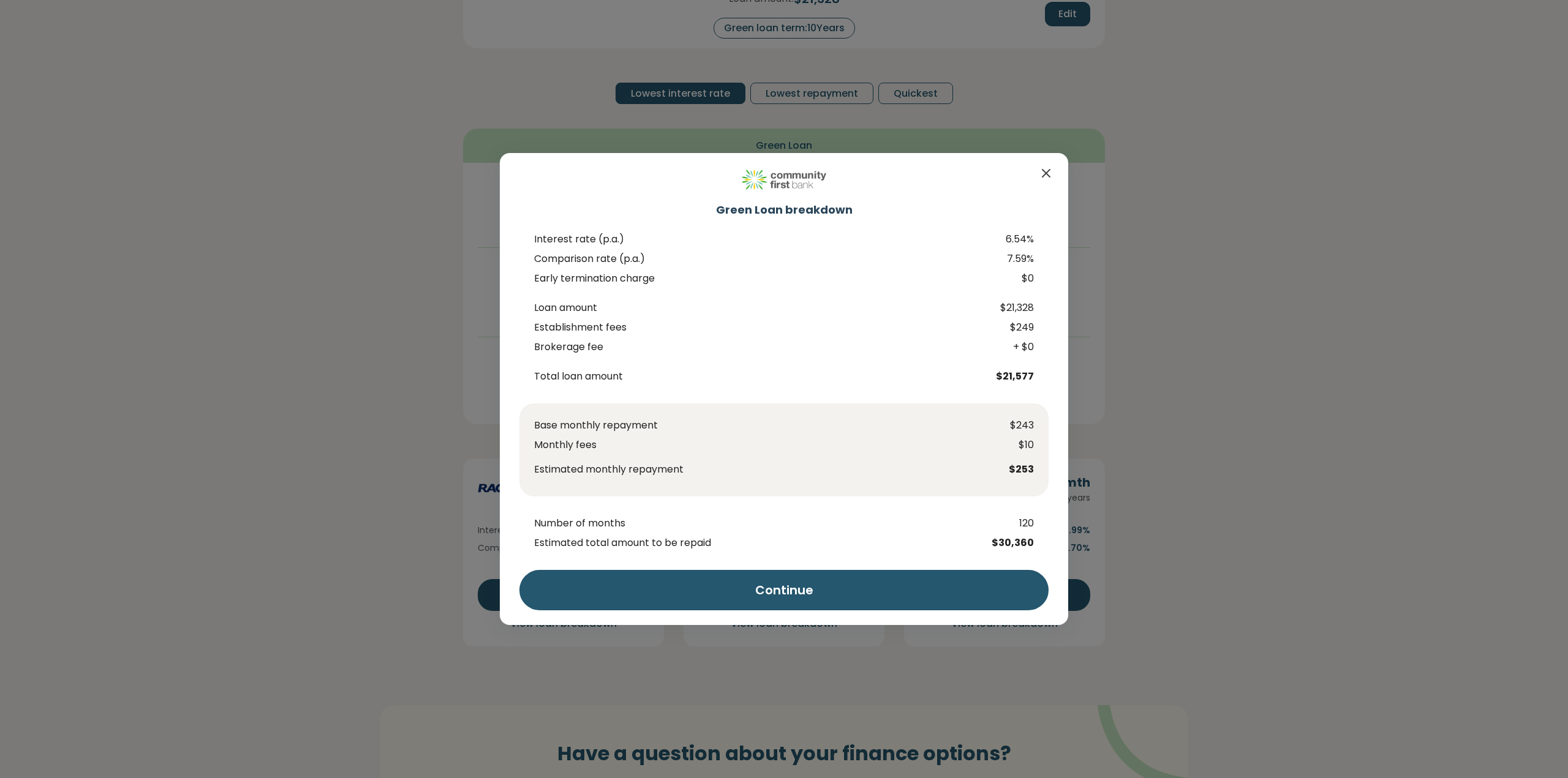
click at [1051, 173] on icon "Close" at bounding box center [1046, 173] width 15 height 15
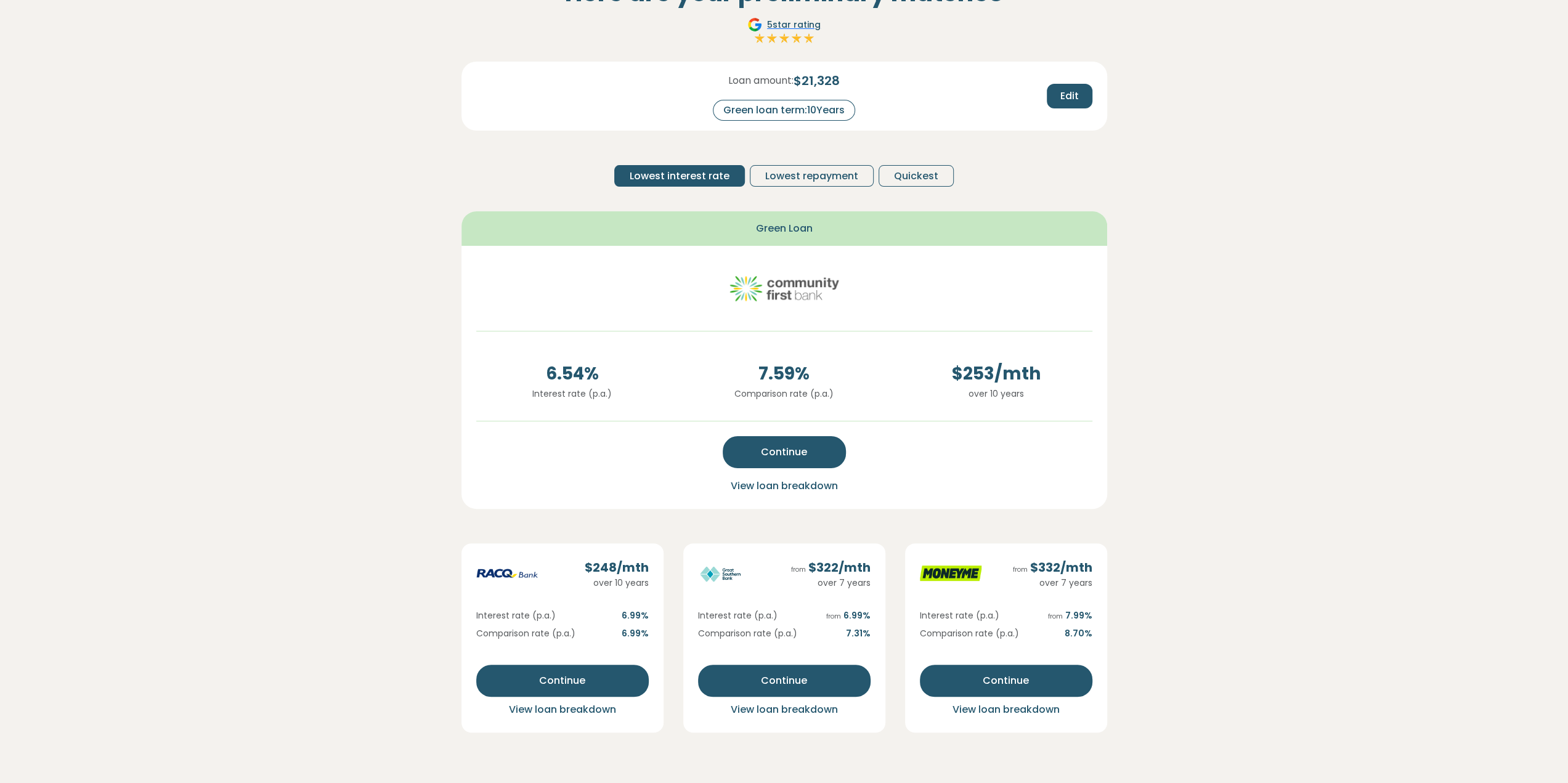
scroll to position [0, 0]
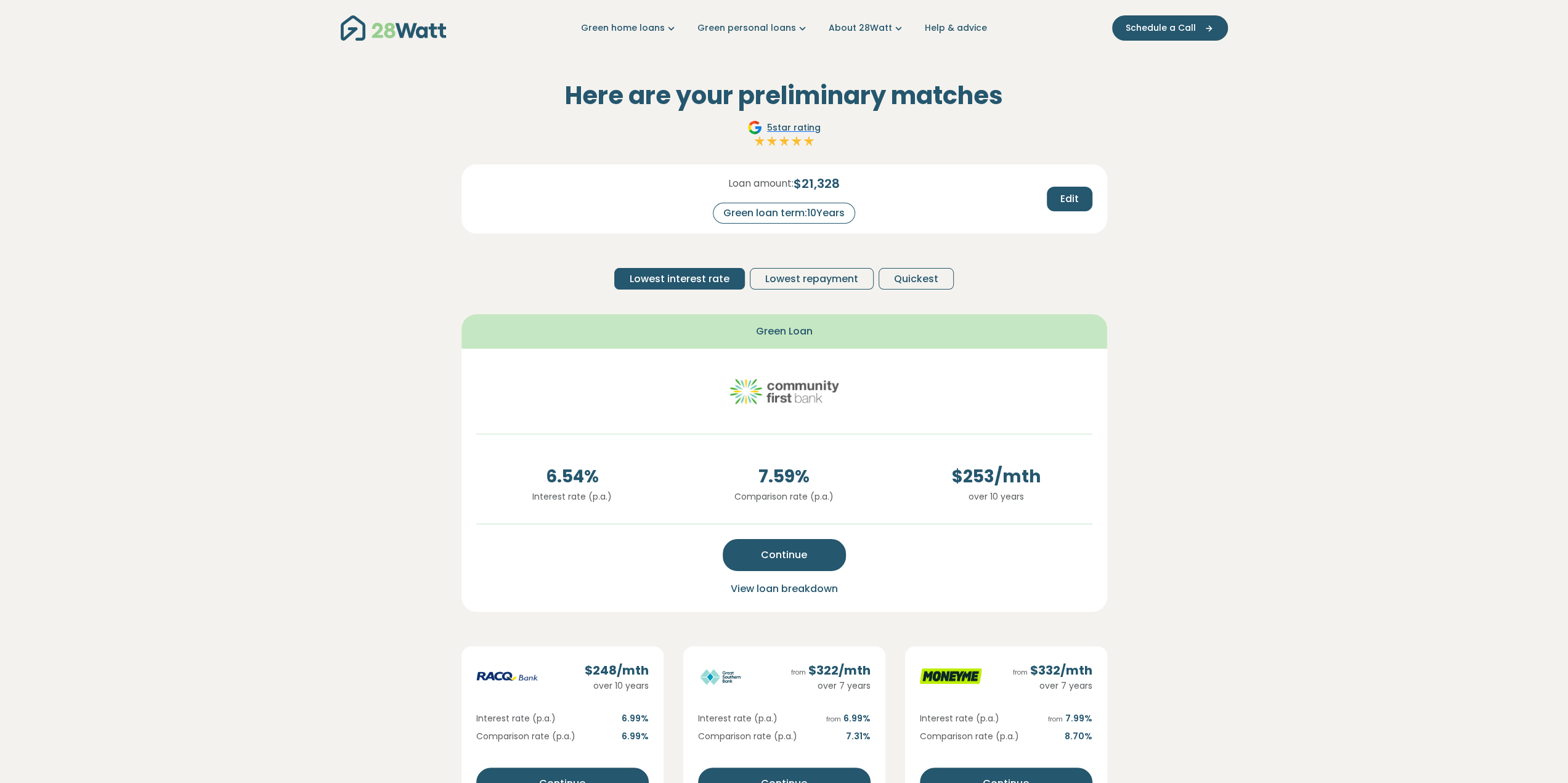
drag, startPoint x: 809, startPoint y: 207, endPoint x: 887, endPoint y: 209, distance: 78.0
click at [887, 209] on div "Loan amount: $ 21,328 Green loan term: 10 Years" at bounding box center [784, 199] width 212 height 49
click at [1116, 204] on div "Here are your preliminary matches 5 star rating Loan amount: $ 21,328 Green loa…" at bounding box center [784, 450] width 665 height 788
click at [1074, 205] on span "Edit" at bounding box center [1069, 199] width 18 height 15
drag, startPoint x: 830, startPoint y: 217, endPoint x: 866, endPoint y: 214, distance: 36.1
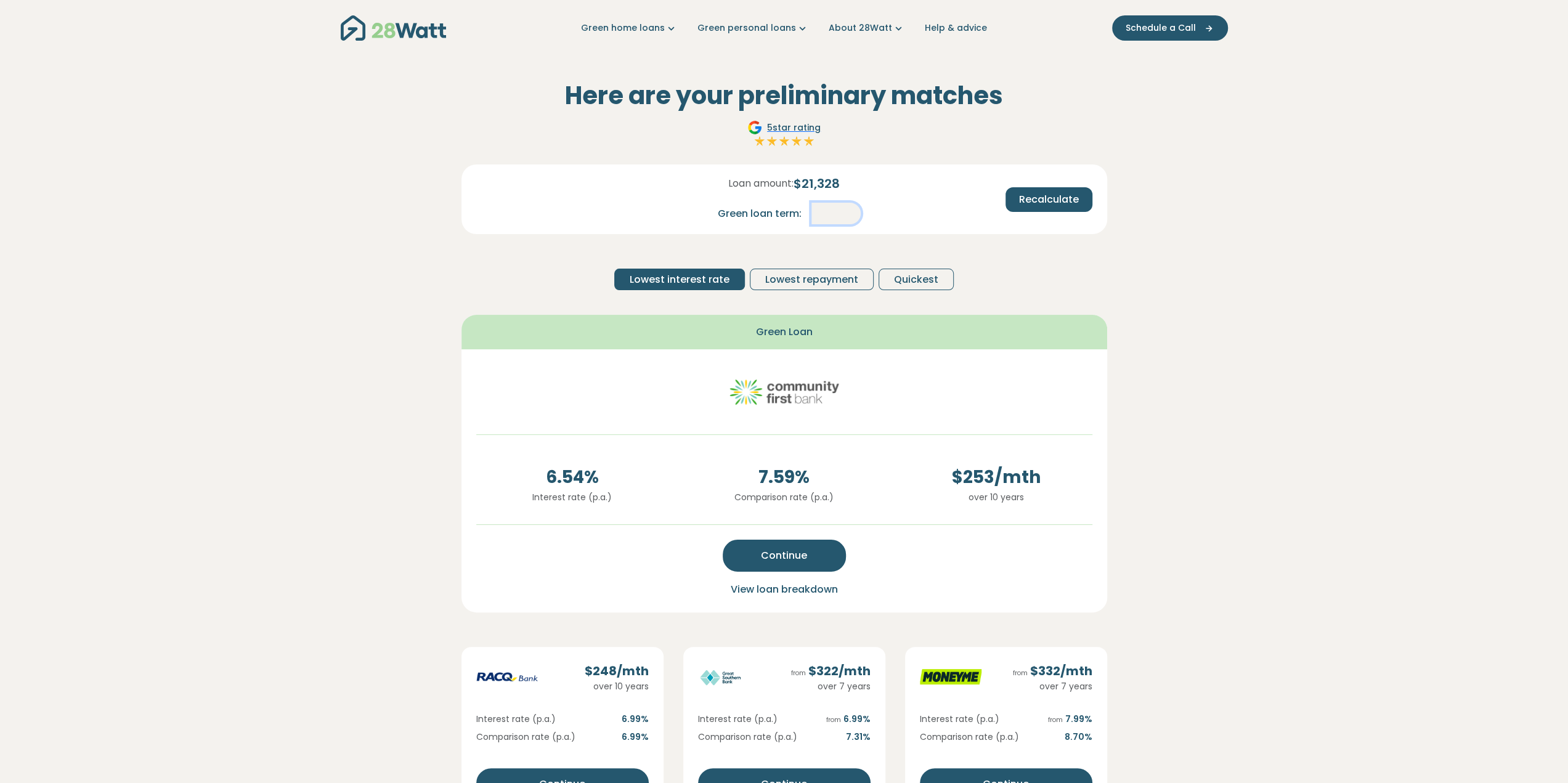
click at [864, 215] on div "Loan amount: $ 21,328 Green loan term: **" at bounding box center [784, 200] width 212 height 50
type input "*"
click at [1041, 196] on span "Recalculate" at bounding box center [1049, 200] width 60 height 15
click at [762, 587] on span "View loan breakdown" at bounding box center [784, 588] width 107 height 14
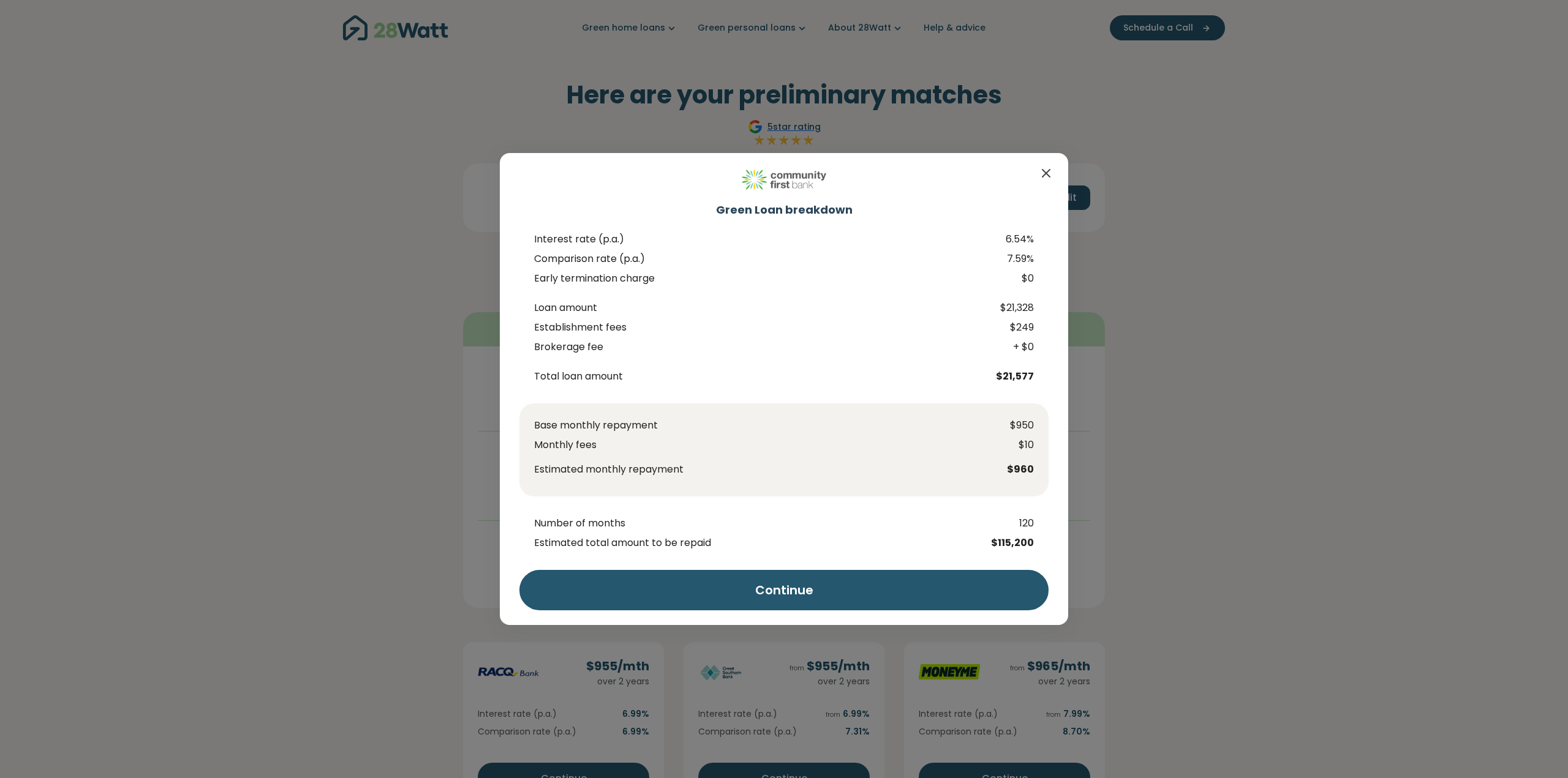
click at [1051, 169] on icon "Close" at bounding box center [1046, 173] width 15 height 15
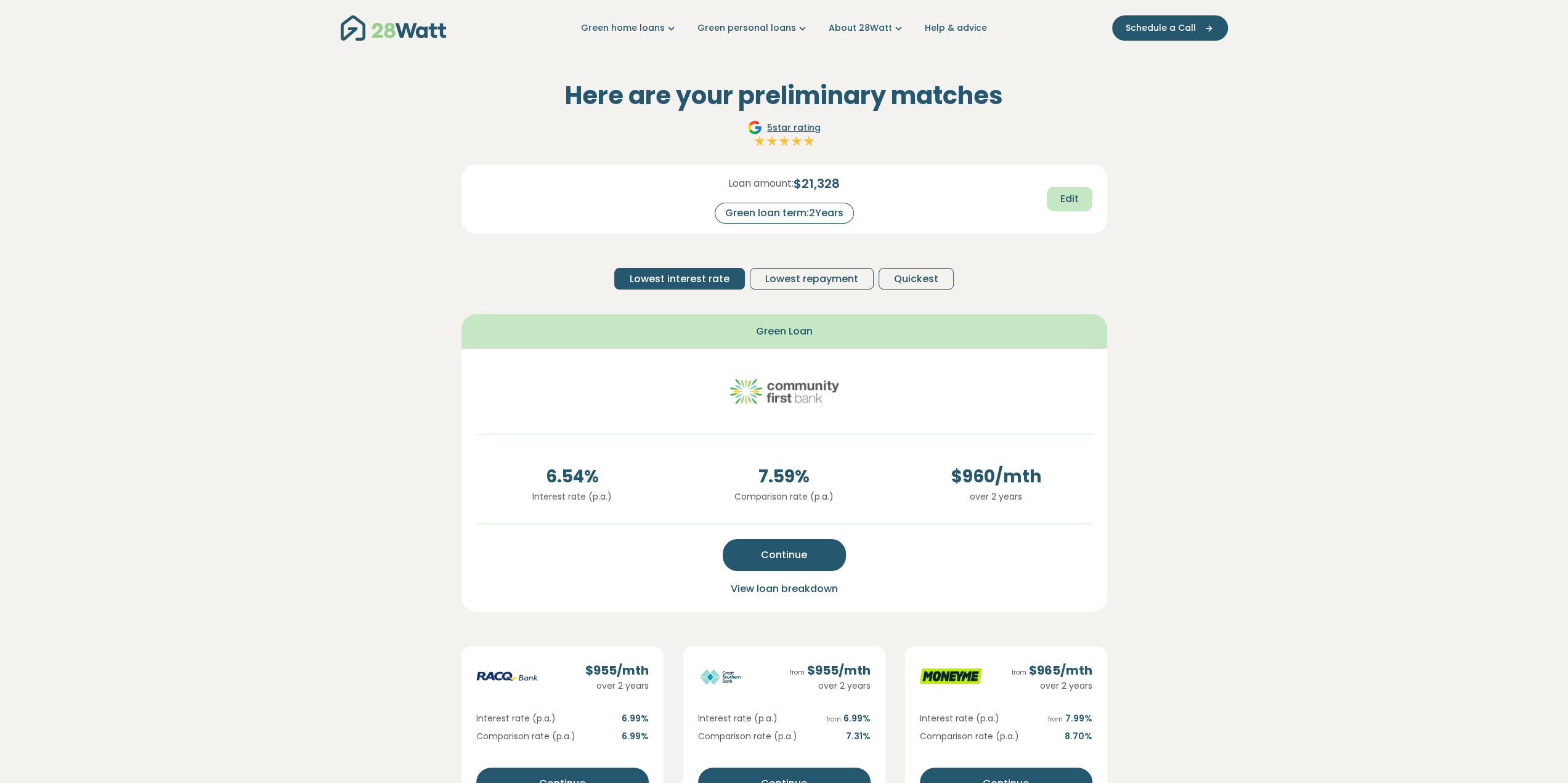
click at [1067, 200] on span "Edit" at bounding box center [1069, 199] width 18 height 15
drag, startPoint x: 828, startPoint y: 212, endPoint x: 845, endPoint y: 212, distance: 17.0
click at [845, 212] on input "*" at bounding box center [836, 214] width 49 height 22
click at [1037, 190] on button "Recalculate" at bounding box center [1049, 200] width 87 height 24
click at [771, 588] on span "View loan breakdown" at bounding box center [784, 588] width 107 height 14
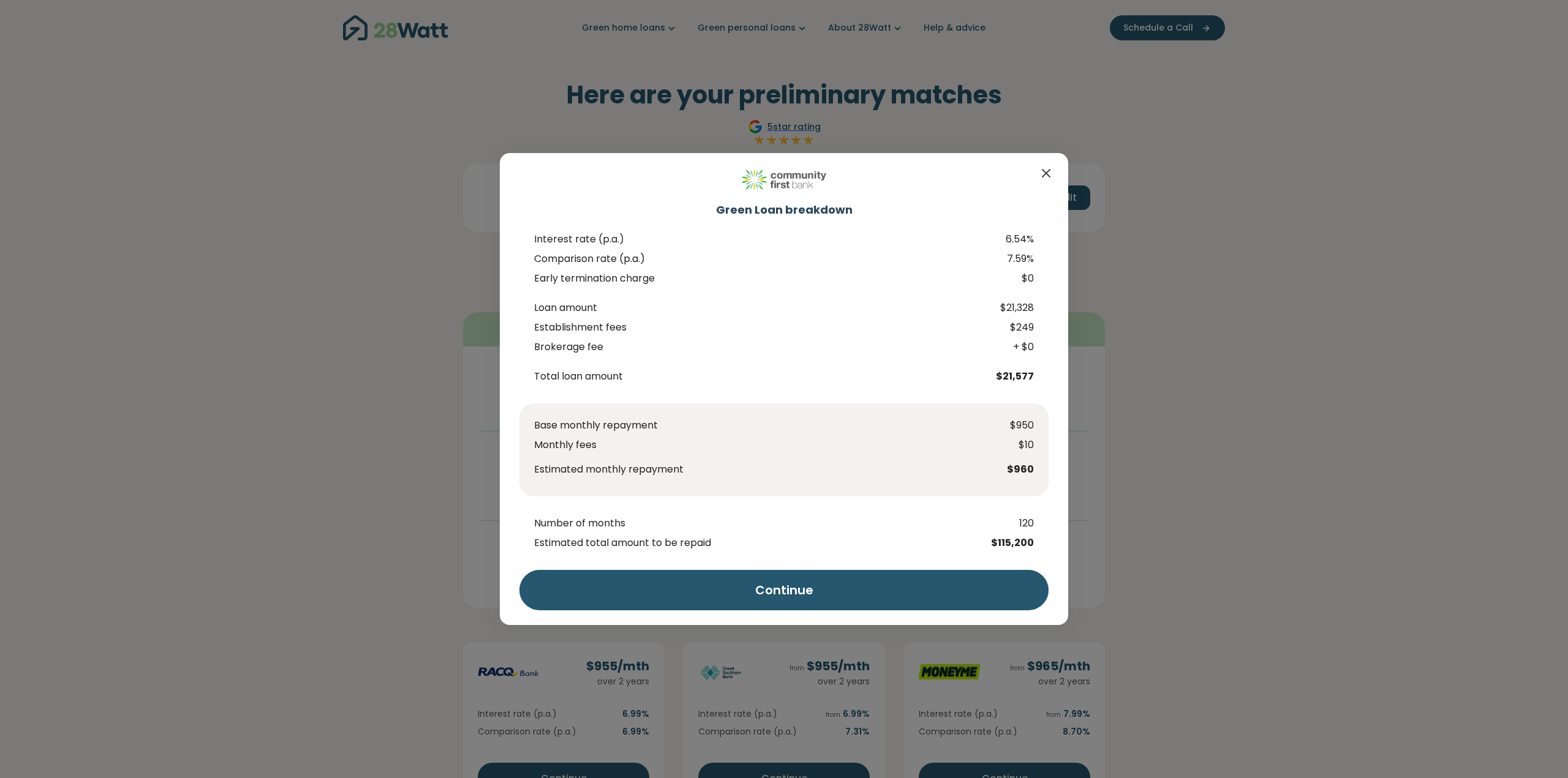
click at [1047, 174] on icon "Close" at bounding box center [1045, 173] width 7 height 7
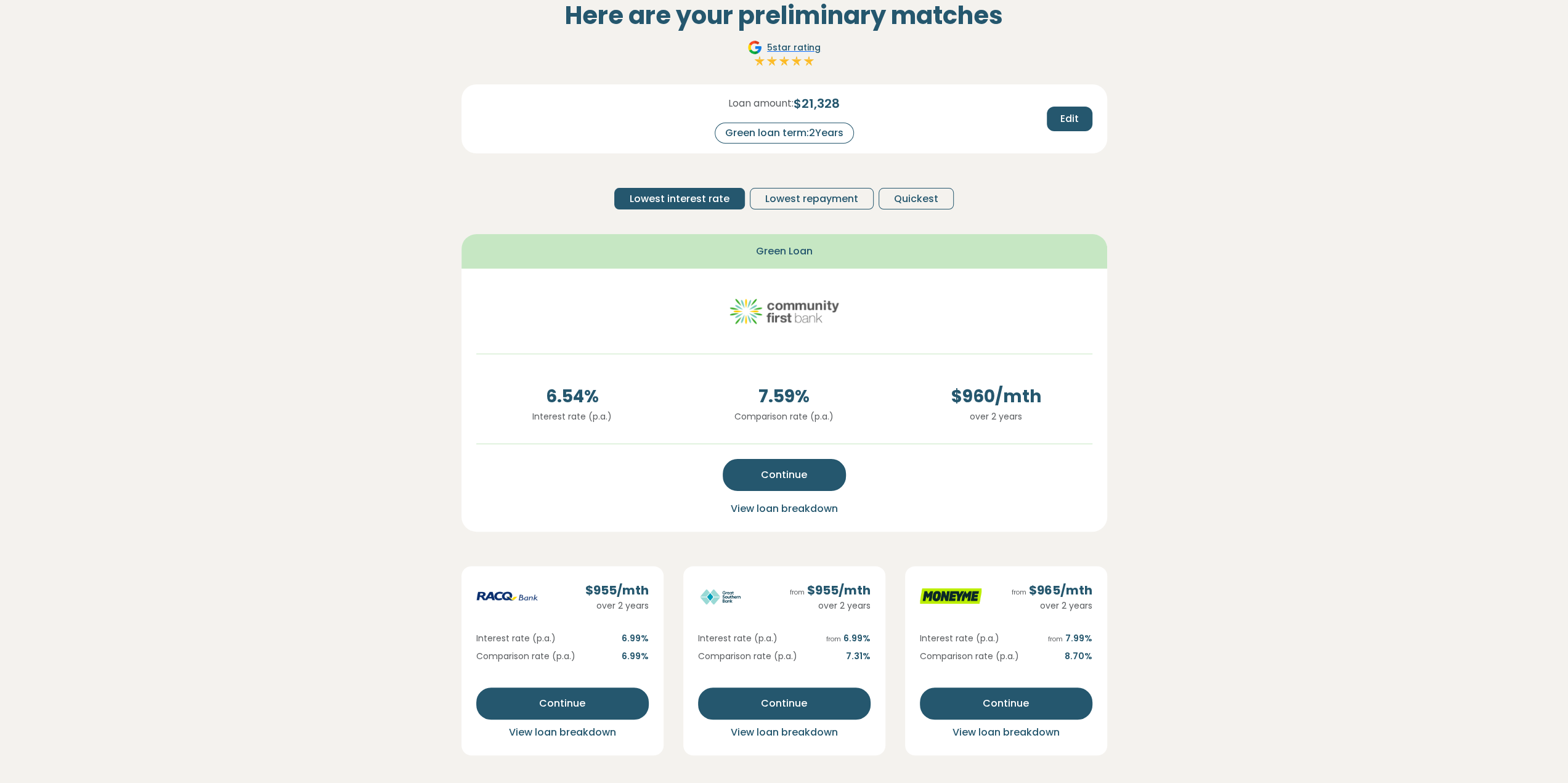
scroll to position [123, 0]
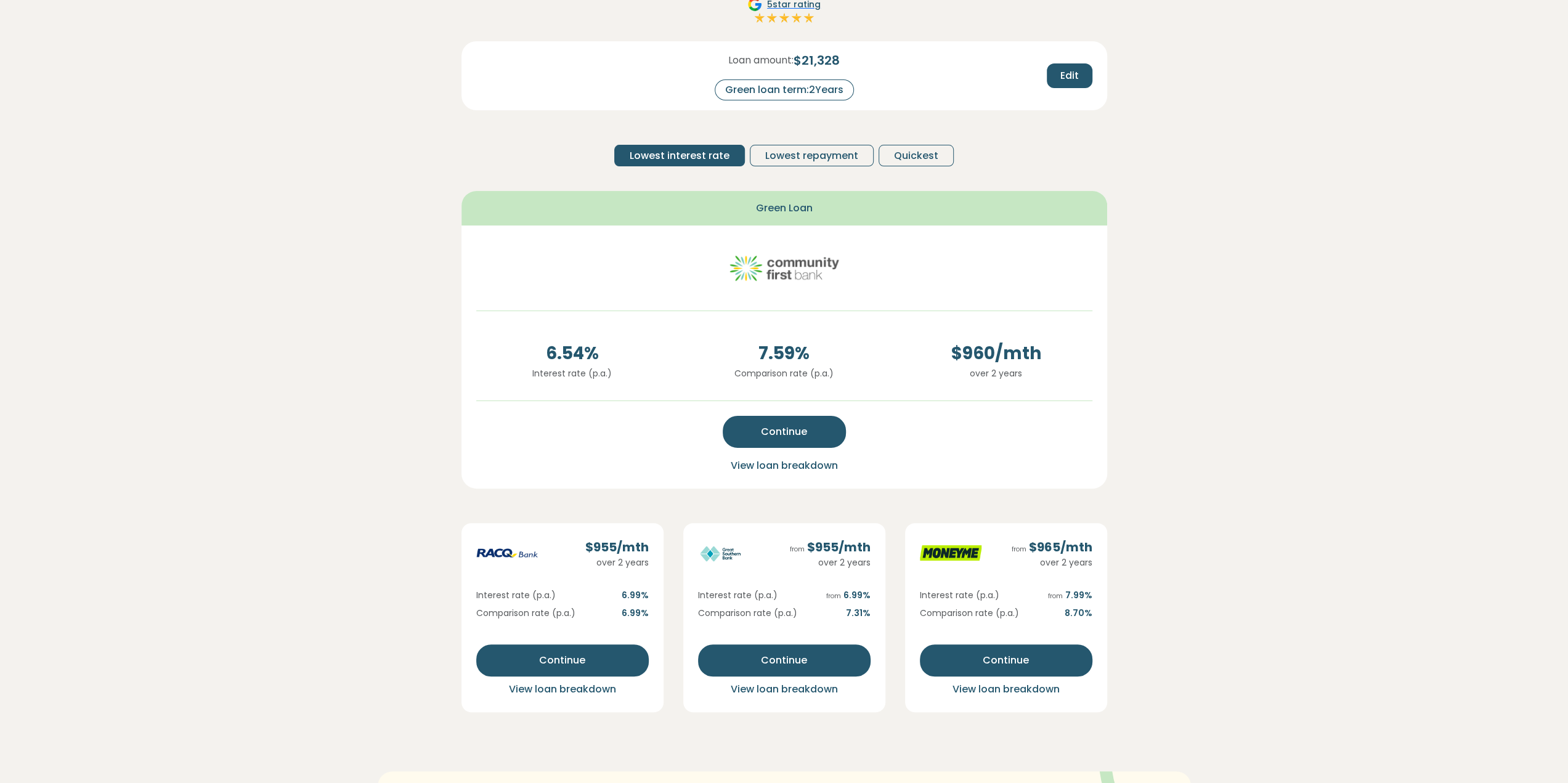
click at [834, 93] on div "Green loan term: 2 Years" at bounding box center [784, 89] width 139 height 21
drag, startPoint x: 848, startPoint y: 91, endPoint x: 801, endPoint y: 95, distance: 47.2
click at [801, 95] on div "Green loan term: 2 Years" at bounding box center [784, 89] width 139 height 21
click at [1072, 77] on span "Edit" at bounding box center [1069, 76] width 18 height 15
drag, startPoint x: 845, startPoint y: 93, endPoint x: 801, endPoint y: 93, distance: 44.0
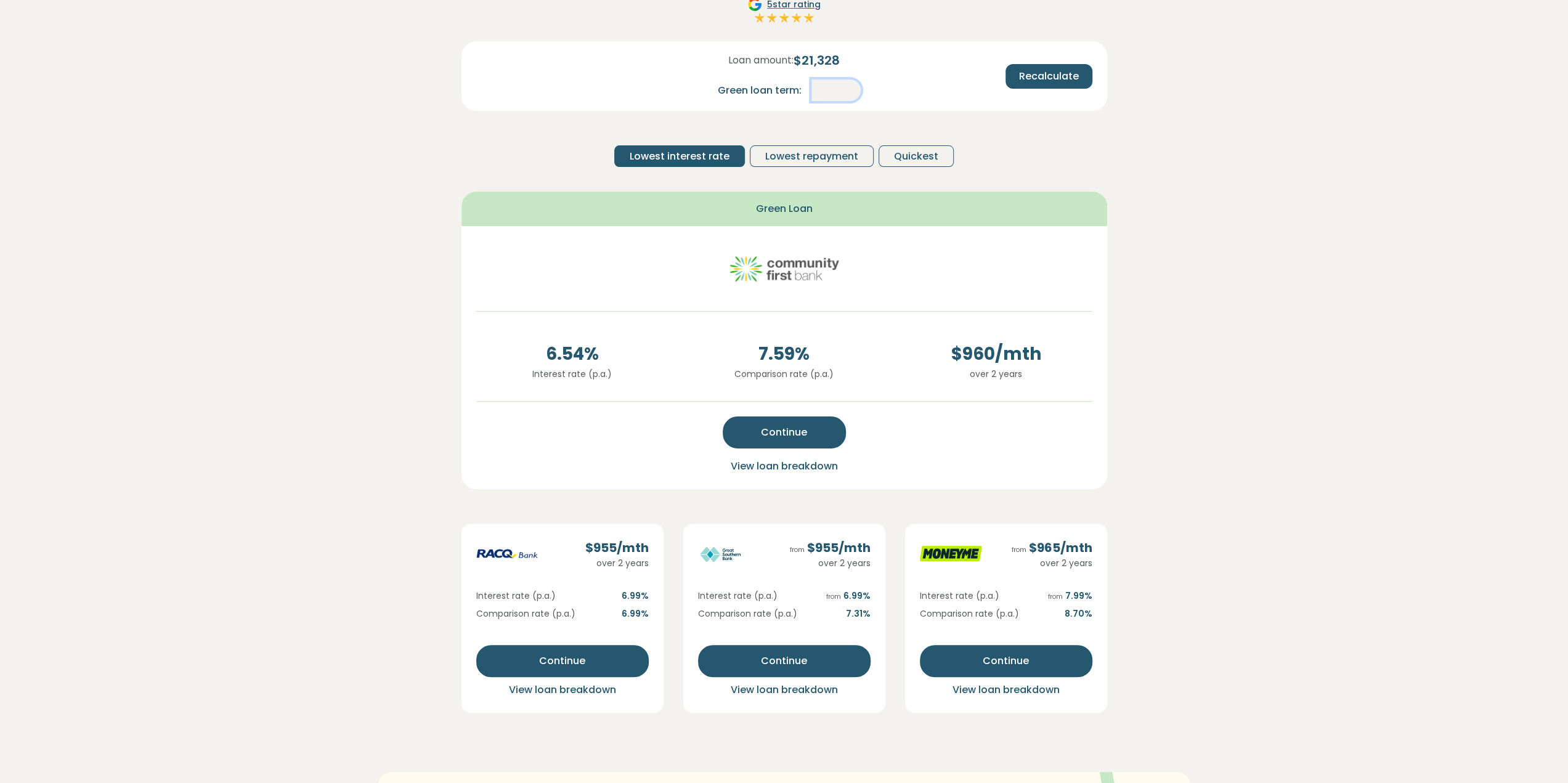
click at [801, 93] on div "Green loan term: *" at bounding box center [784, 90] width 153 height 22
type input "*"
click at [1016, 80] on button "Recalculate" at bounding box center [1049, 76] width 87 height 24
